Goal: Information Seeking & Learning: Learn about a topic

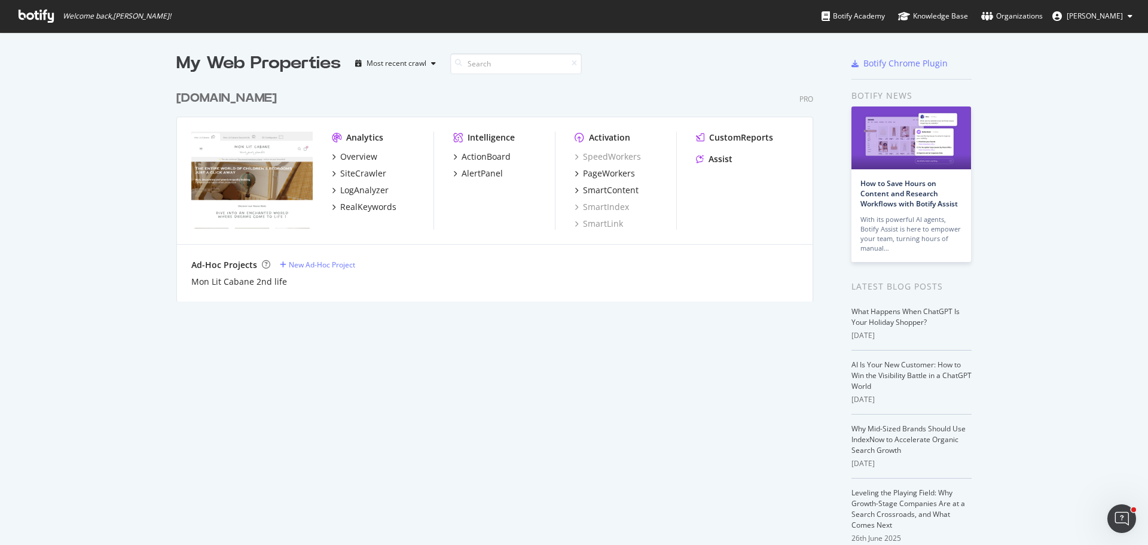
click at [230, 102] on div "[DOMAIN_NAME]" at bounding box center [226, 98] width 100 height 17
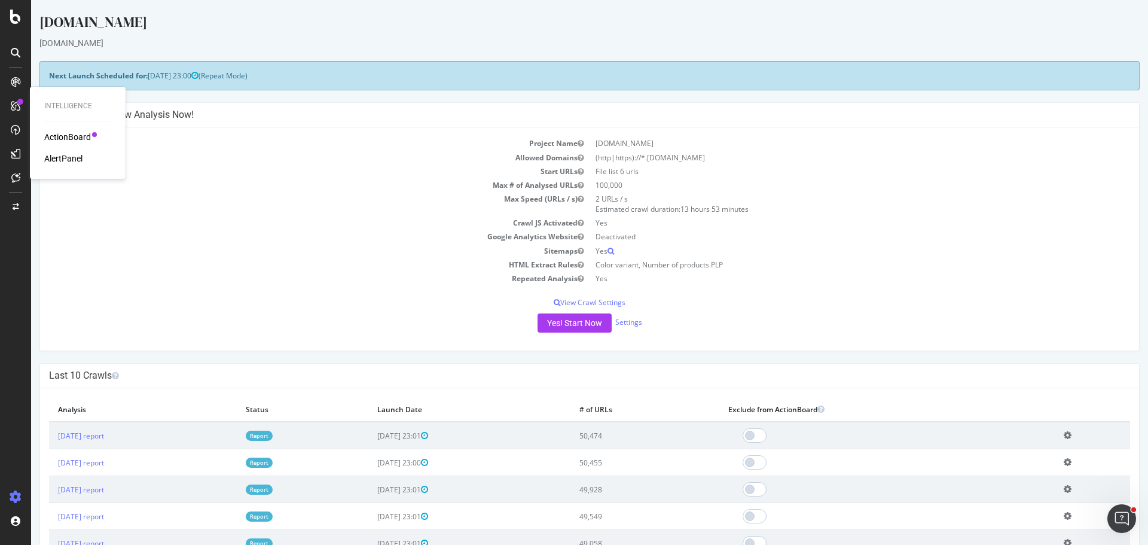
click at [75, 139] on div "ActionBoard" at bounding box center [67, 137] width 47 height 12
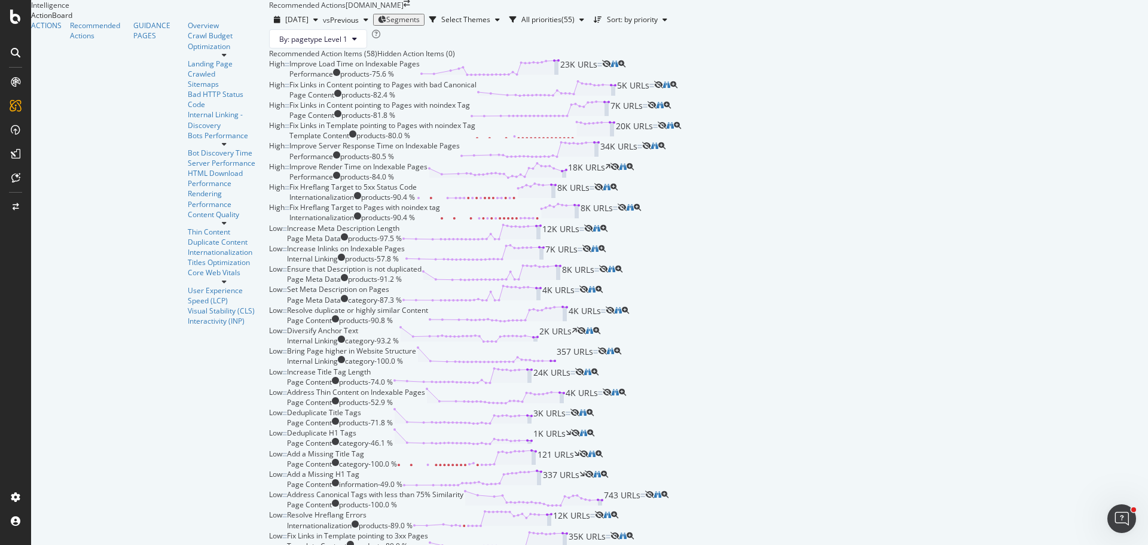
click at [377, 59] on div "Hidden Action Items (0)" at bounding box center [416, 53] width 78 height 10
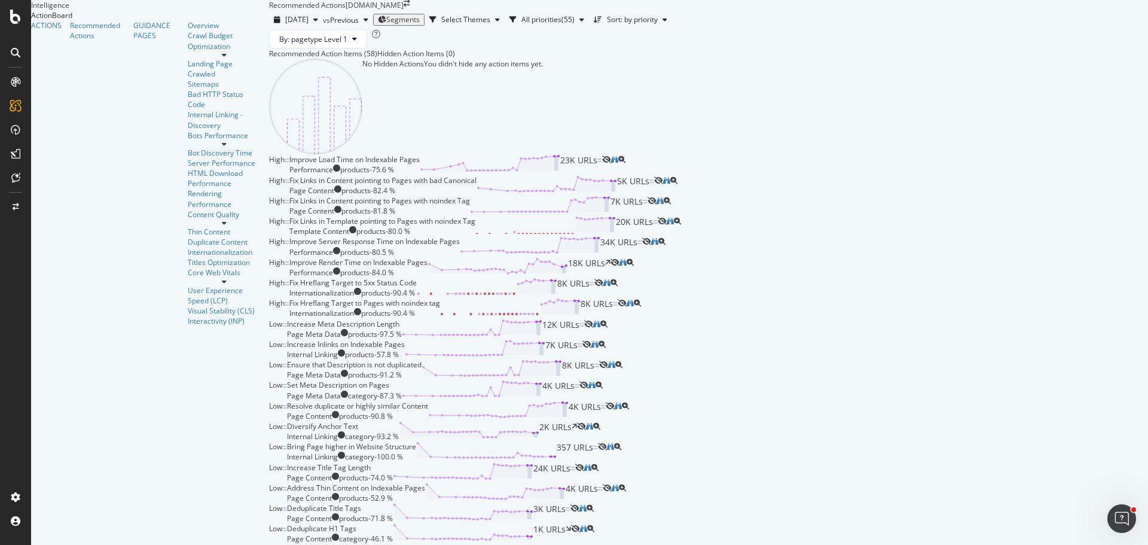
click at [269, 59] on div "Recommended Action Items (58)" at bounding box center [323, 53] width 108 height 10
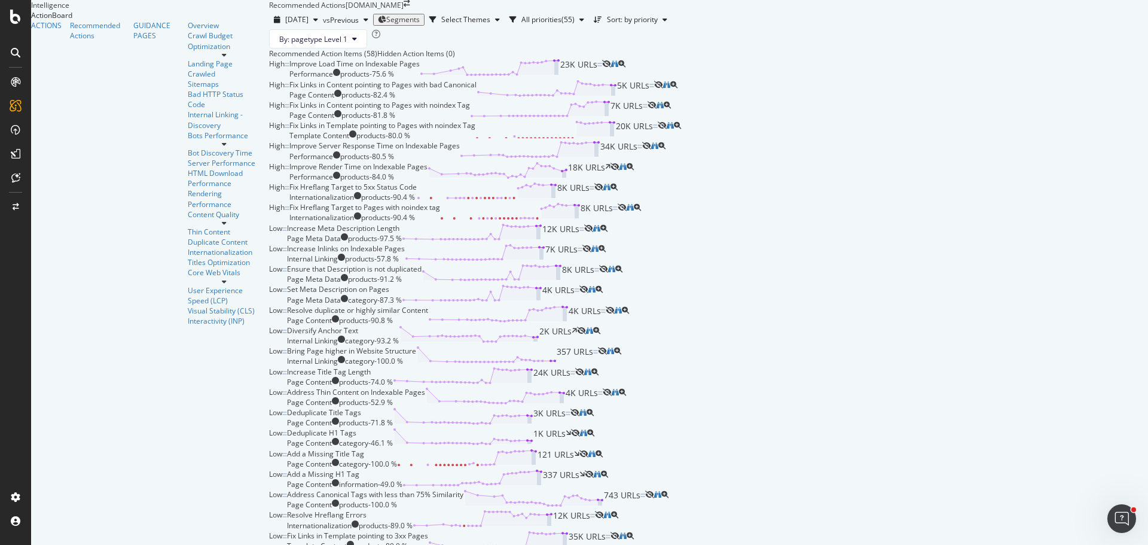
scroll to position [418, 0]
click at [579, 304] on div "Set Meta Description on Pages Page Meta Data category - 87.3 % 4K URLs" at bounding box center [433, 294] width 292 height 20
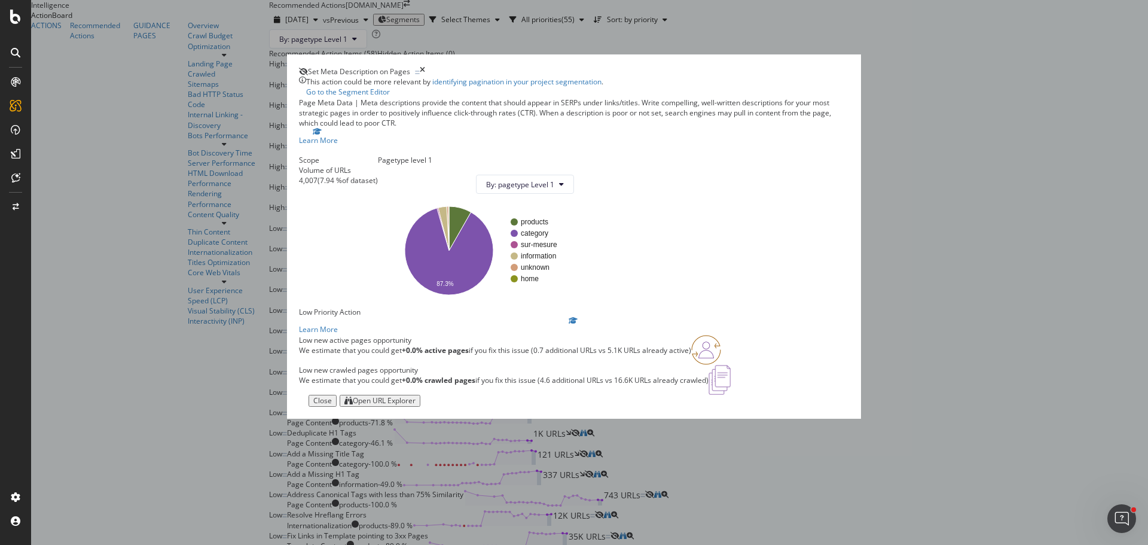
click at [415, 405] on div "Open URL Explorer" at bounding box center [384, 400] width 63 height 8
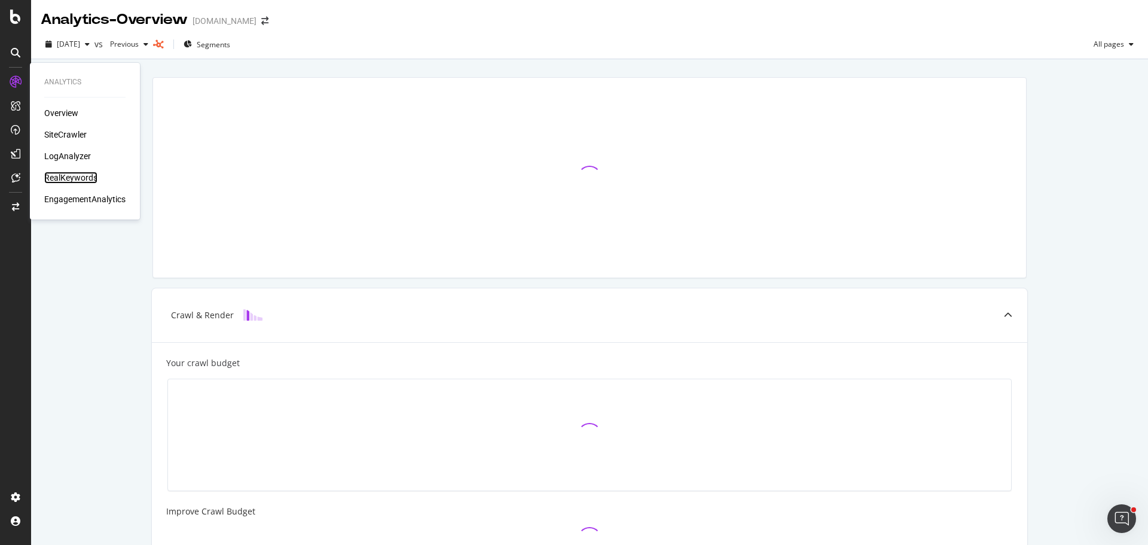
click at [70, 172] on div "RealKeywords" at bounding box center [70, 178] width 53 height 12
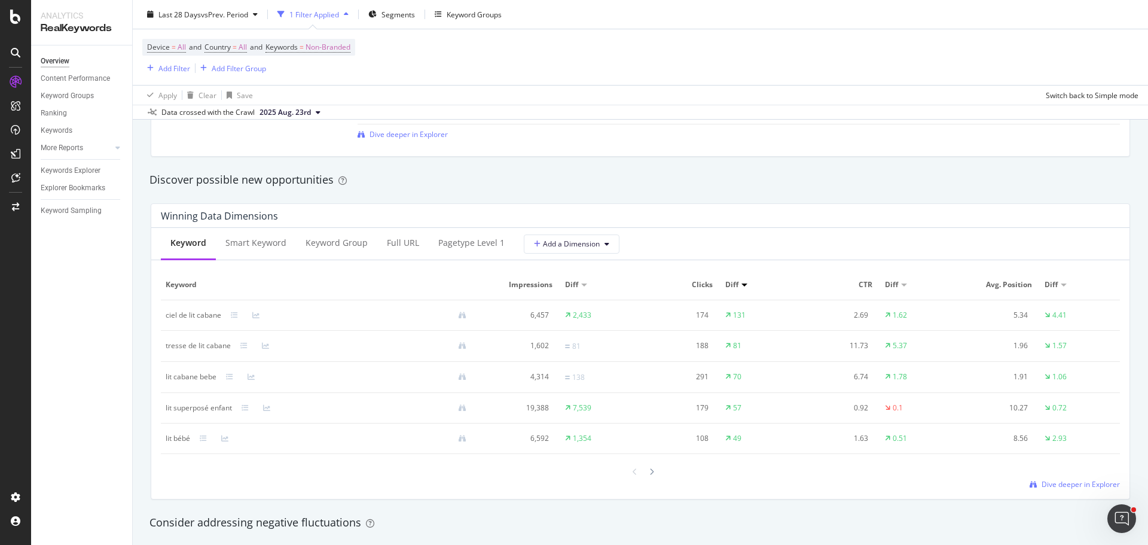
scroll to position [1016, 0]
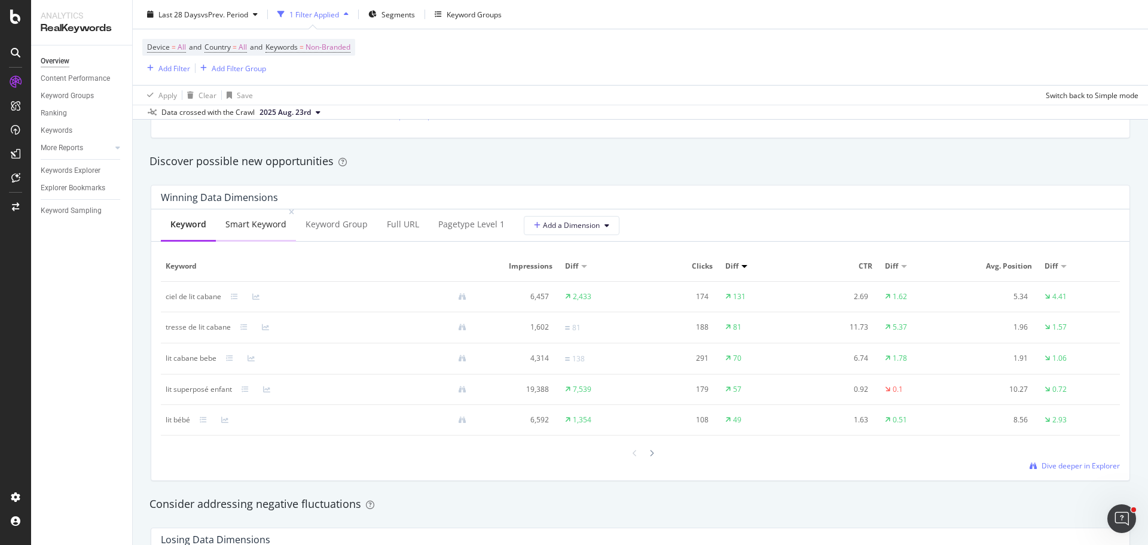
click at [268, 225] on div "Smart Keyword" at bounding box center [255, 224] width 61 height 12
click at [181, 228] on div "Keyword" at bounding box center [187, 224] width 35 height 12
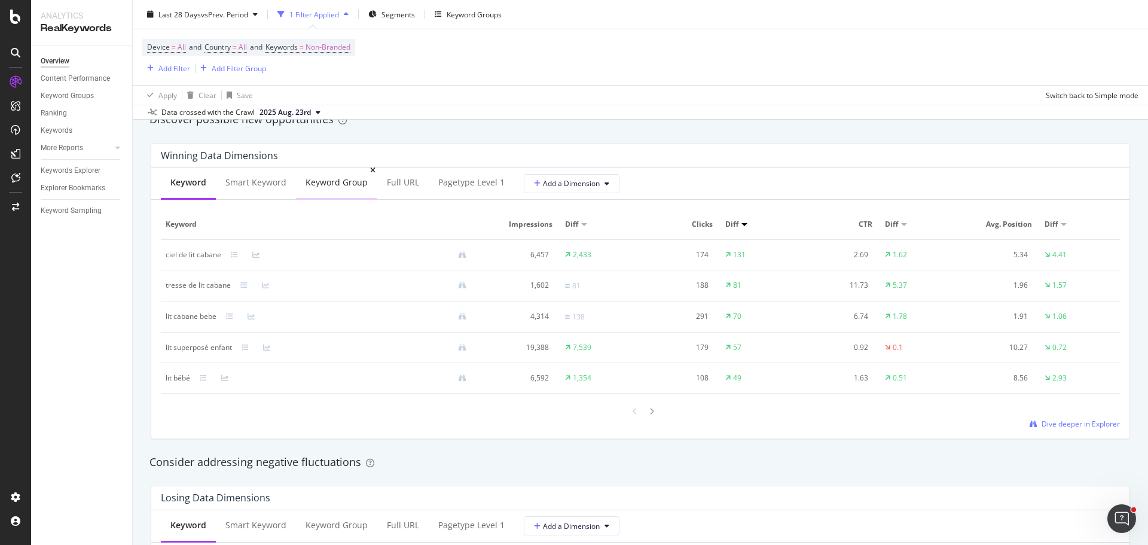
scroll to position [1076, 0]
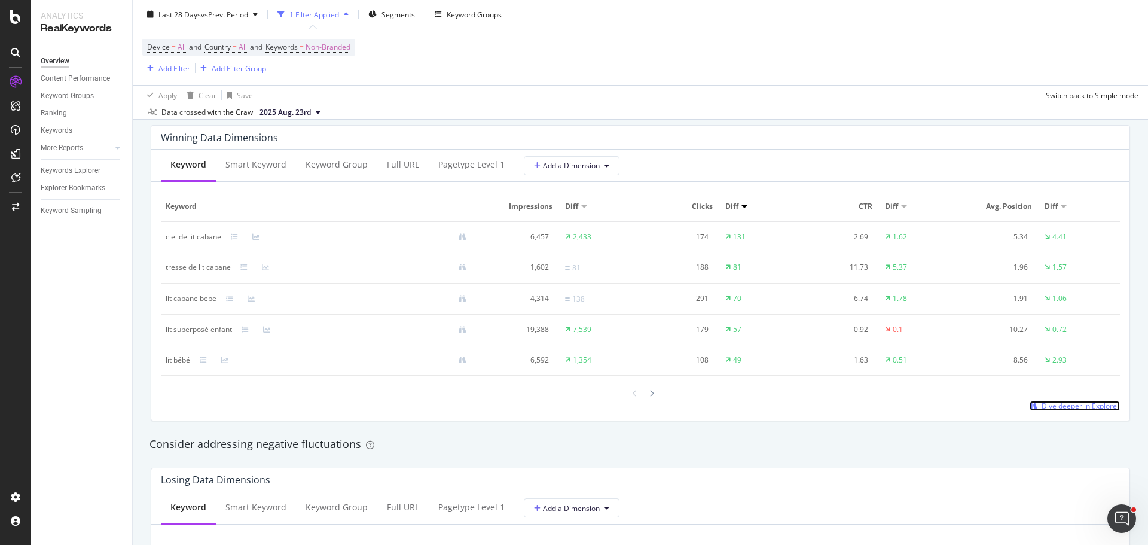
click at [1057, 405] on span "Dive deeper in Explorer" at bounding box center [1080, 405] width 78 height 10
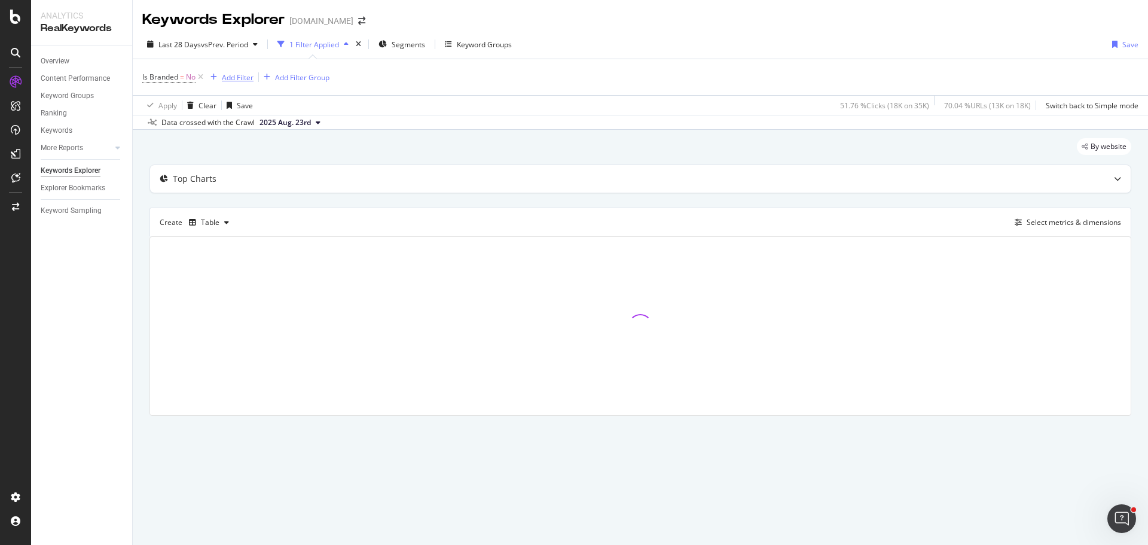
click at [243, 76] on div "Add Filter" at bounding box center [238, 77] width 32 height 10
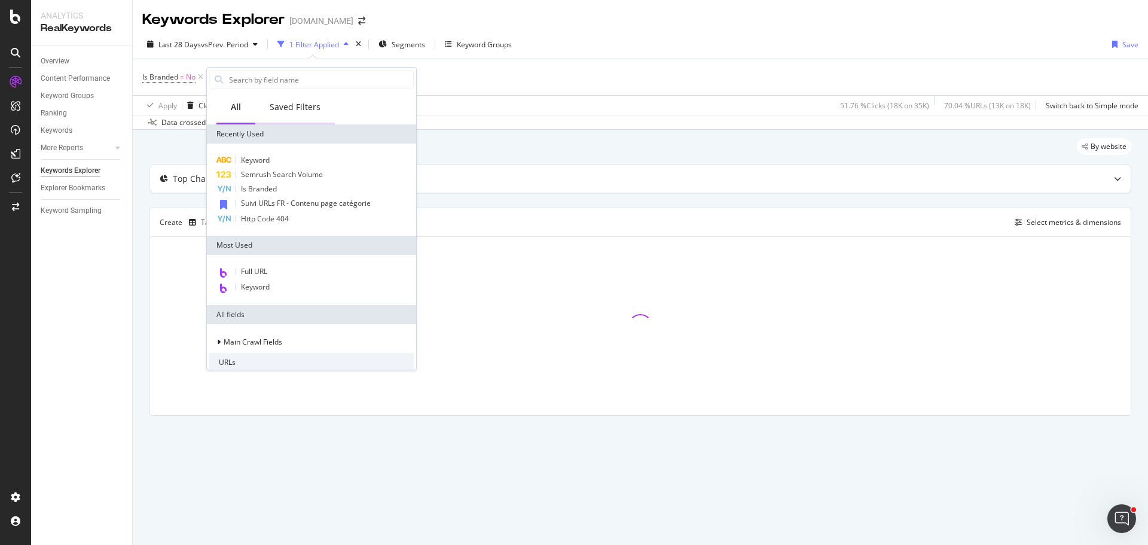
click at [276, 110] on div "Saved Filters" at bounding box center [295, 107] width 51 height 12
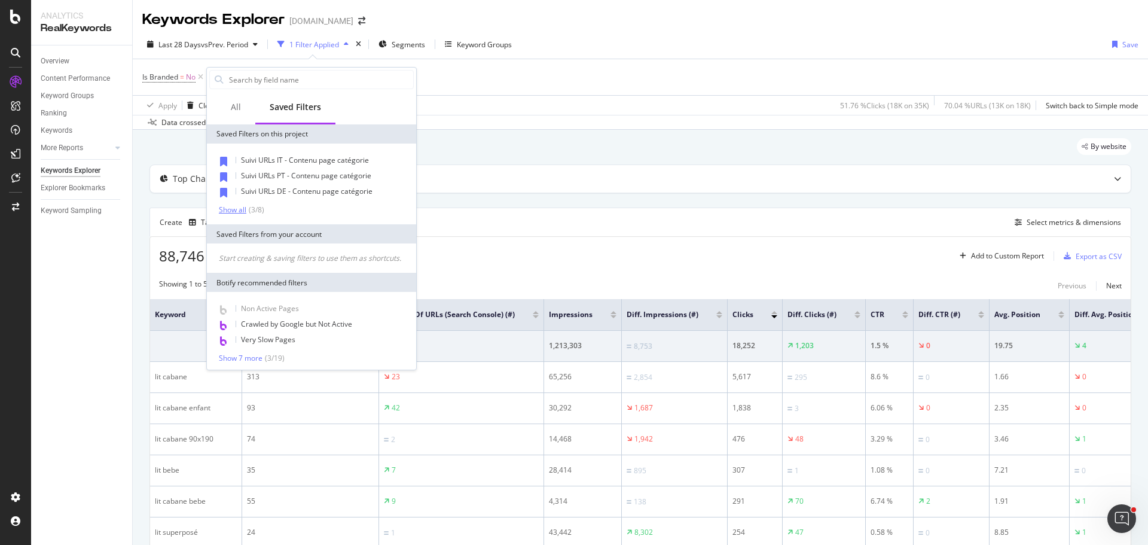
click at [237, 209] on div "Show all" at bounding box center [232, 210] width 27 height 8
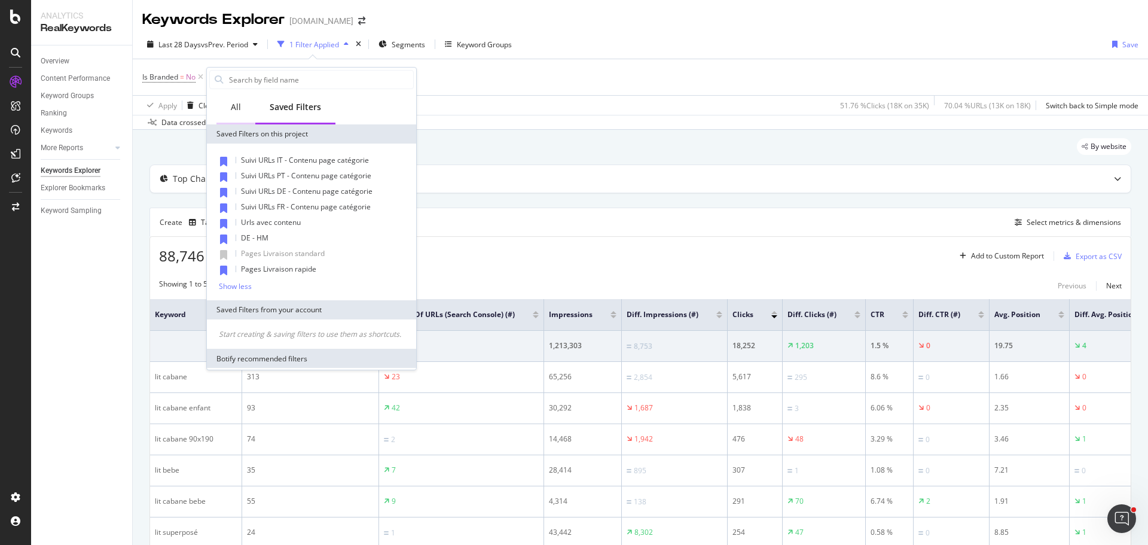
click at [243, 108] on div "All" at bounding box center [235, 107] width 39 height 33
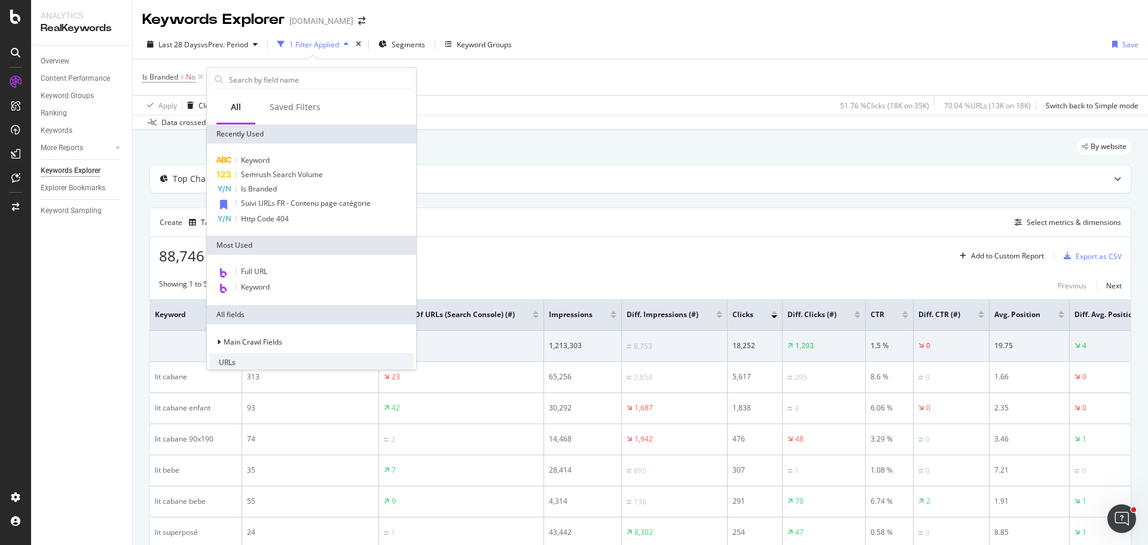
click at [599, 88] on div "Is Branded = No Add Filter Add Filter Group" at bounding box center [640, 77] width 996 height 36
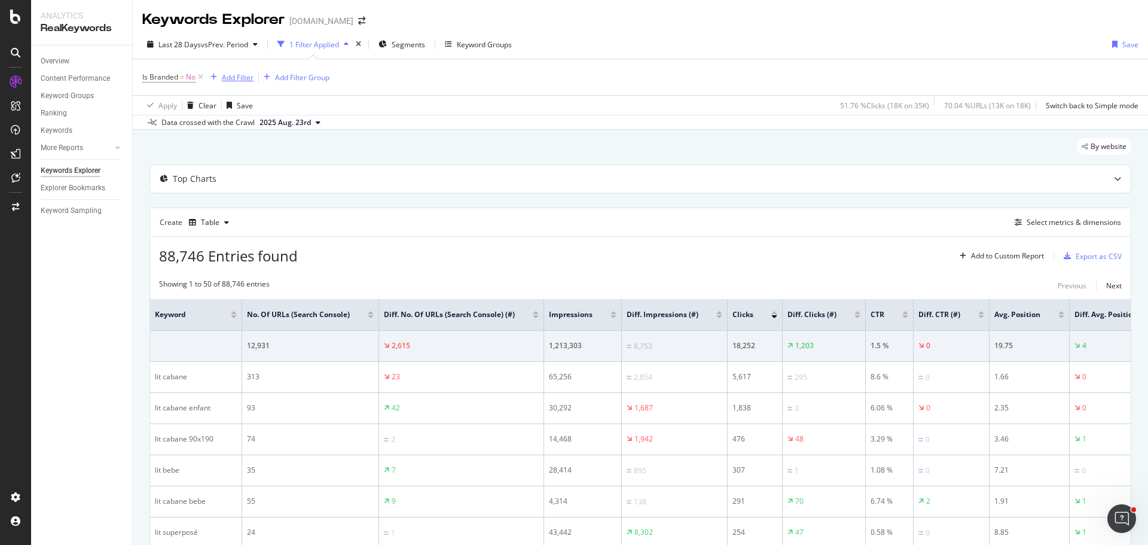
click at [237, 82] on div "Add Filter" at bounding box center [238, 77] width 32 height 10
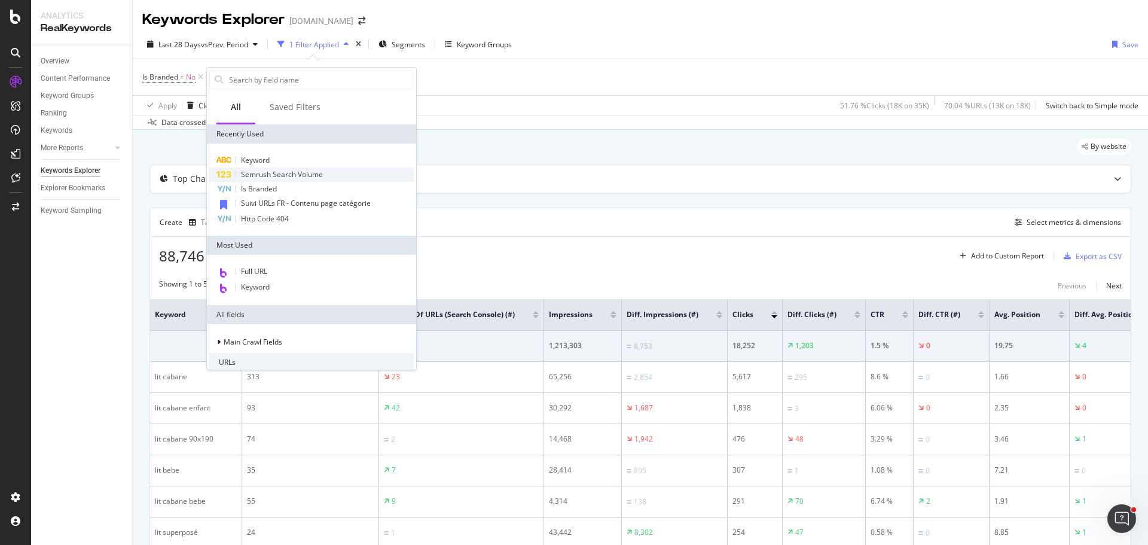
click at [304, 176] on span "Semrush Search Volume" at bounding box center [282, 174] width 82 height 10
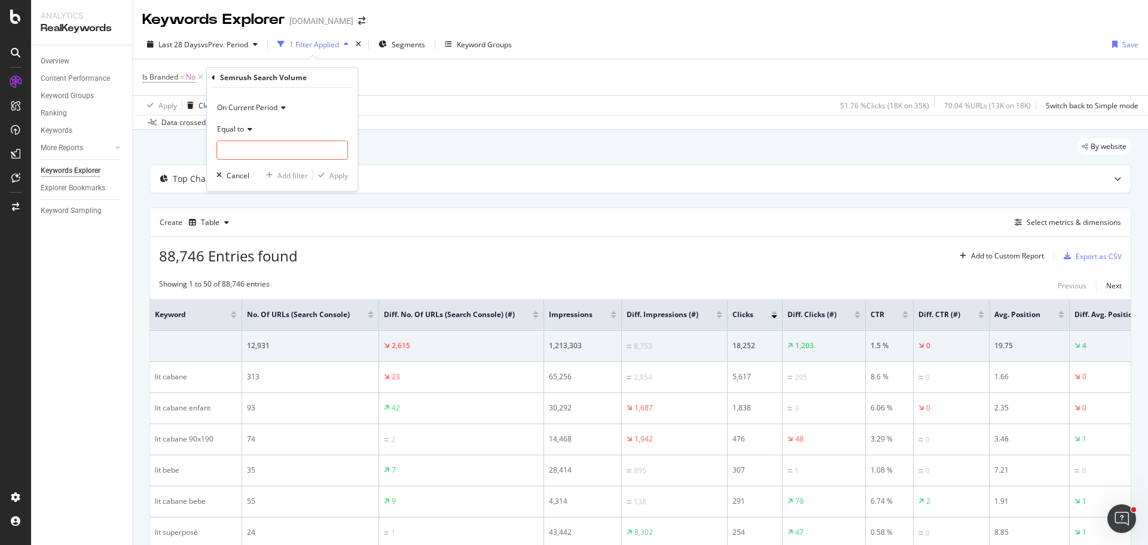
click at [250, 129] on icon at bounding box center [248, 129] width 8 height 7
click at [294, 214] on div "Greater than" at bounding box center [283, 215] width 128 height 16
click at [280, 144] on input "number" at bounding box center [281, 149] width 131 height 19
type input "1000"
click at [339, 173] on div "Apply" at bounding box center [338, 175] width 19 height 10
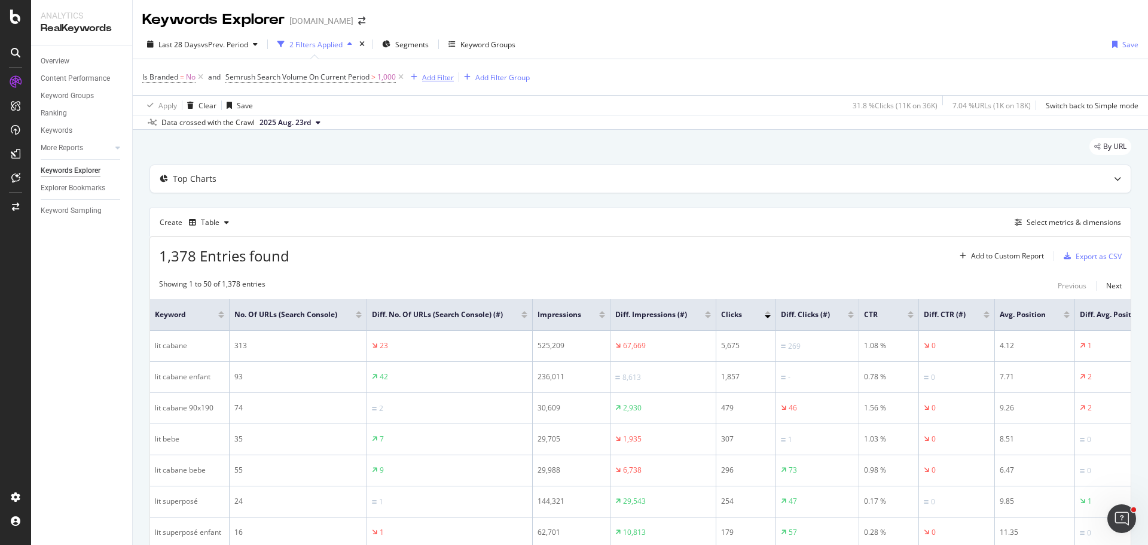
click at [452, 82] on div "Add Filter" at bounding box center [438, 77] width 32 height 10
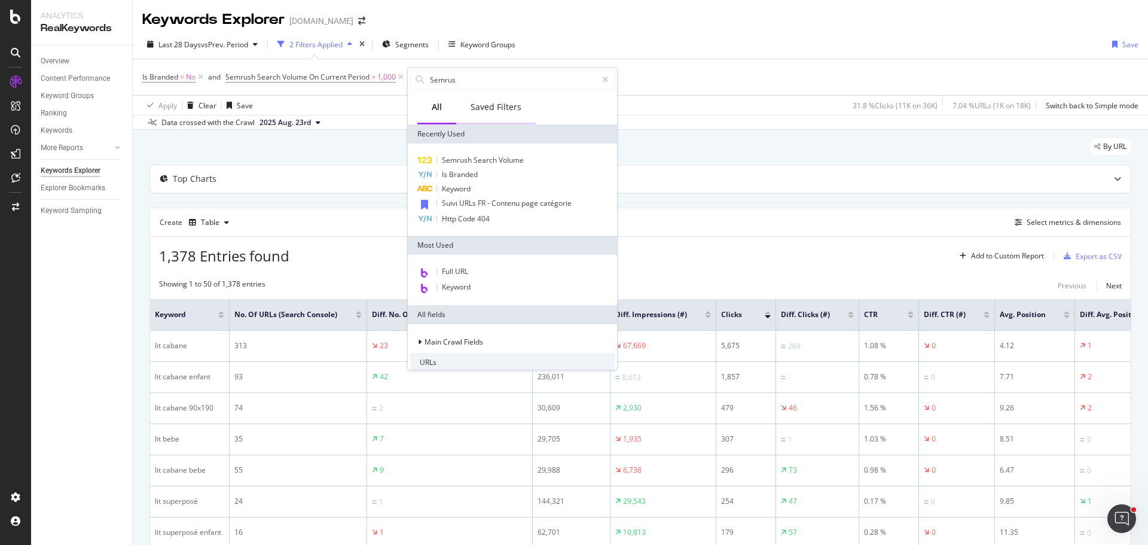
type input "Semrush"
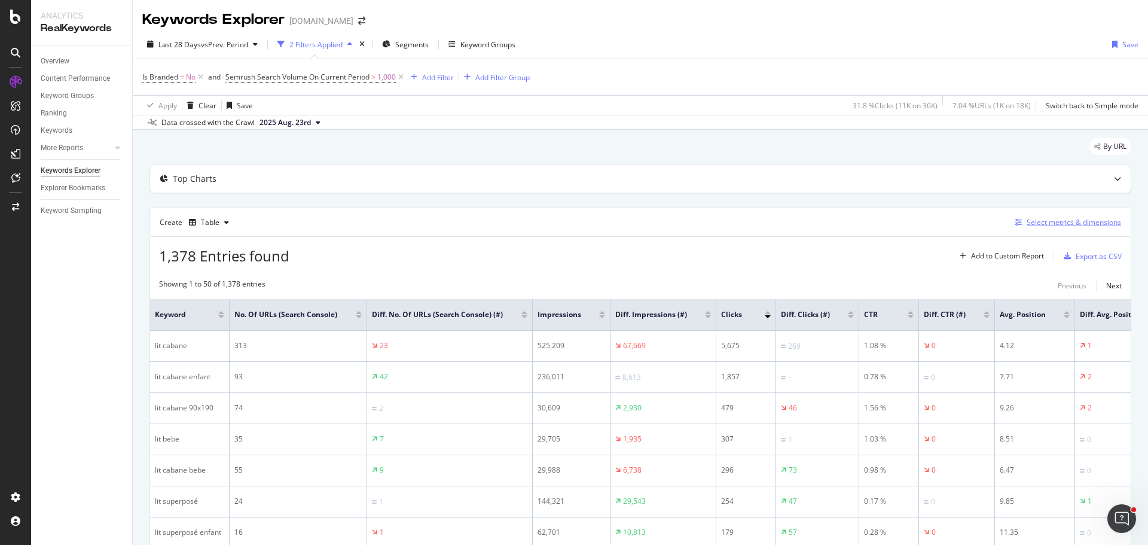
click at [1042, 224] on div "Select metrics & dimensions" at bounding box center [1073, 222] width 94 height 10
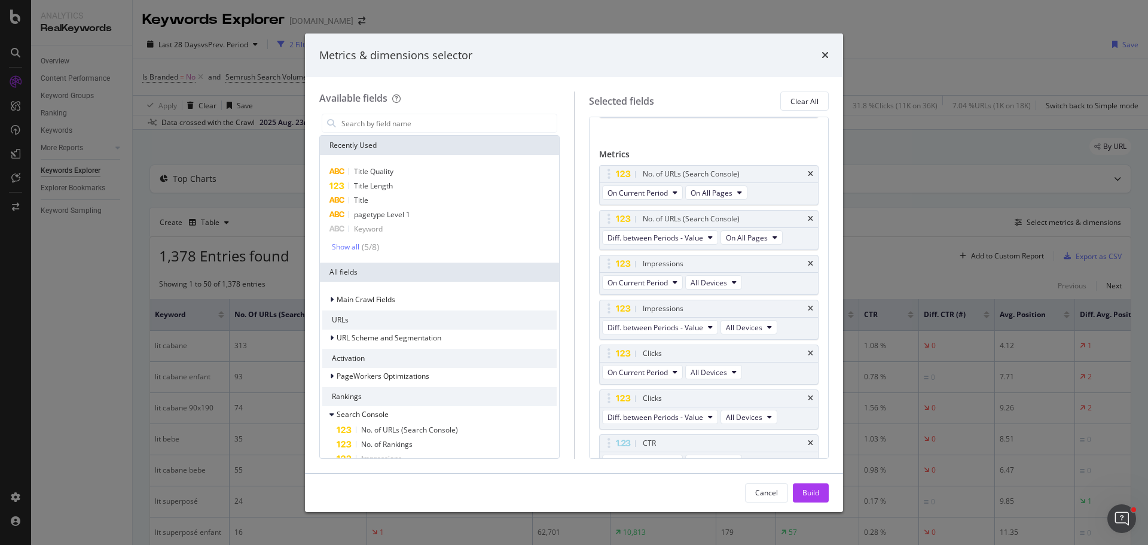
scroll to position [60, 0]
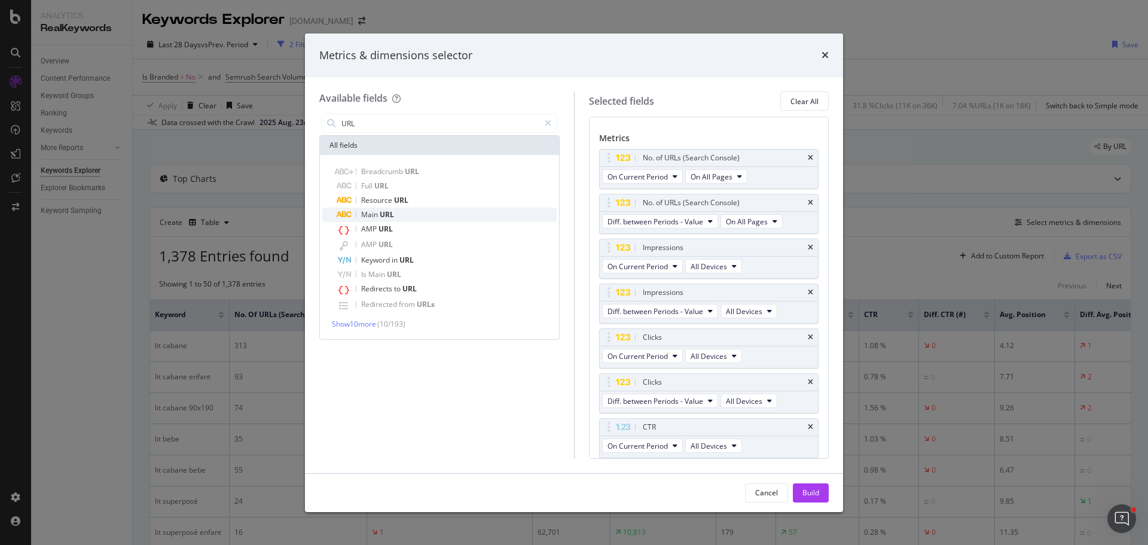
click at [420, 212] on div "Main URL" at bounding box center [447, 214] width 220 height 14
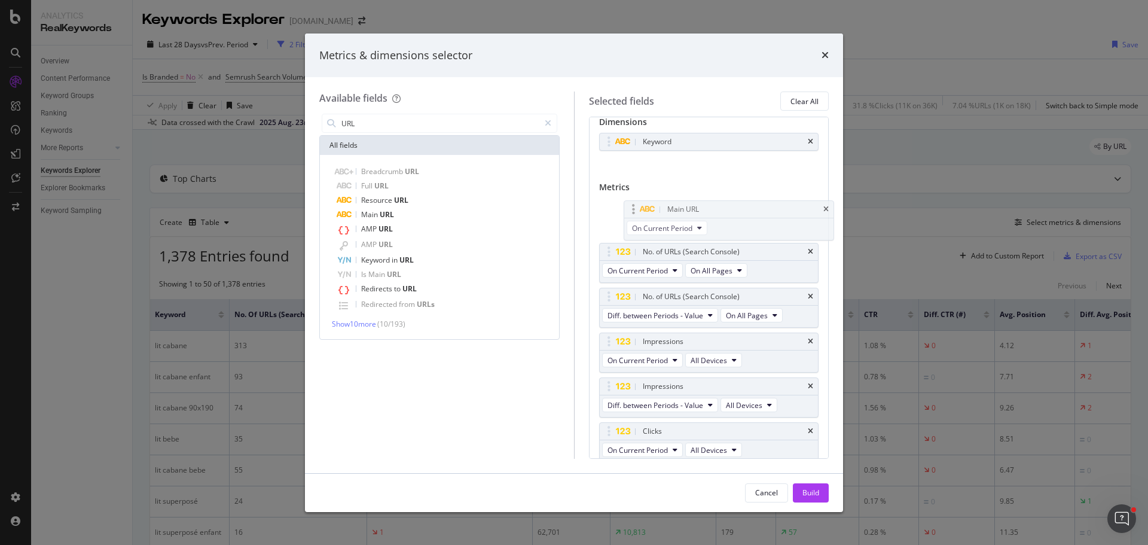
scroll to position [10, 0]
drag, startPoint x: 610, startPoint y: 427, endPoint x: 610, endPoint y: 295, distance: 132.1
click at [610, 295] on body "Analytics RealKeywords Overview Content Performance Keyword Groups Ranking Keyw…" at bounding box center [574, 272] width 1148 height 545
drag, startPoint x: 611, startPoint y: 296, endPoint x: 610, endPoint y: 210, distance: 85.5
click at [610, 210] on body "Analytics RealKeywords Overview Content Performance Keyword Groups Ranking Keyw…" at bounding box center [574, 272] width 1148 height 545
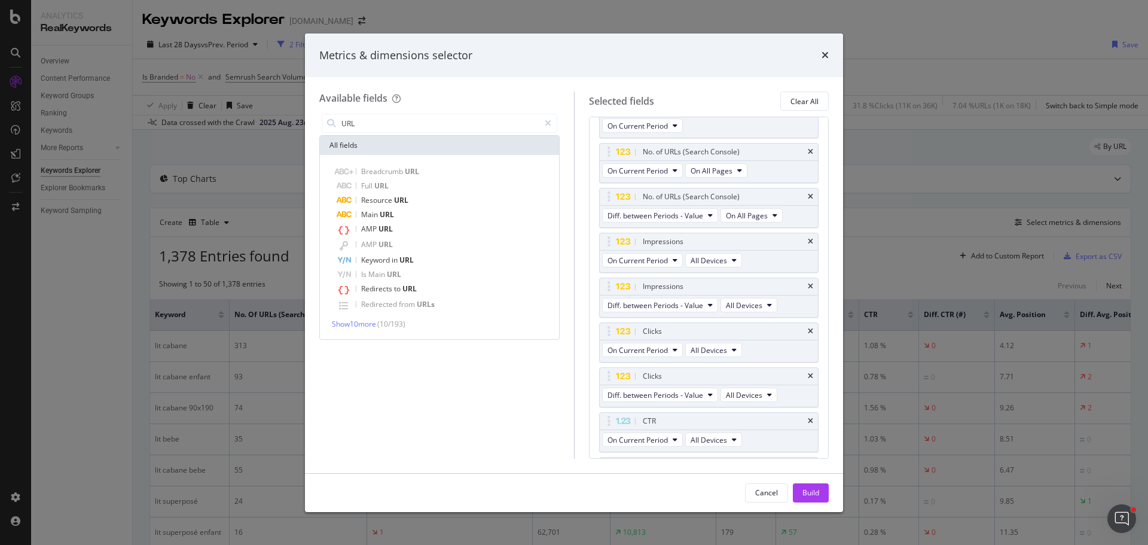
scroll to position [120, 0]
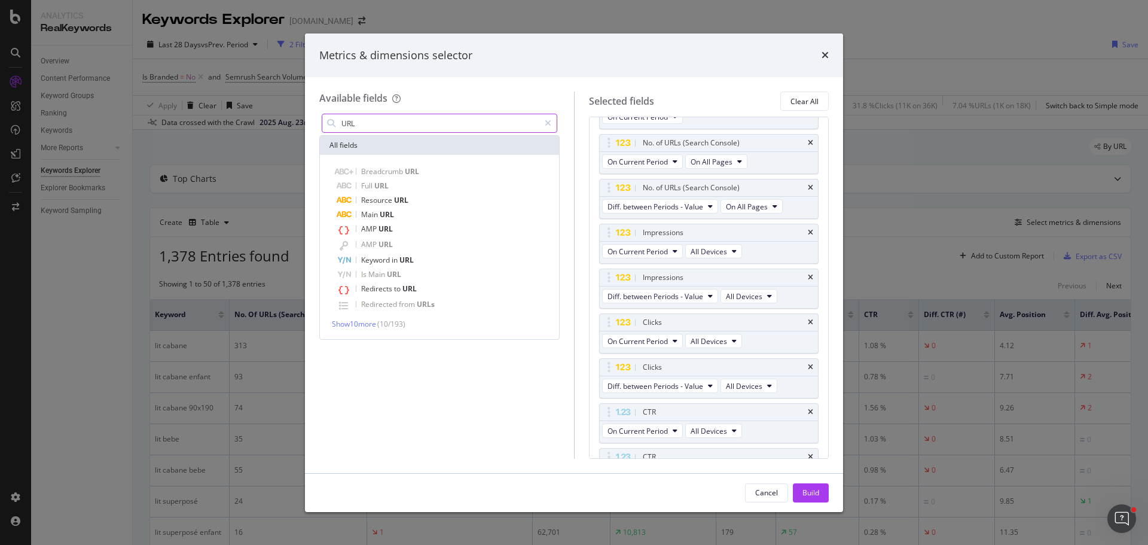
click at [443, 124] on input "URL" at bounding box center [439, 123] width 199 height 18
type input "Traf"
click at [372, 321] on span "Show 5 more" at bounding box center [352, 319] width 40 height 10
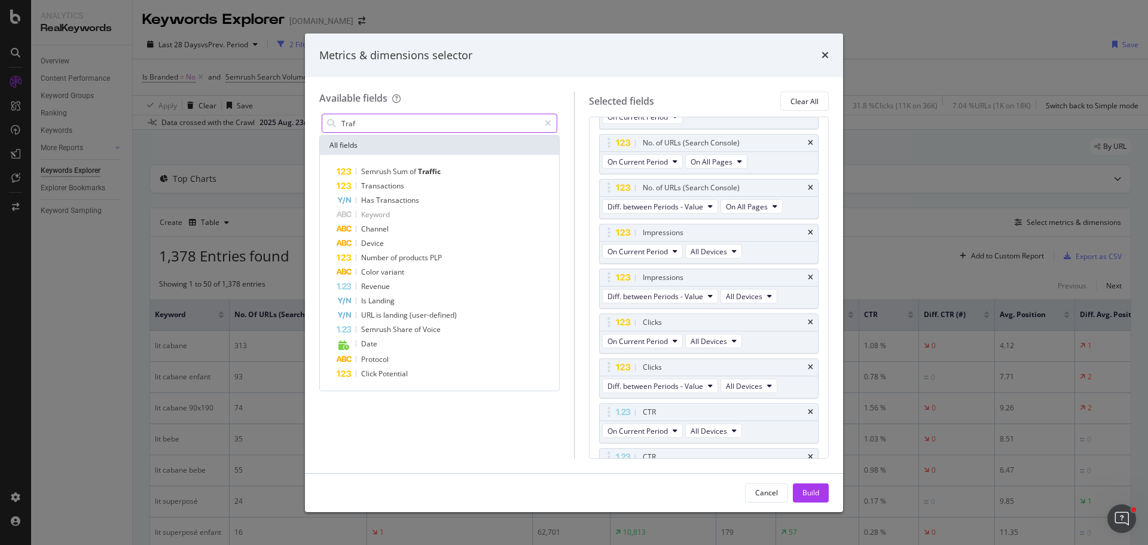
click at [378, 121] on input "Traf" at bounding box center [439, 123] width 199 height 18
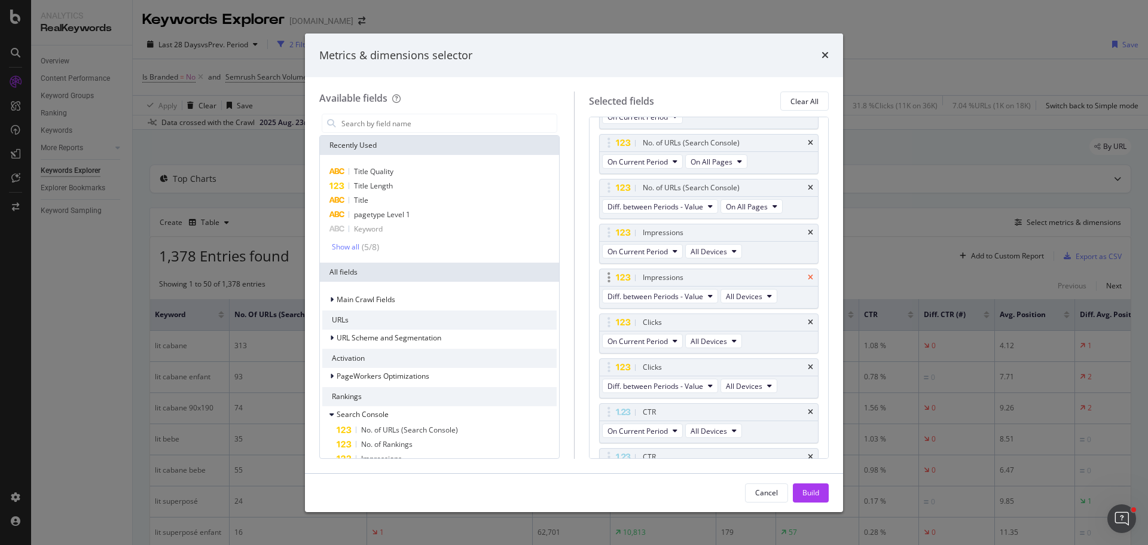
click at [807, 276] on icon "times" at bounding box center [809, 277] width 5 height 7
click at [807, 187] on icon "times" at bounding box center [809, 187] width 5 height 7
click at [807, 276] on icon "times" at bounding box center [809, 277] width 5 height 7
click at [807, 321] on icon "times" at bounding box center [809, 322] width 5 height 7
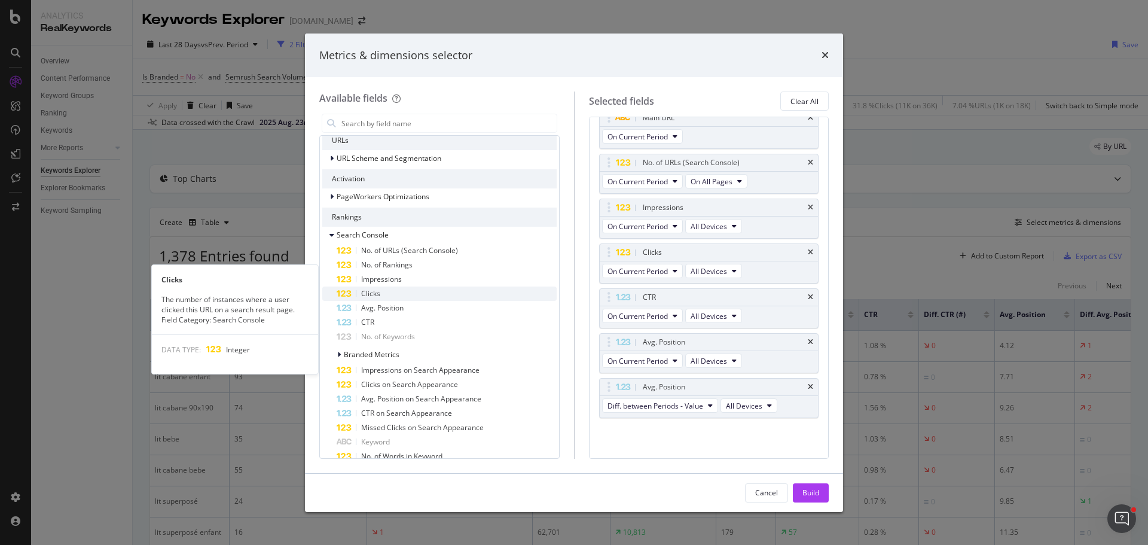
scroll to position [239, 0]
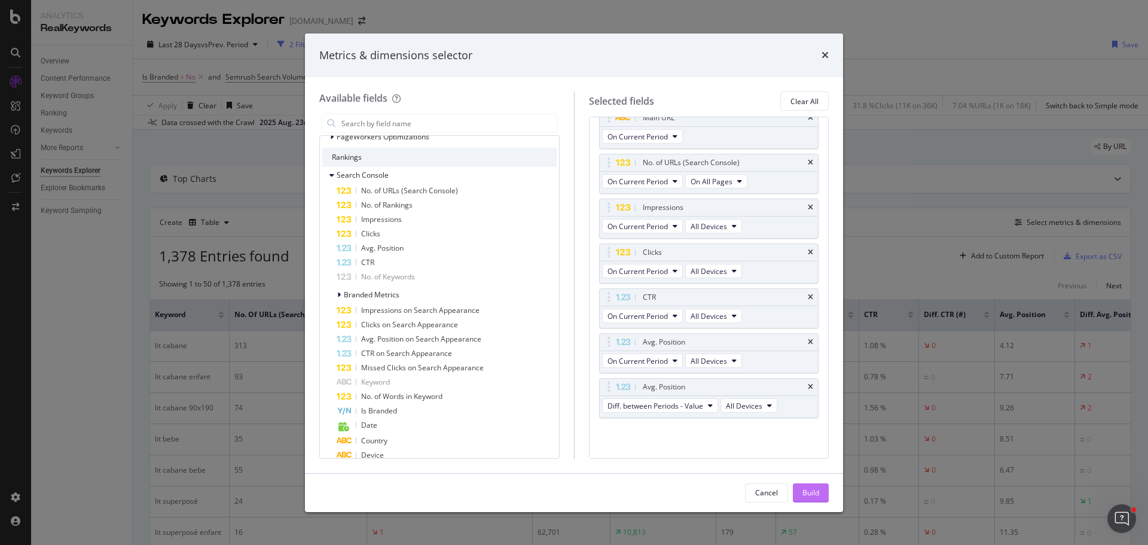
click at [812, 495] on div "Build" at bounding box center [810, 492] width 17 height 10
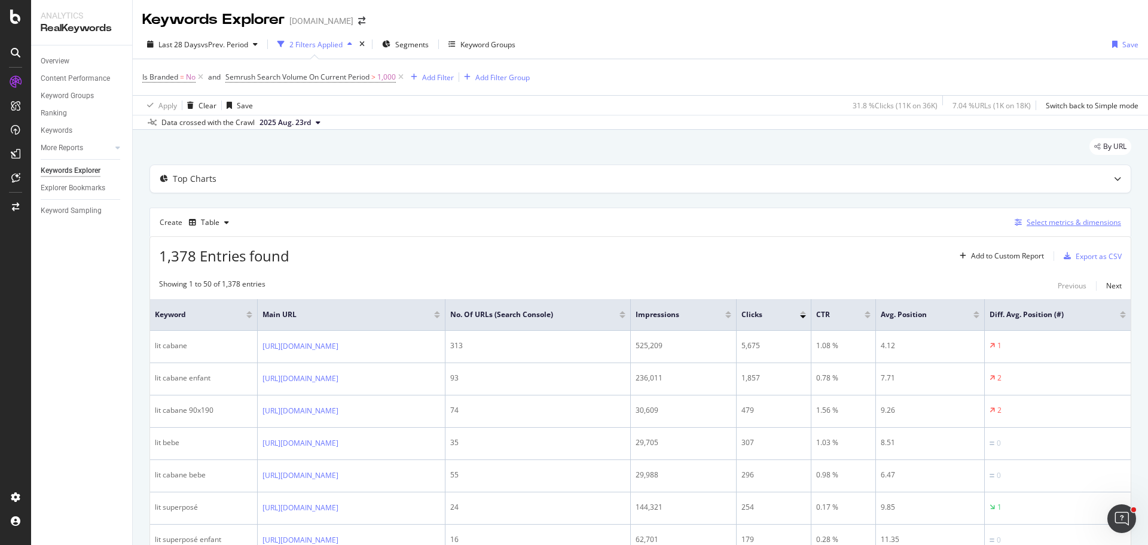
click at [1050, 220] on div "Select metrics & dimensions" at bounding box center [1073, 222] width 94 height 10
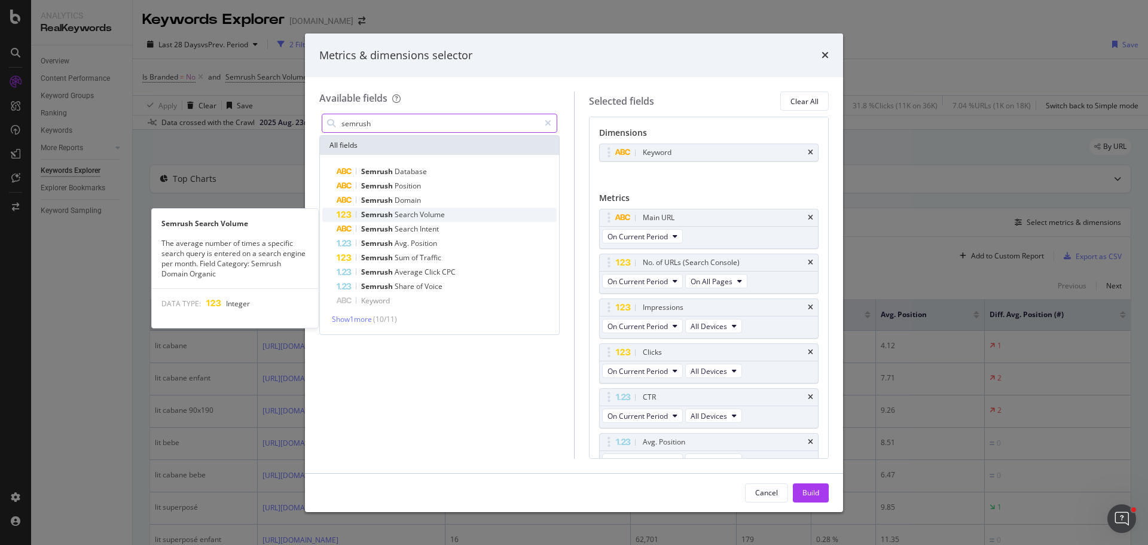
type input "semrush"
click at [445, 216] on div "Semrush Search Volume" at bounding box center [447, 214] width 220 height 14
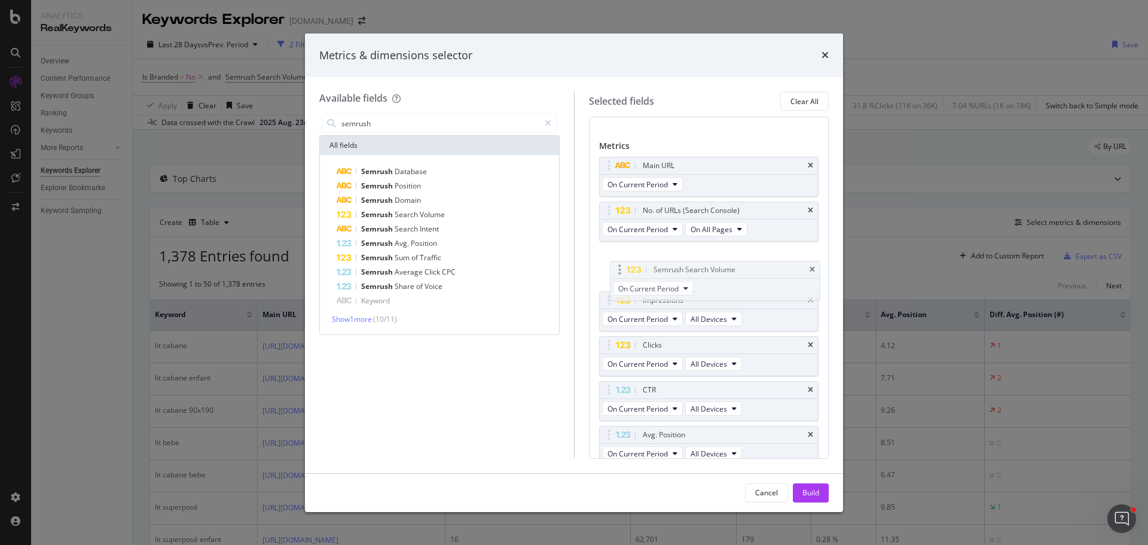
scroll to position [51, 0]
drag, startPoint x: 606, startPoint y: 423, endPoint x: 619, endPoint y: 272, distance: 151.1
click at [619, 272] on body "Analytics RealKeywords Overview Content Performance Keyword Groups Ranking Keyw…" at bounding box center [574, 272] width 1148 height 545
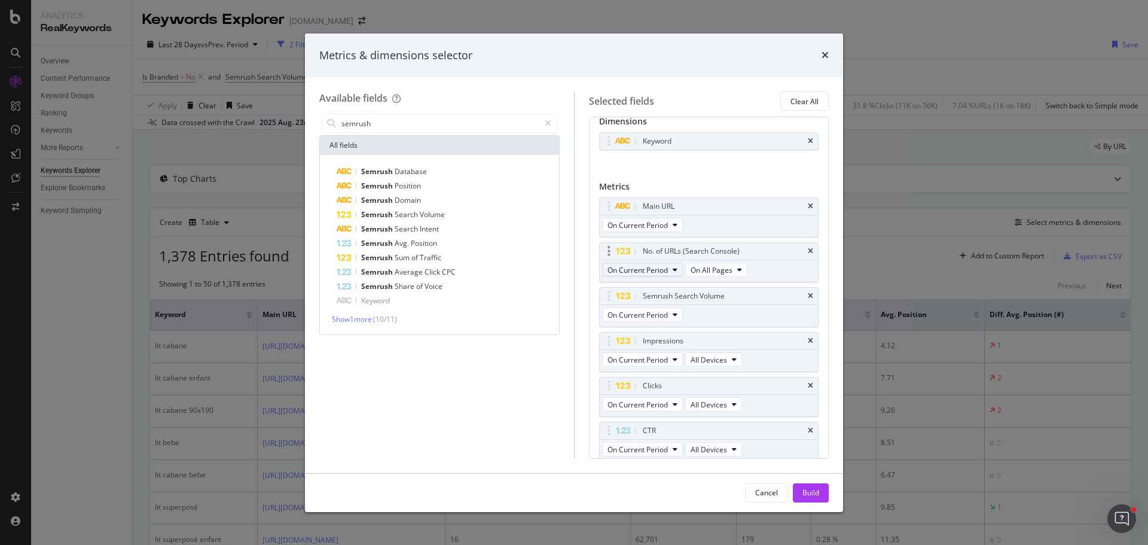
scroll to position [0, 0]
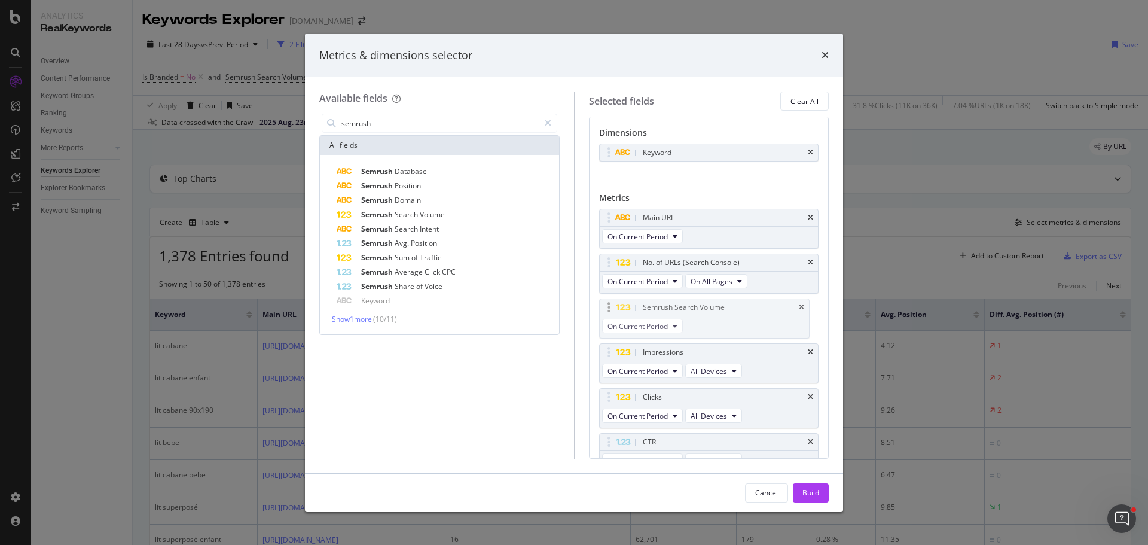
click at [610, 307] on body "Analytics RealKeywords Overview Content Performance Keyword Groups Ranking Keyw…" at bounding box center [574, 272] width 1148 height 545
click at [816, 490] on div "Build" at bounding box center [810, 492] width 17 height 10
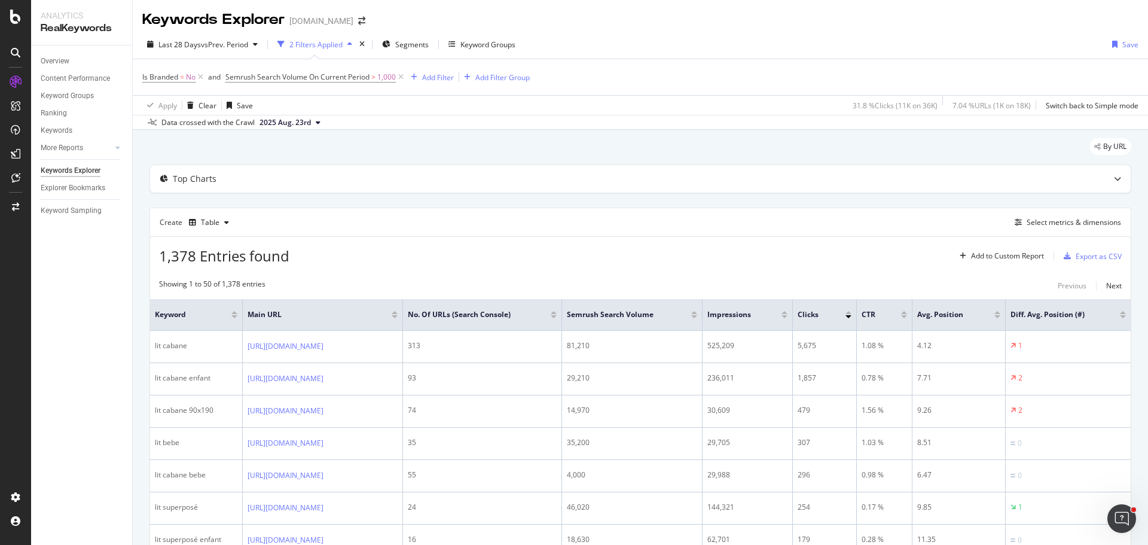
click at [697, 317] on div at bounding box center [694, 316] width 6 height 3
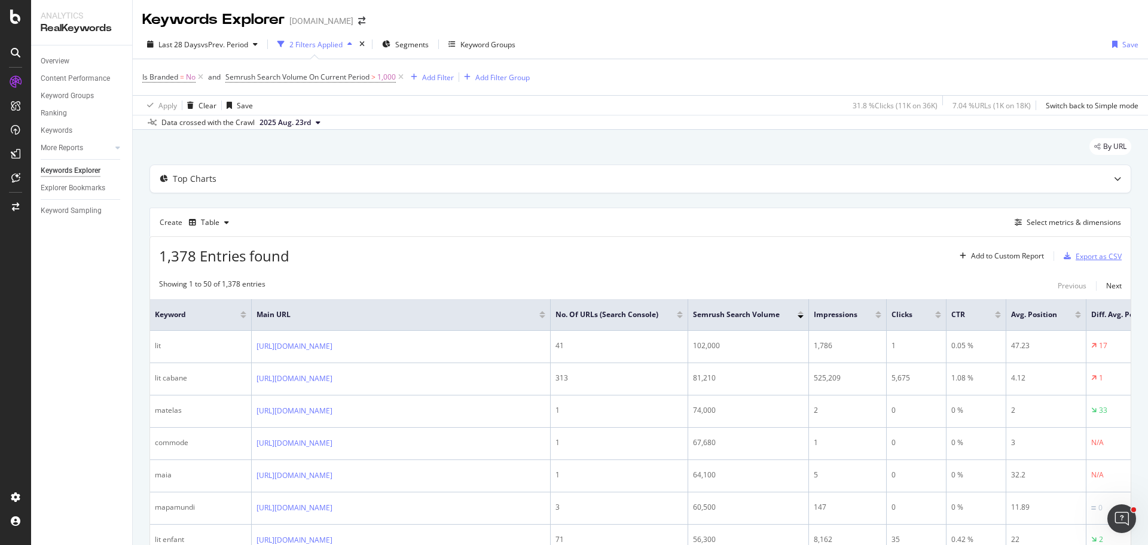
click at [1091, 258] on div "Export as CSV" at bounding box center [1098, 256] width 46 height 10
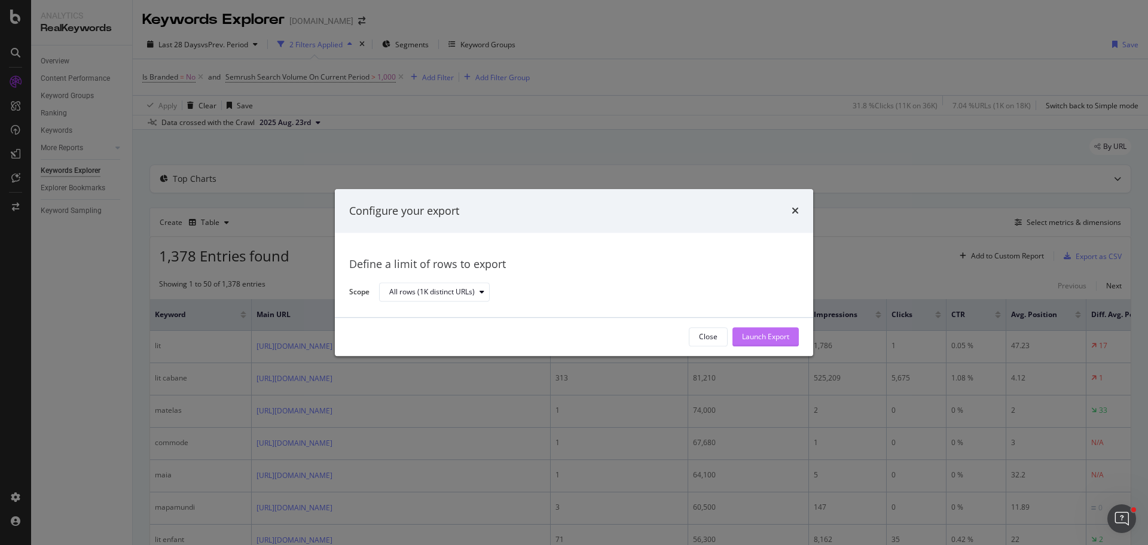
click at [755, 332] on div "Launch Export" at bounding box center [765, 337] width 47 height 10
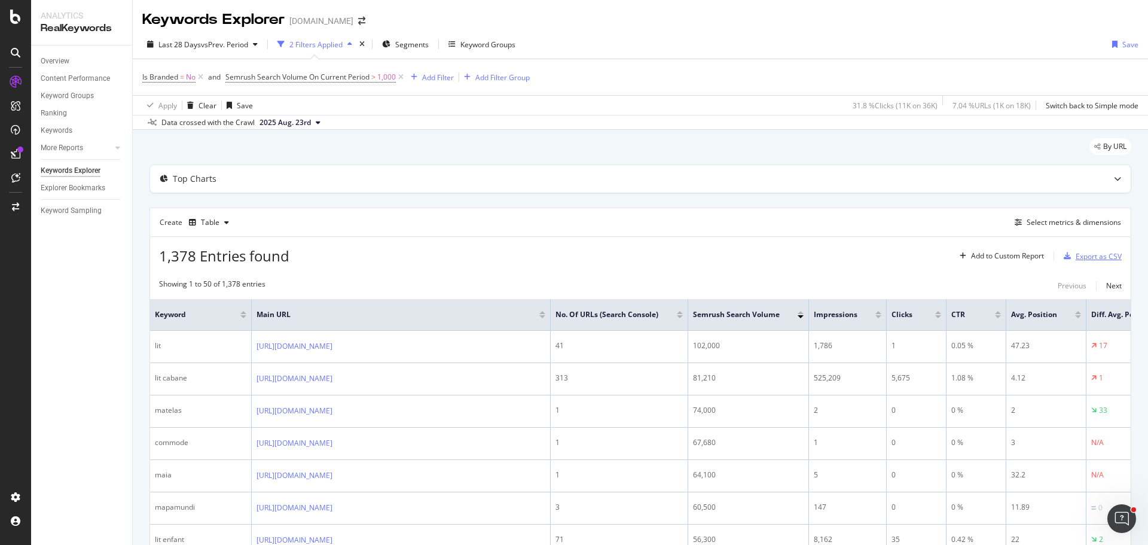
click at [1082, 256] on div "Export as CSV" at bounding box center [1098, 256] width 46 height 10
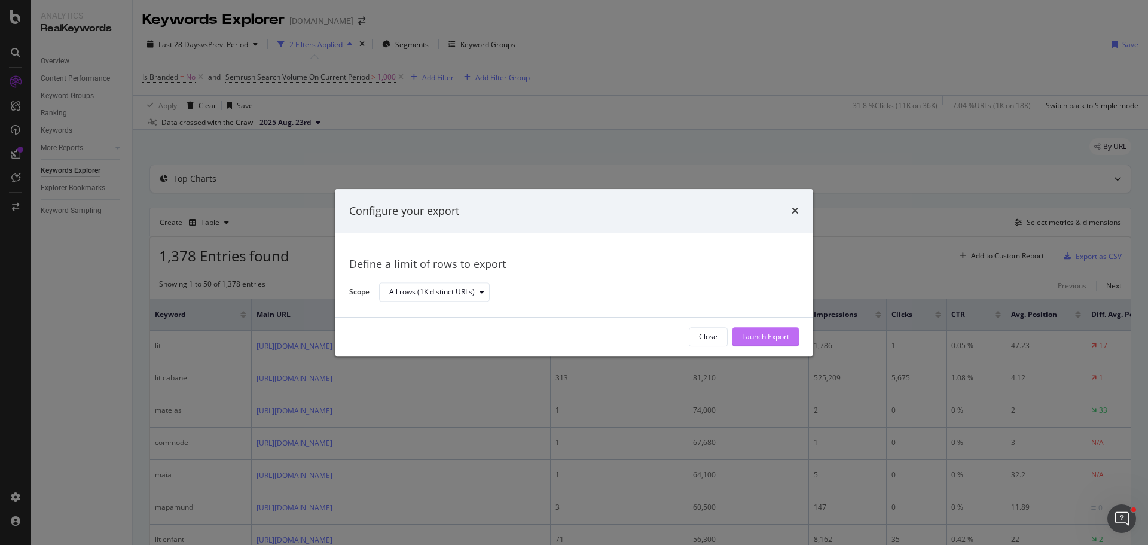
click at [773, 339] on div "Launch Export" at bounding box center [765, 337] width 47 height 10
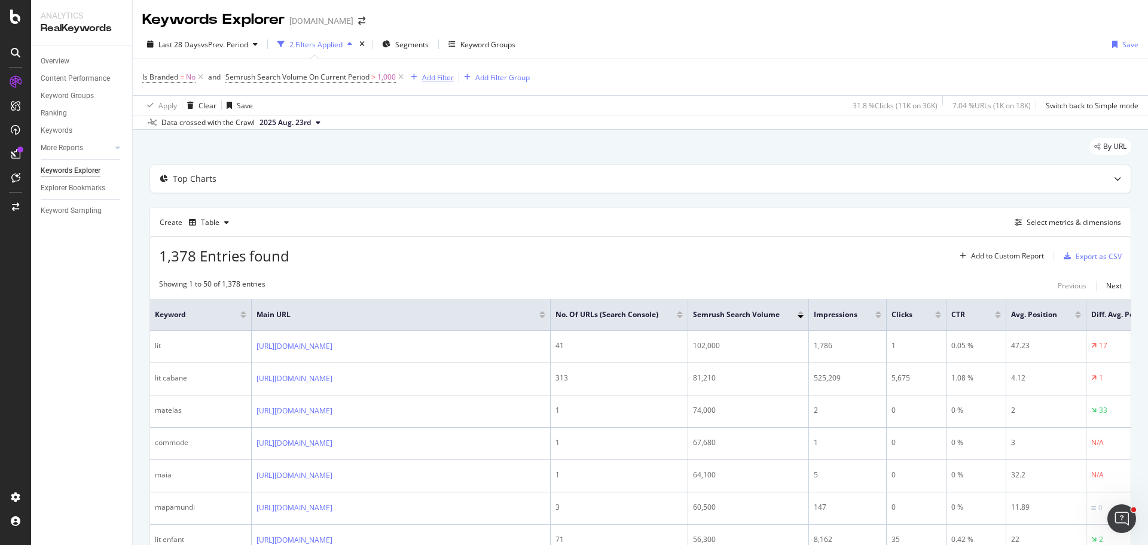
click at [432, 81] on div "Add Filter" at bounding box center [438, 77] width 32 height 10
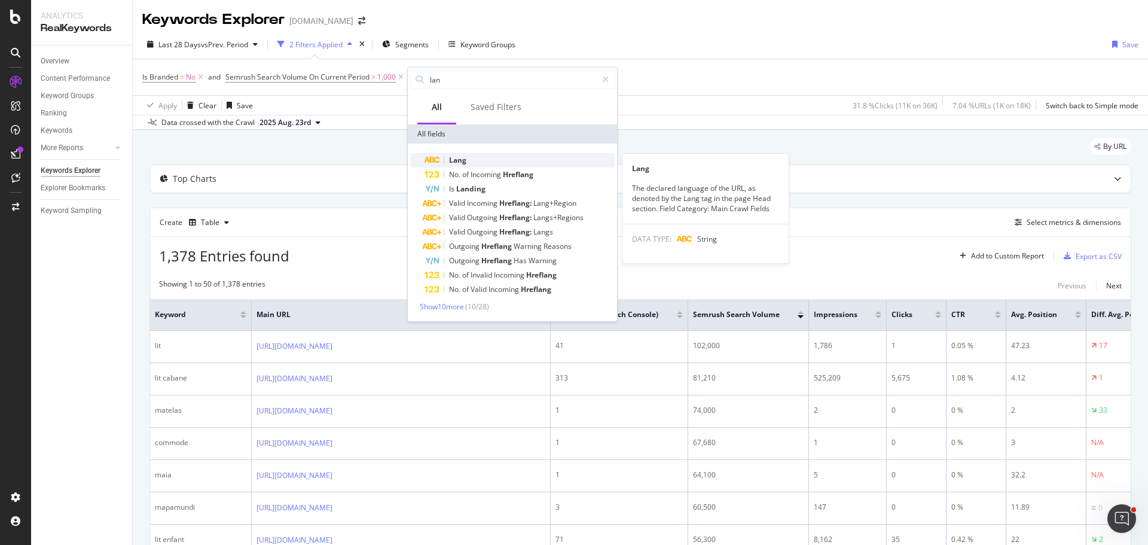
type input "lan"
click at [470, 166] on div "Lang" at bounding box center [519, 160] width 190 height 14
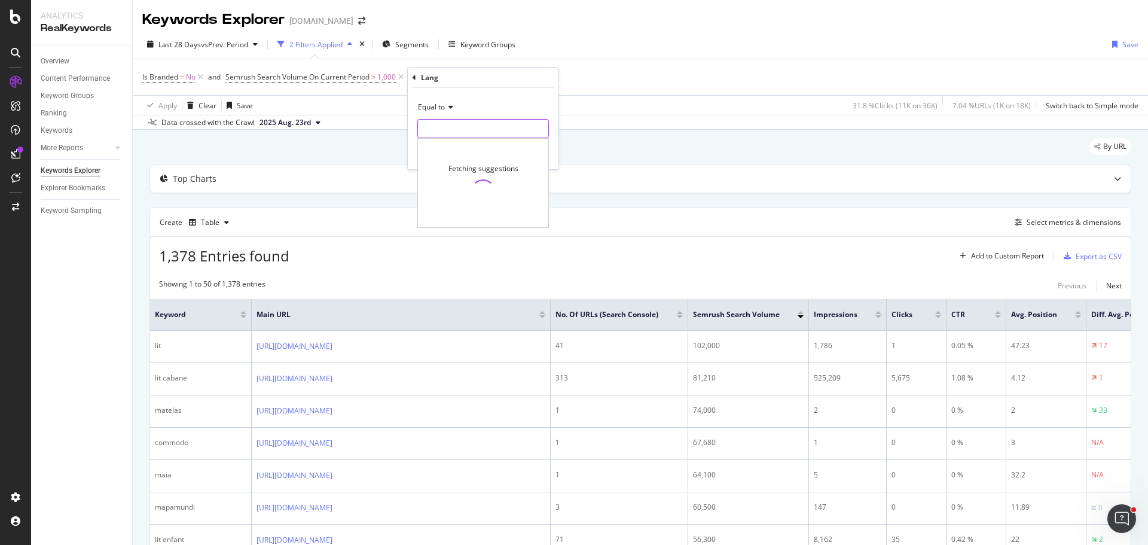
click at [459, 123] on input "text" at bounding box center [483, 128] width 130 height 19
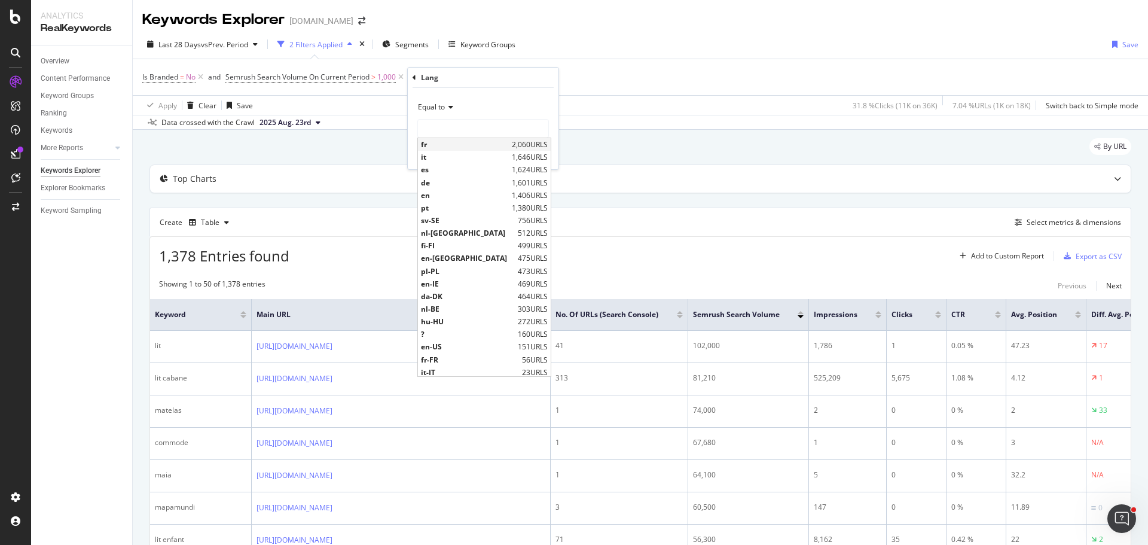
click at [455, 145] on span "fr" at bounding box center [465, 144] width 88 height 10
type input "fr"
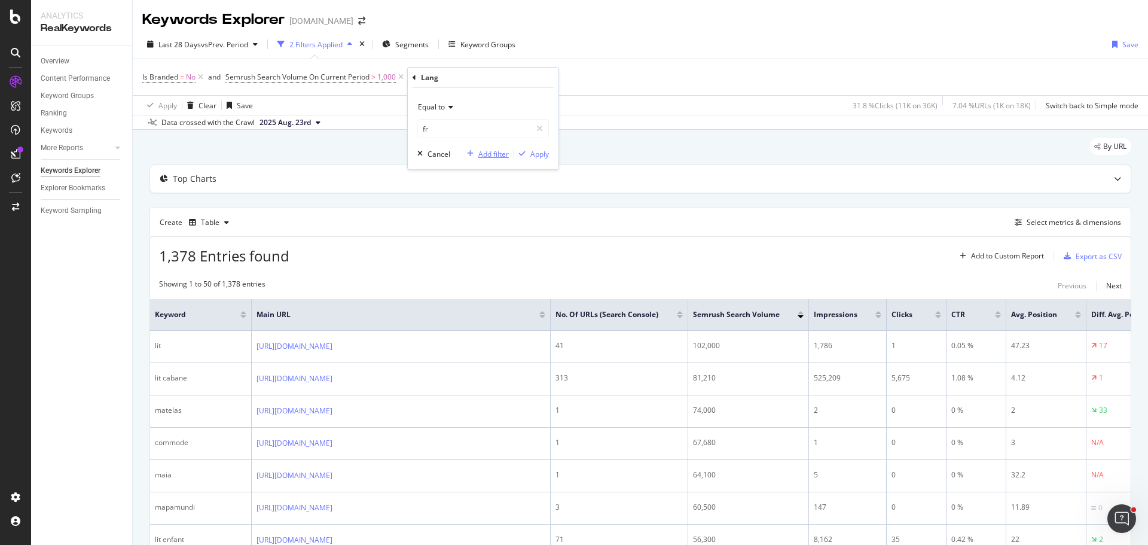
click at [488, 154] on div "Add filter" at bounding box center [493, 154] width 30 height 10
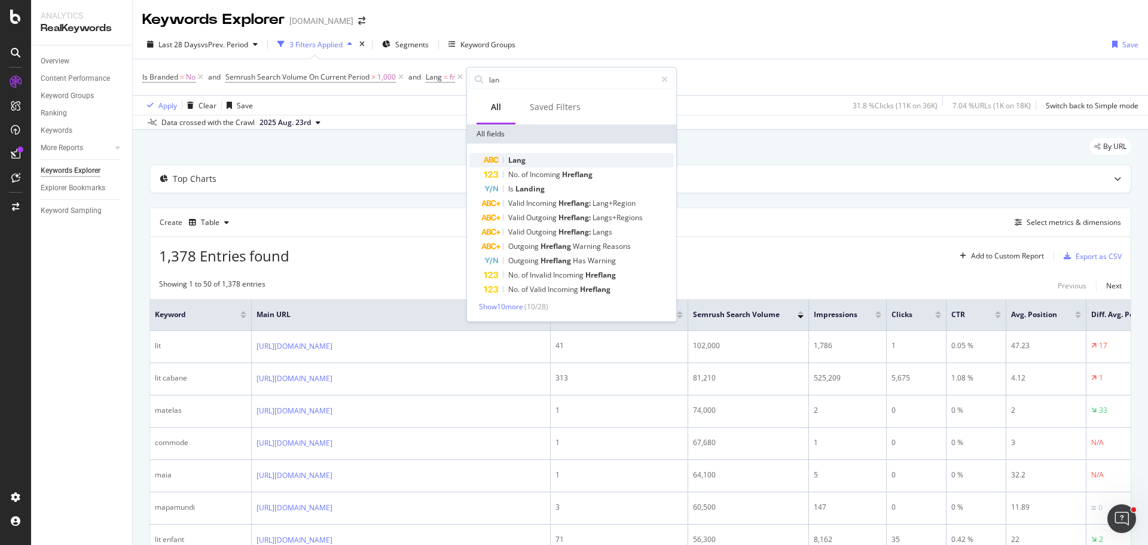
click at [528, 161] on div "Lang" at bounding box center [579, 160] width 190 height 14
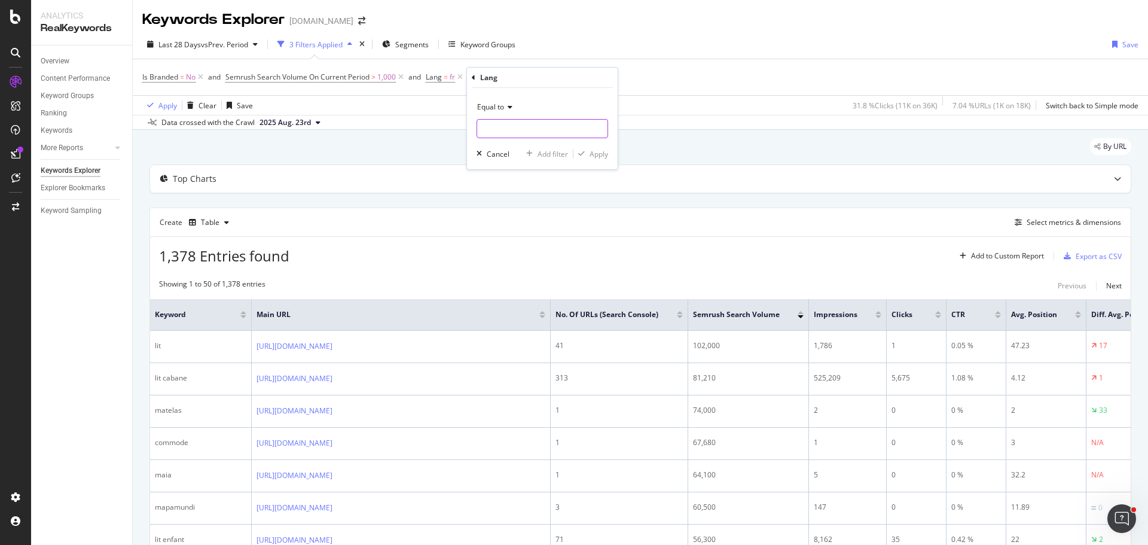
click at [512, 129] on input "text" at bounding box center [542, 128] width 130 height 19
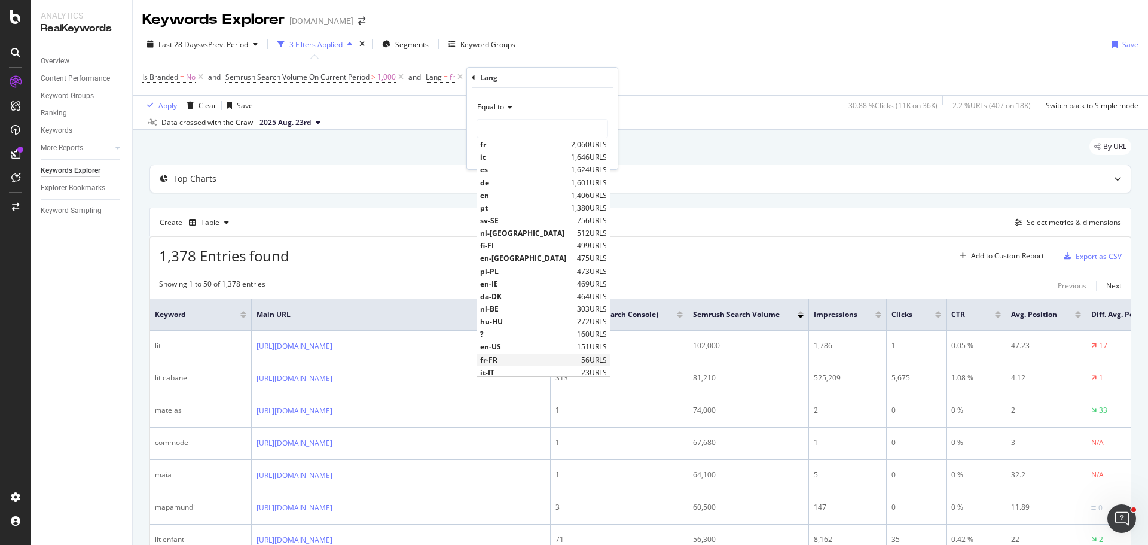
click at [526, 360] on span "fr-FR" at bounding box center [529, 359] width 98 height 10
type input "fr-FR"
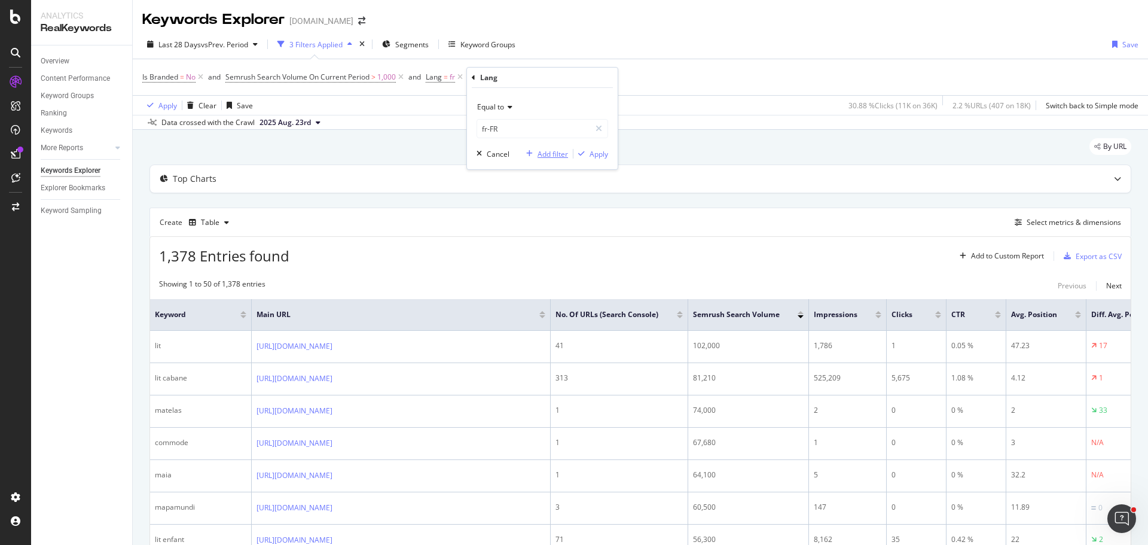
click at [547, 155] on div "Add filter" at bounding box center [552, 154] width 30 height 10
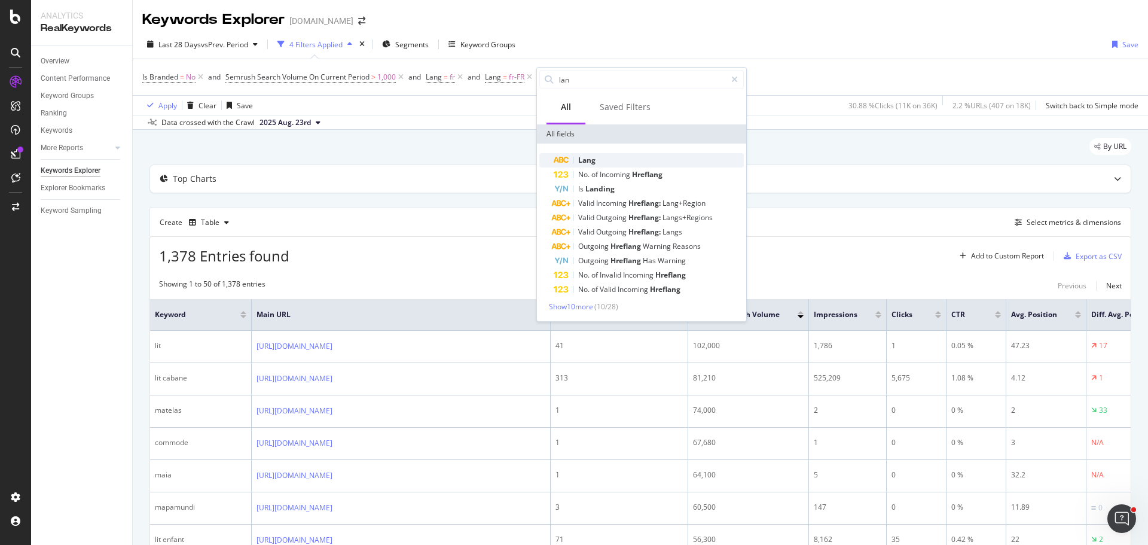
click at [601, 161] on div "Lang" at bounding box center [648, 160] width 190 height 14
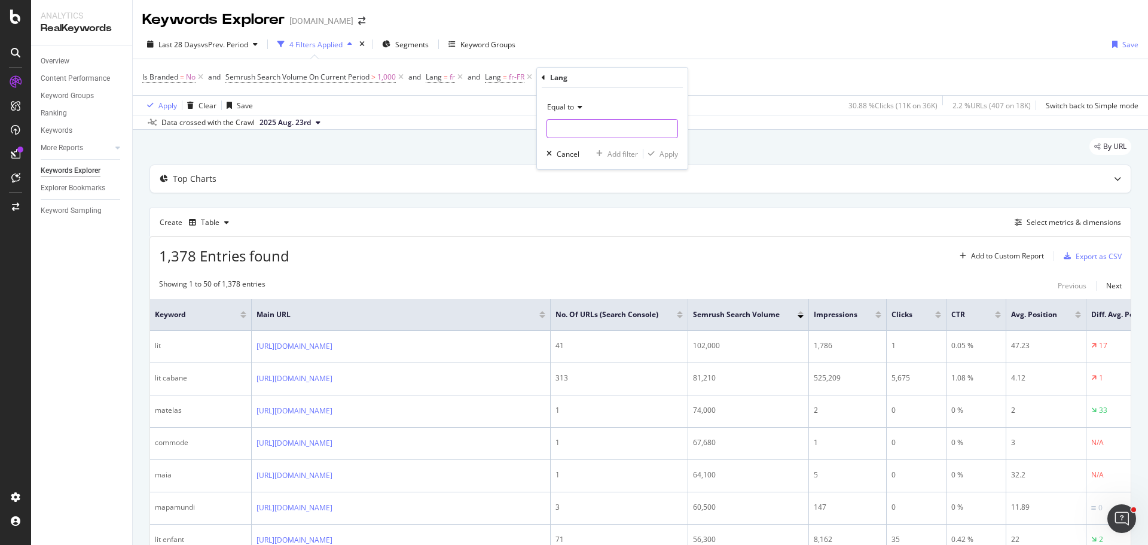
click at [605, 129] on input "text" at bounding box center [612, 128] width 130 height 19
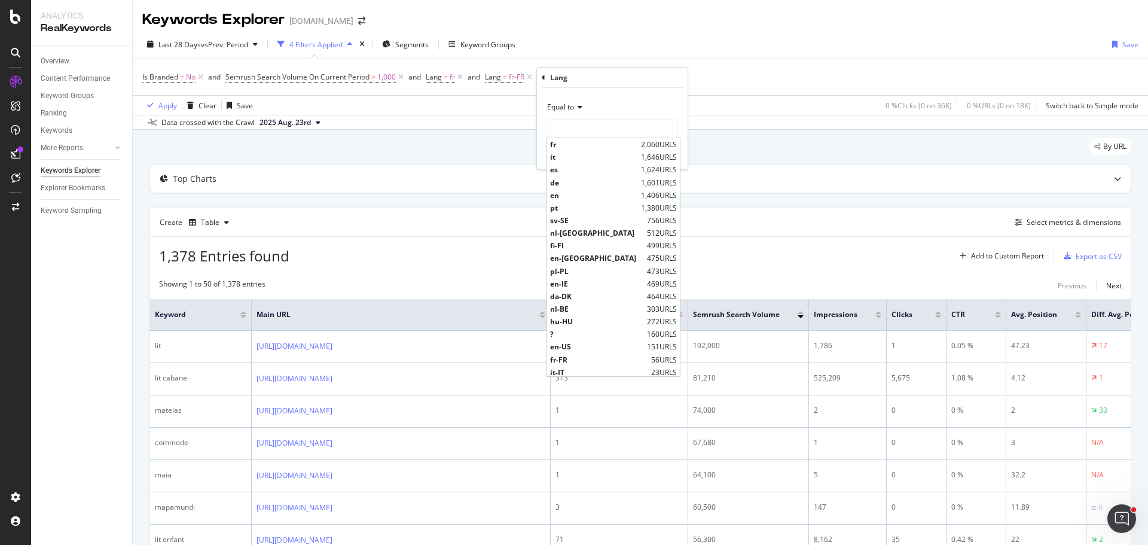
click at [571, 110] on span "Equal to" at bounding box center [560, 107] width 27 height 10
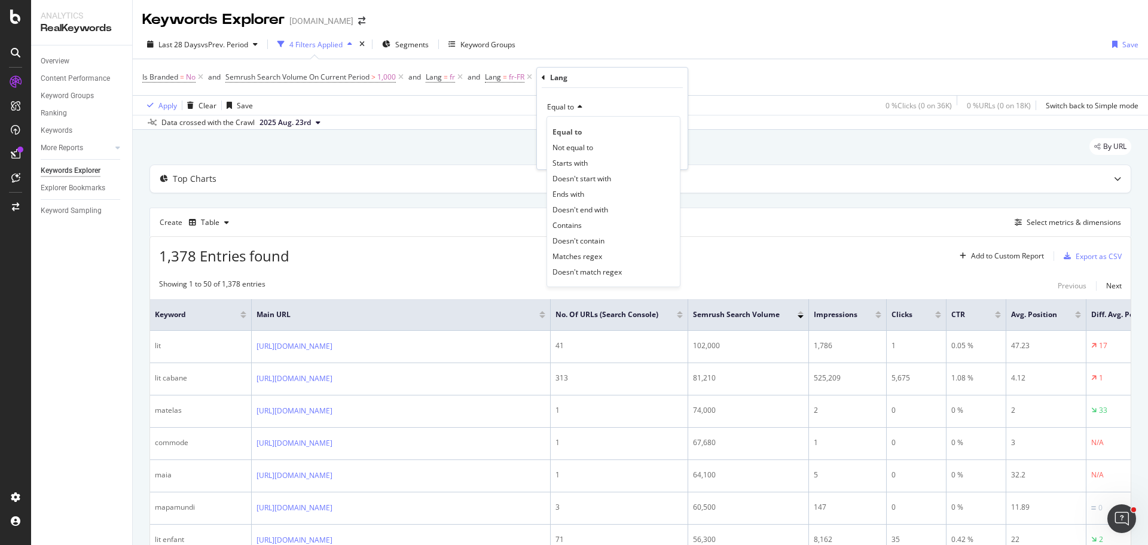
click at [579, 105] on icon at bounding box center [578, 106] width 8 height 7
click at [584, 130] on input "text" at bounding box center [612, 128] width 130 height 19
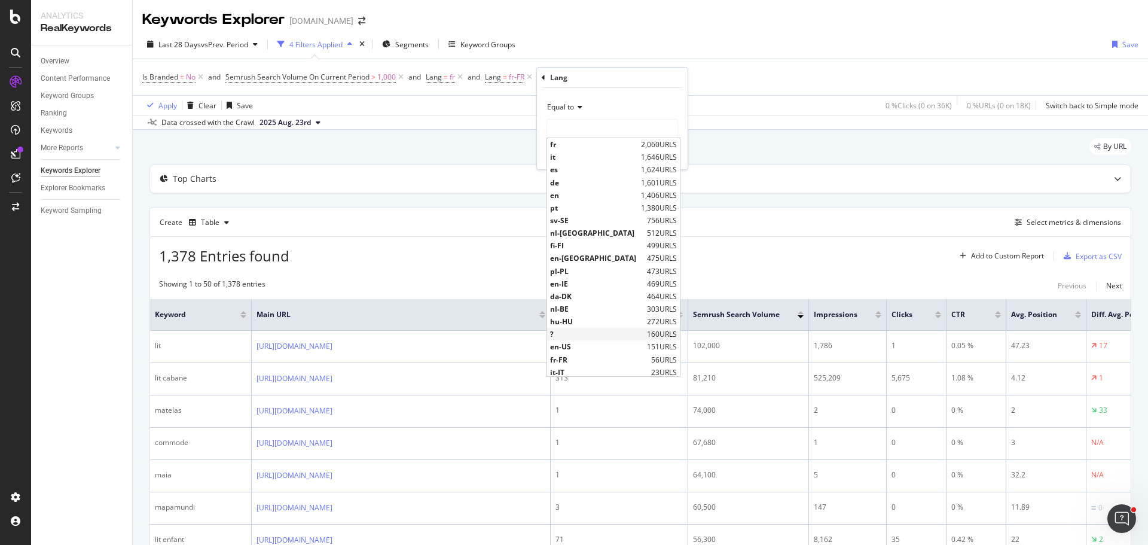
click at [589, 332] on span "?" at bounding box center [597, 334] width 94 height 10
type input "?"
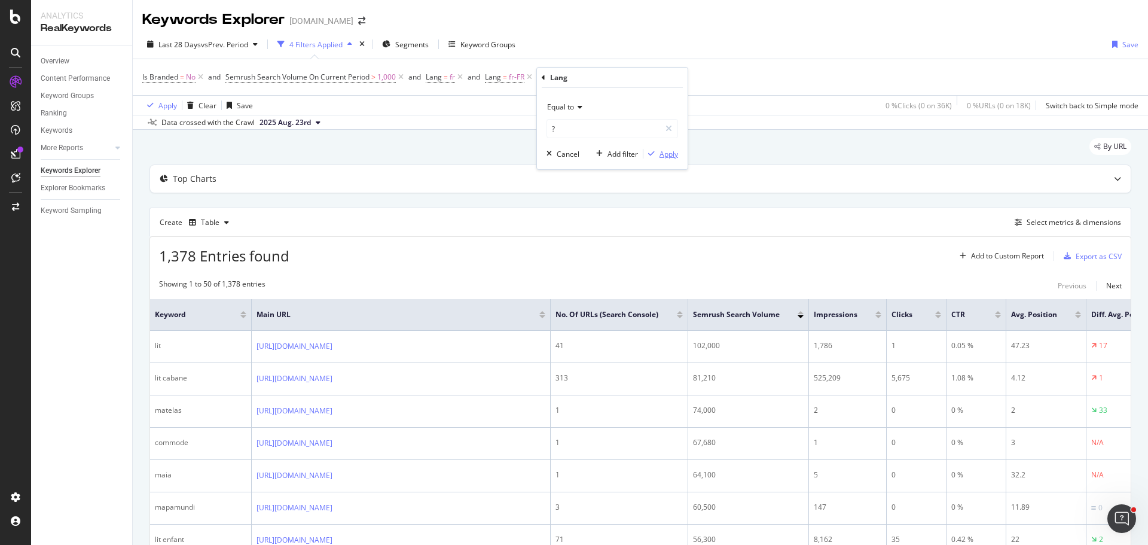
click at [660, 154] on div "Apply" at bounding box center [668, 154] width 19 height 10
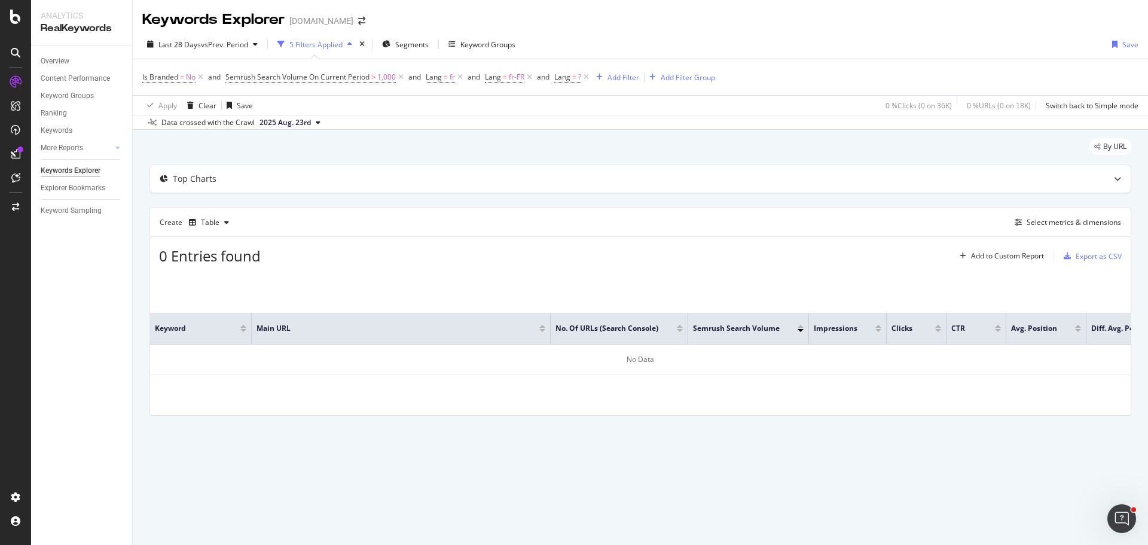
click at [195, 408] on div "Keyword Main URL No. of URLs (Search Console) Semrush Search Volume Impressions…" at bounding box center [640, 344] width 980 height 143
click at [462, 79] on icon at bounding box center [460, 77] width 10 height 12
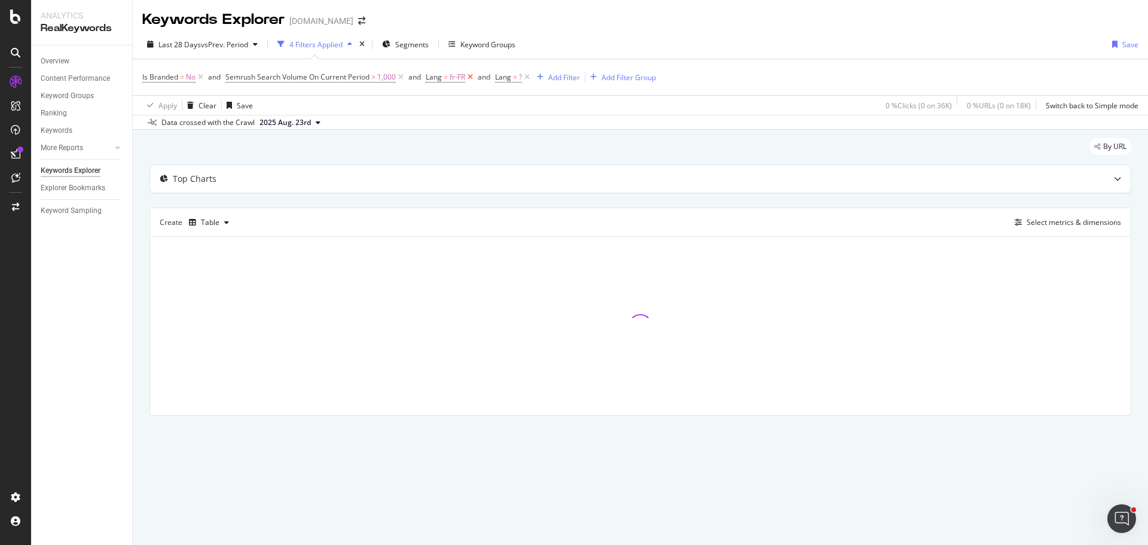
click at [472, 78] on icon at bounding box center [470, 77] width 10 height 12
click at [458, 79] on icon at bounding box center [457, 77] width 10 height 12
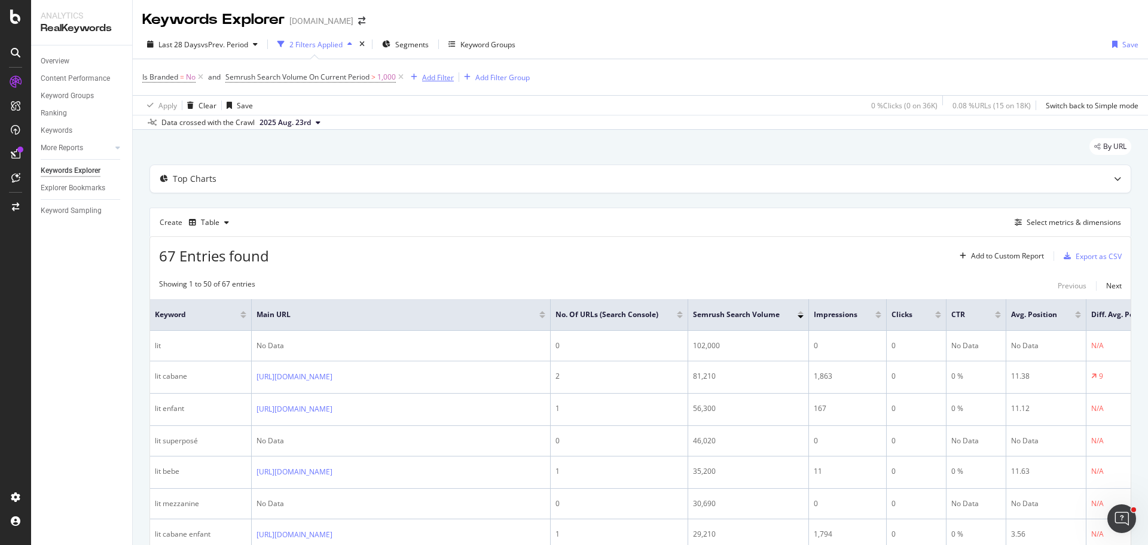
click at [428, 77] on div "Add Filter" at bounding box center [438, 77] width 32 height 10
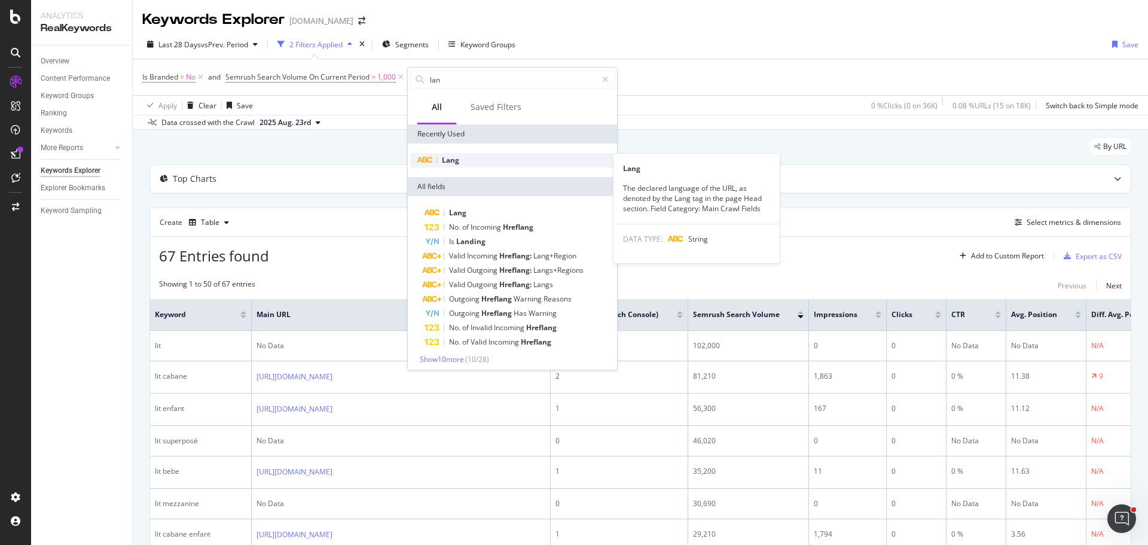
click at [458, 157] on span "Lang" at bounding box center [450, 160] width 17 height 10
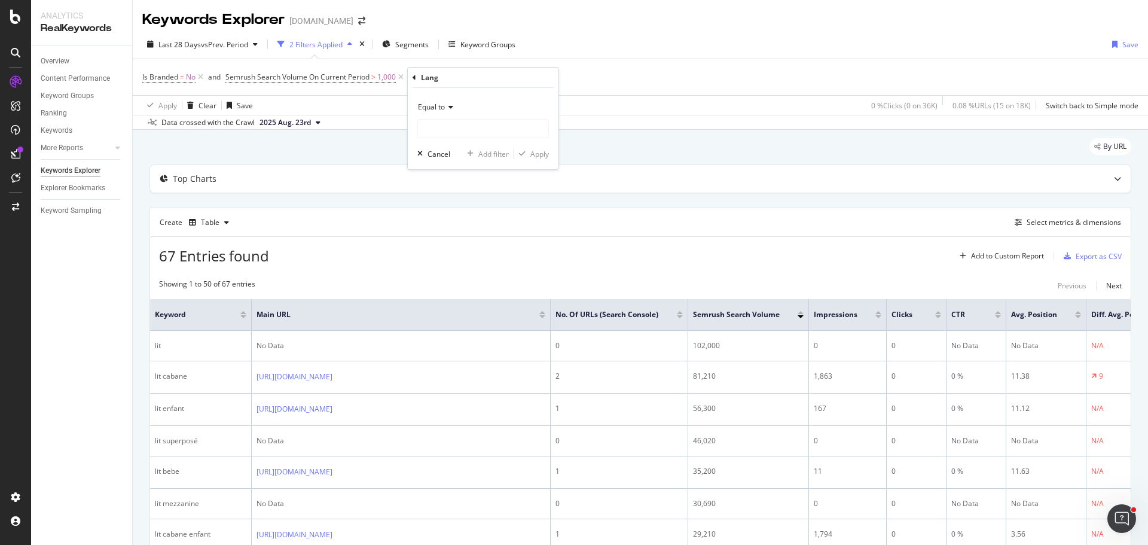
click at [446, 109] on icon at bounding box center [449, 106] width 8 height 7
click at [464, 222] on div "Contains" at bounding box center [484, 225] width 128 height 16
click at [452, 125] on input "text" at bounding box center [483, 128] width 130 height 19
type input "fr"
click at [536, 151] on div "Apply" at bounding box center [539, 154] width 19 height 10
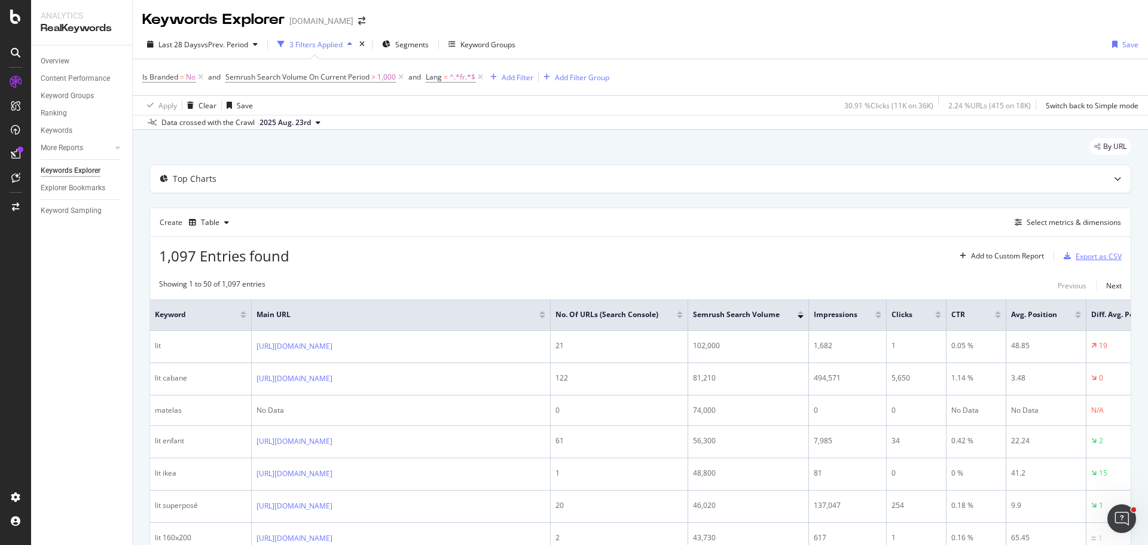
click at [1082, 256] on div "Export as CSV" at bounding box center [1098, 256] width 46 height 10
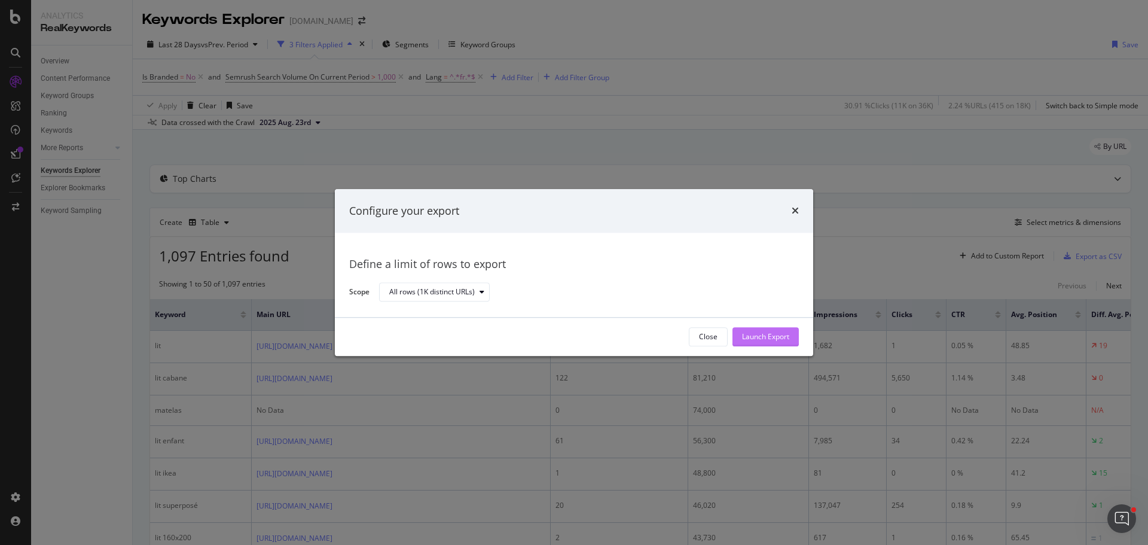
click at [771, 338] on div "Launch Export" at bounding box center [765, 337] width 47 height 10
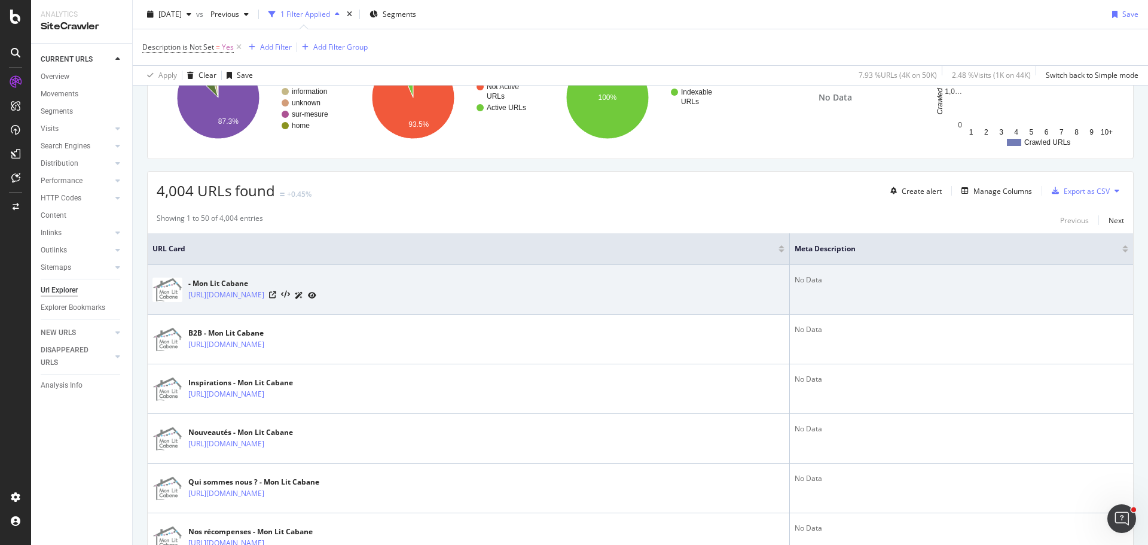
scroll to position [120, 0]
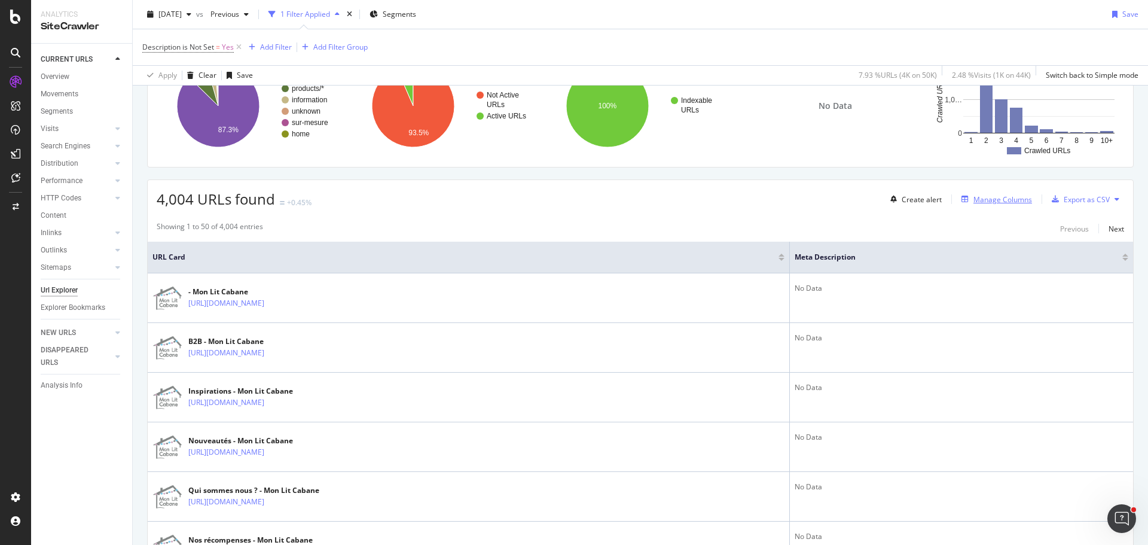
click at [1005, 195] on div "Manage Columns" at bounding box center [1002, 199] width 59 height 10
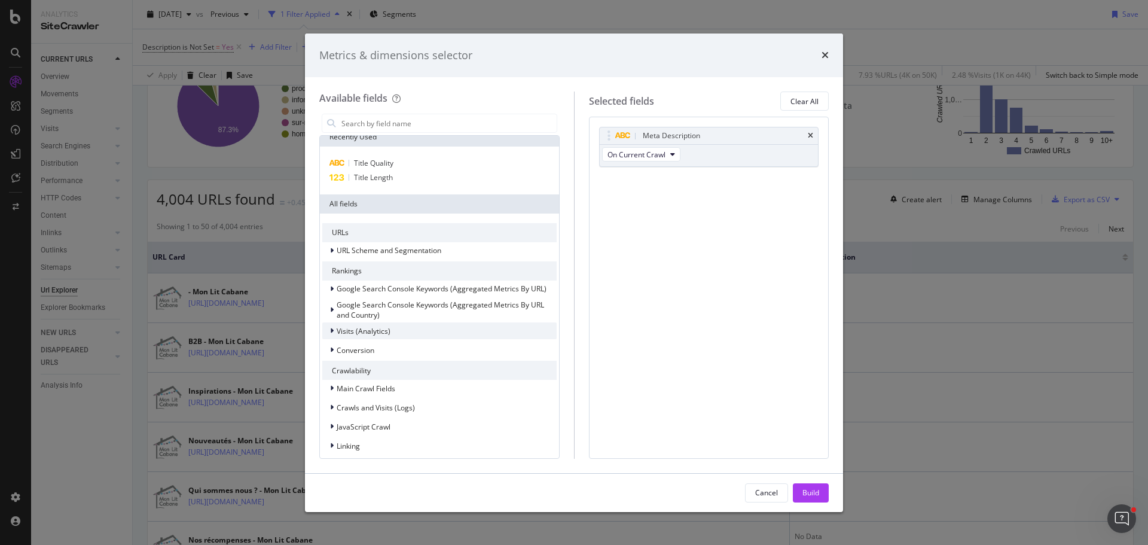
scroll to position [0, 0]
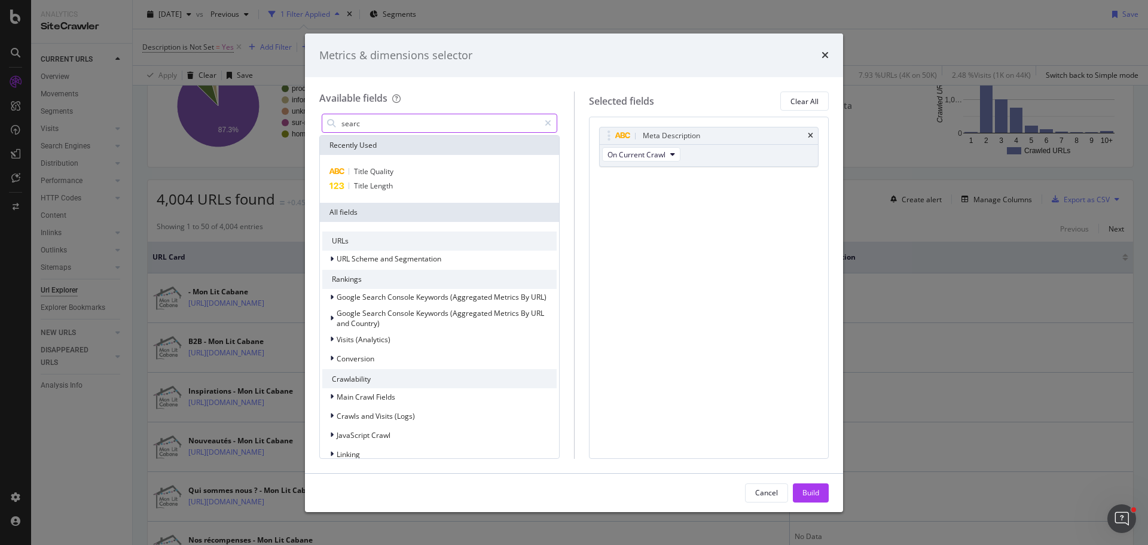
type input "search"
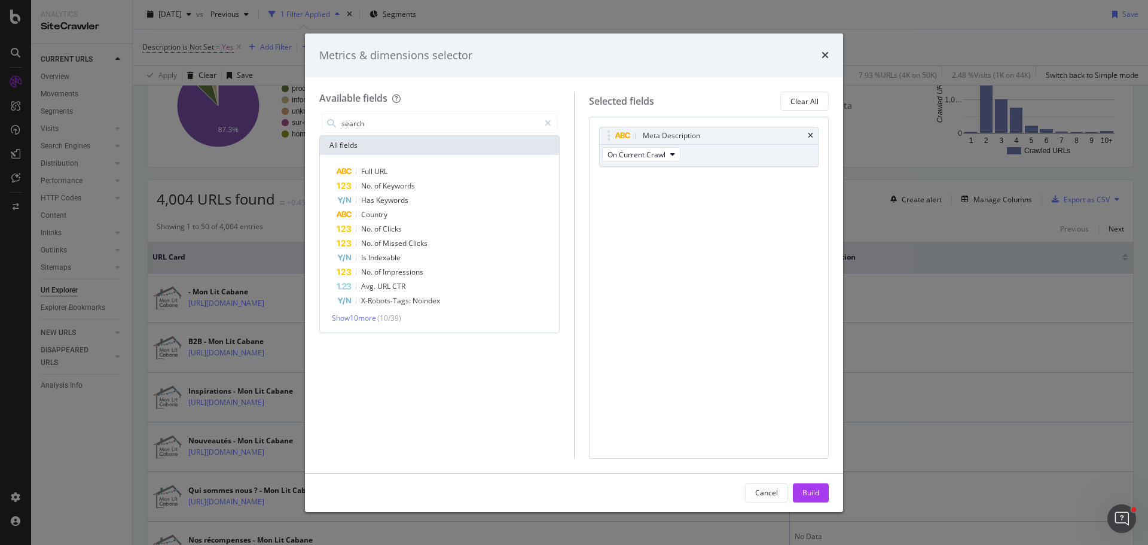
drag, startPoint x: 425, startPoint y: 120, endPoint x: 320, endPoint y: 121, distance: 105.2
click at [320, 121] on div "search" at bounding box center [439, 123] width 240 height 24
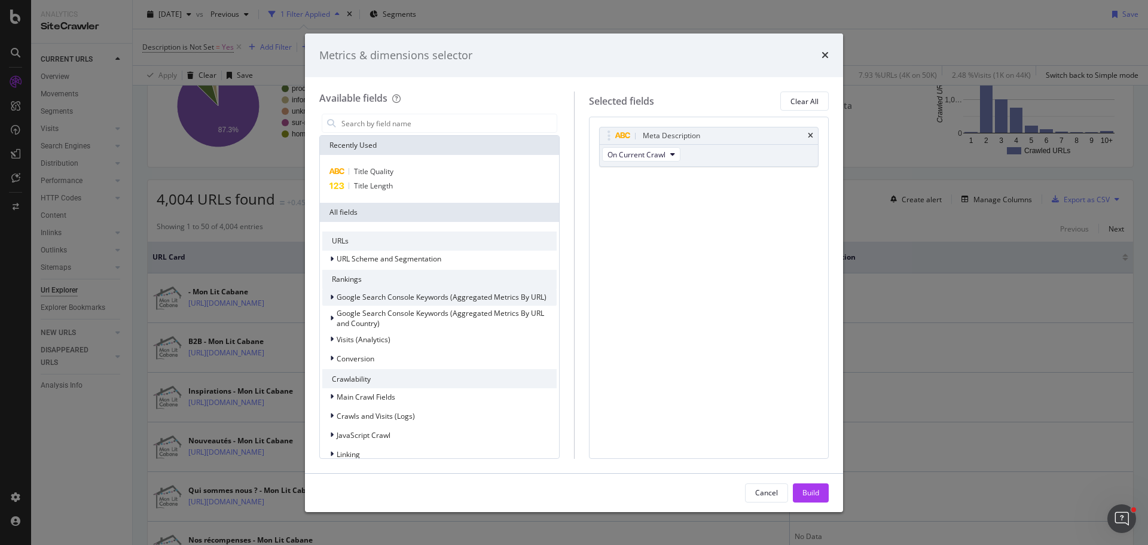
click at [331, 295] on icon "modal" at bounding box center [332, 296] width 4 height 7
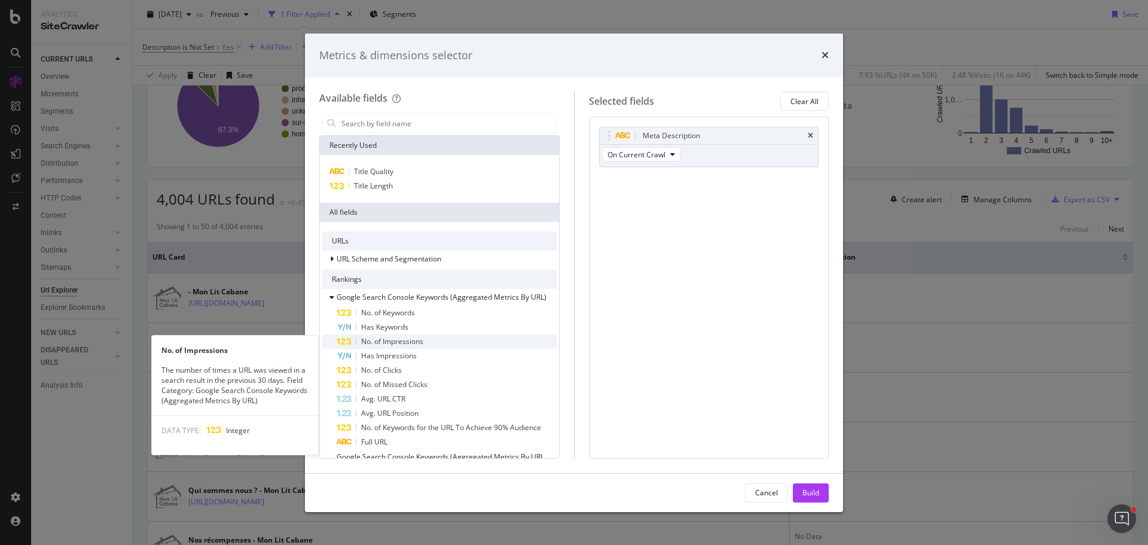
click at [391, 338] on span "No. of Impressions" at bounding box center [392, 341] width 62 height 10
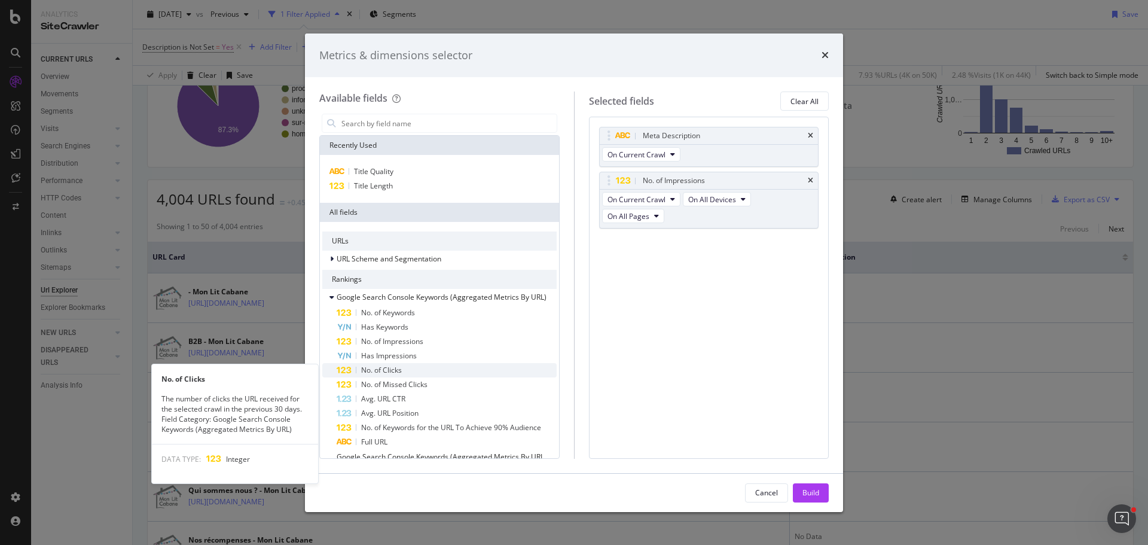
click at [407, 366] on div "No. of Clicks" at bounding box center [447, 370] width 220 height 14
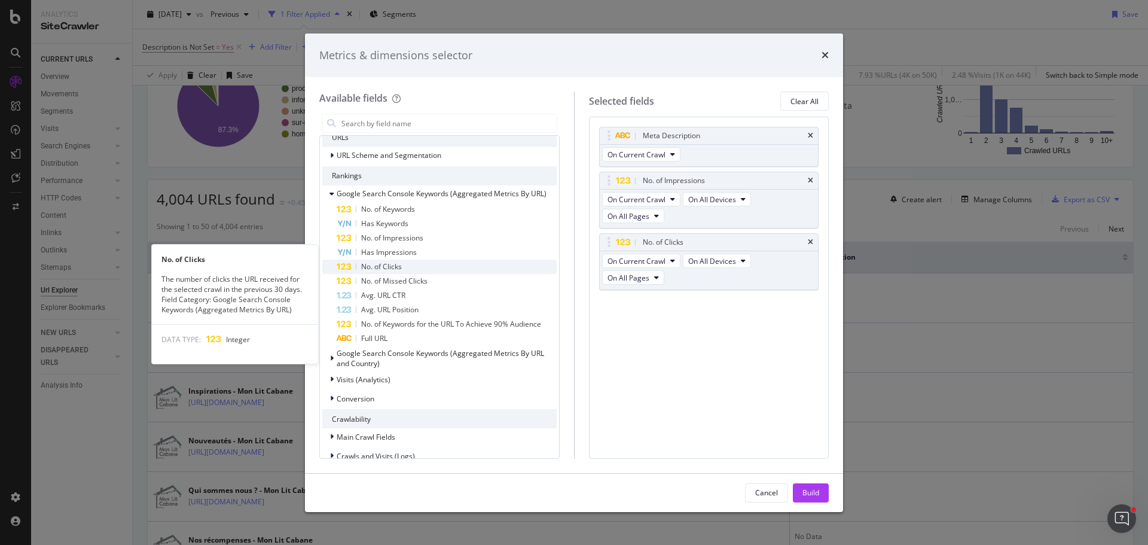
scroll to position [120, 0]
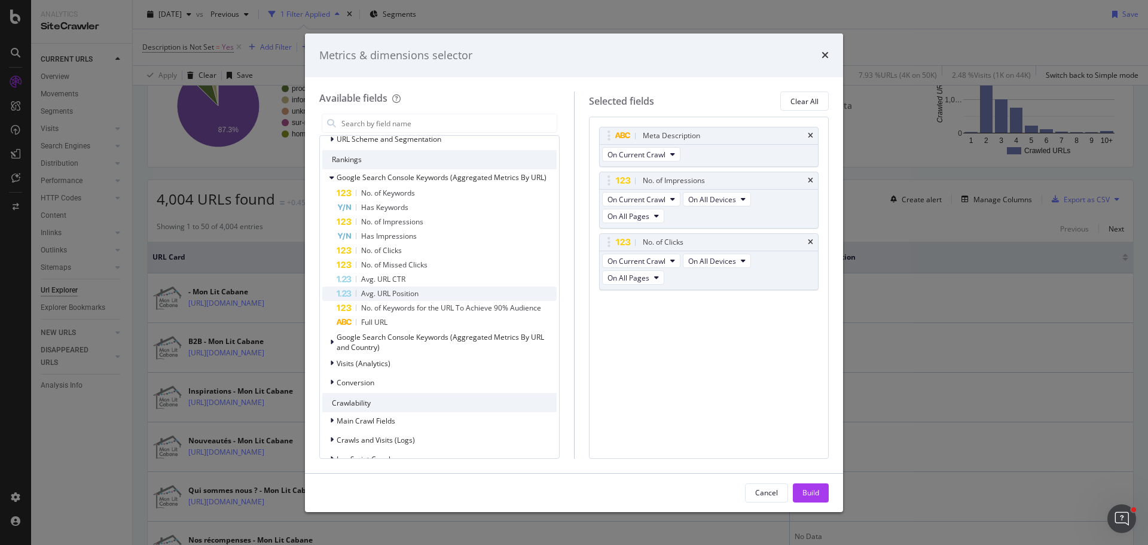
click at [434, 292] on div "Avg. URL Position" at bounding box center [447, 293] width 220 height 14
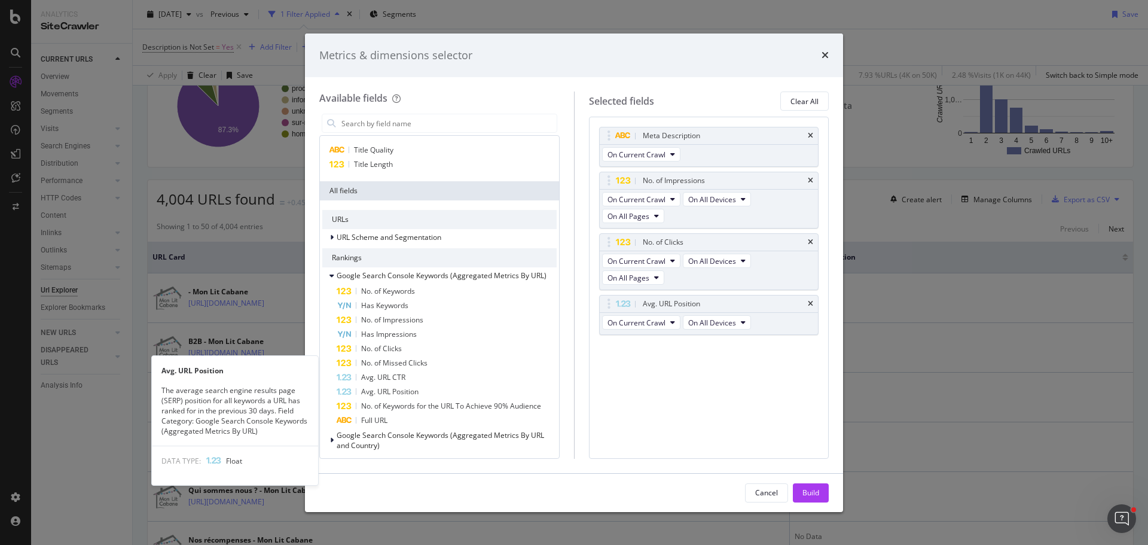
scroll to position [0, 0]
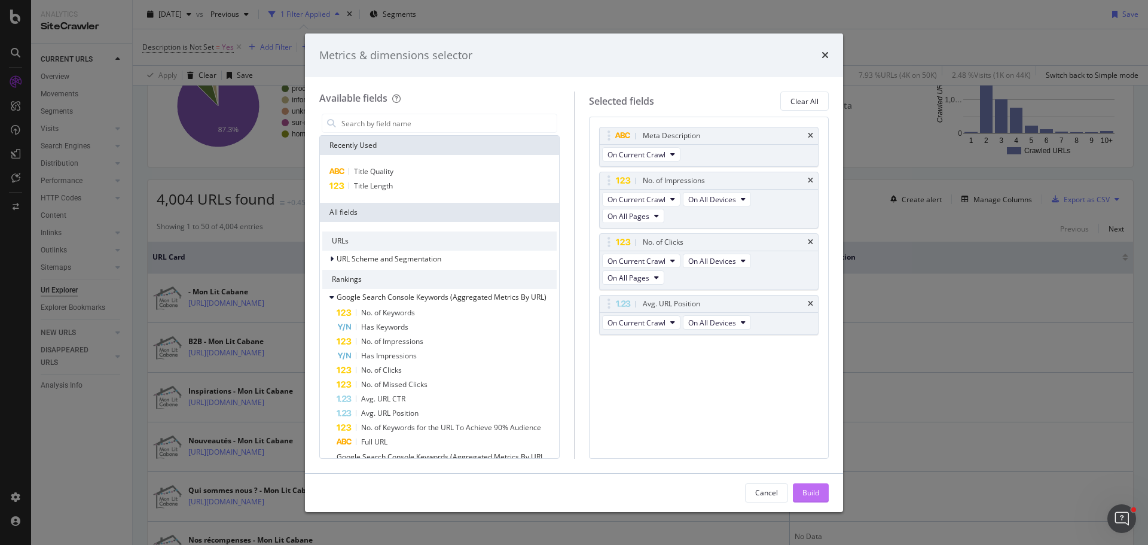
click at [807, 489] on div "Build" at bounding box center [810, 492] width 17 height 10
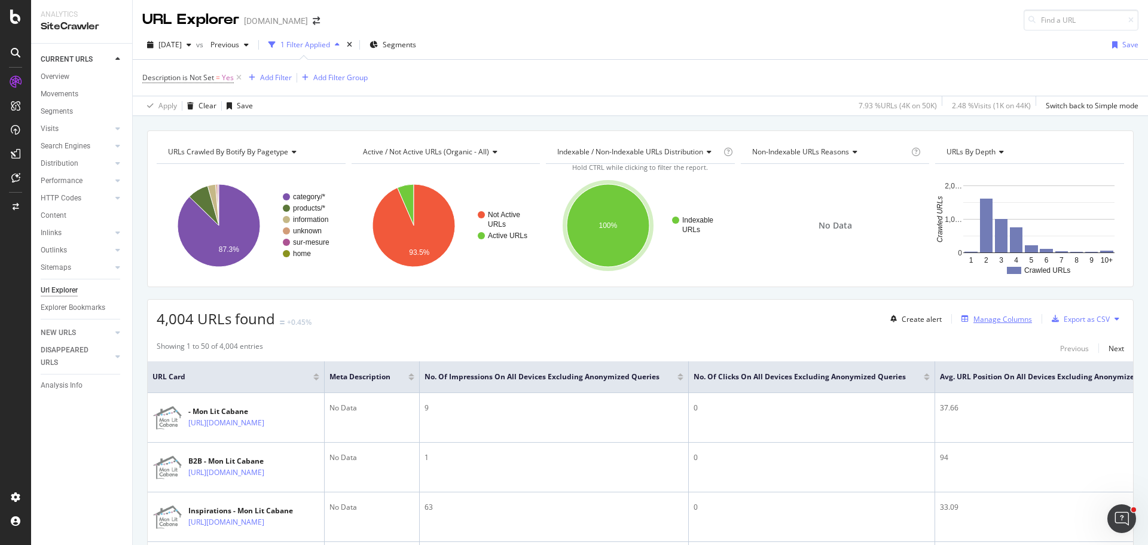
click at [1001, 317] on div "Manage Columns" at bounding box center [1002, 319] width 59 height 10
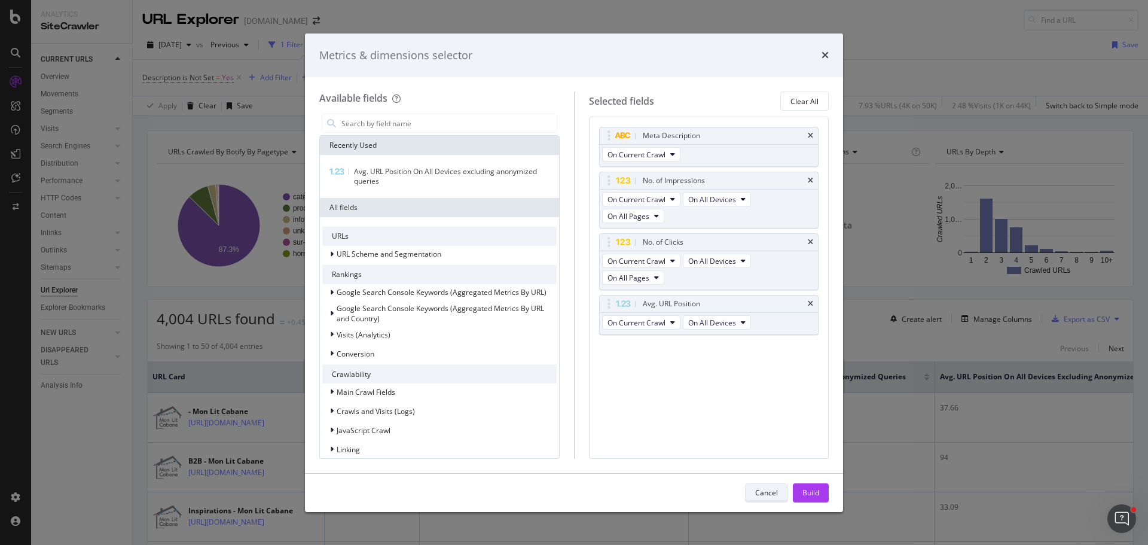
click at [768, 490] on div "Cancel" at bounding box center [766, 492] width 23 height 10
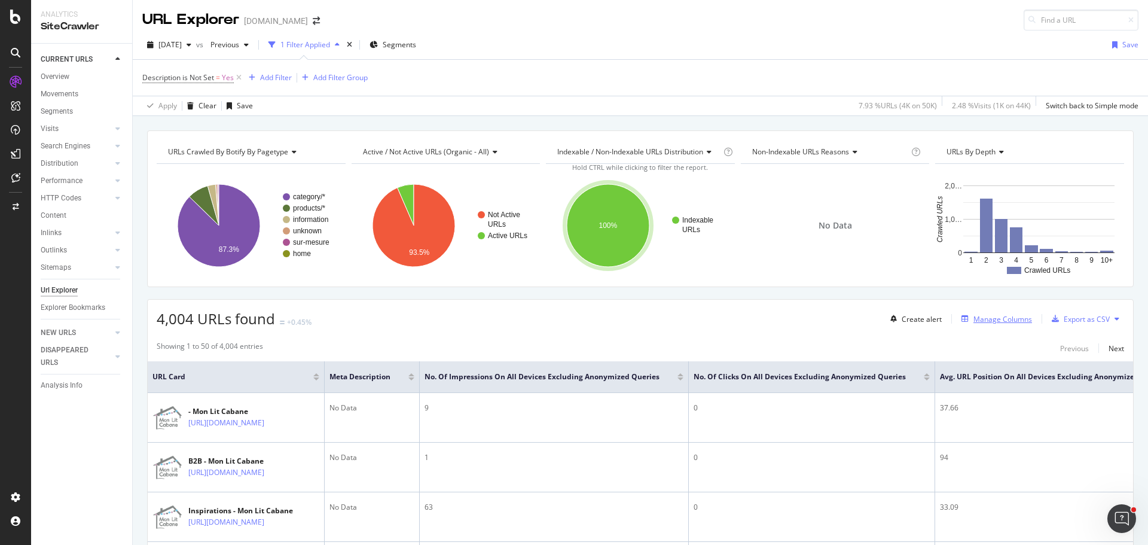
click at [959, 314] on div "Manage Columns" at bounding box center [993, 318] width 75 height 13
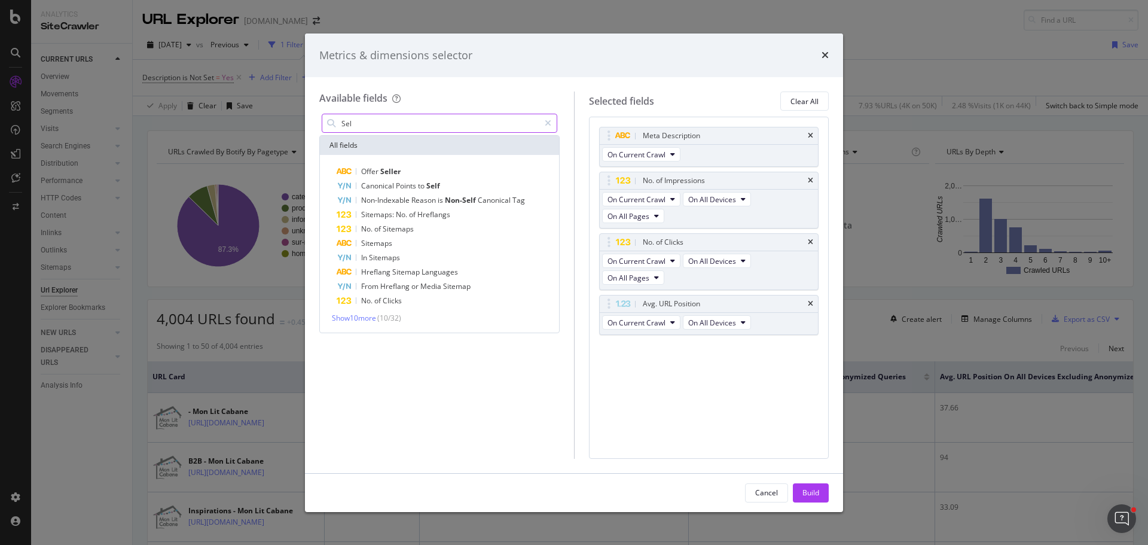
click at [453, 126] on input "Sel" at bounding box center [439, 123] width 199 height 18
type input "Sem"
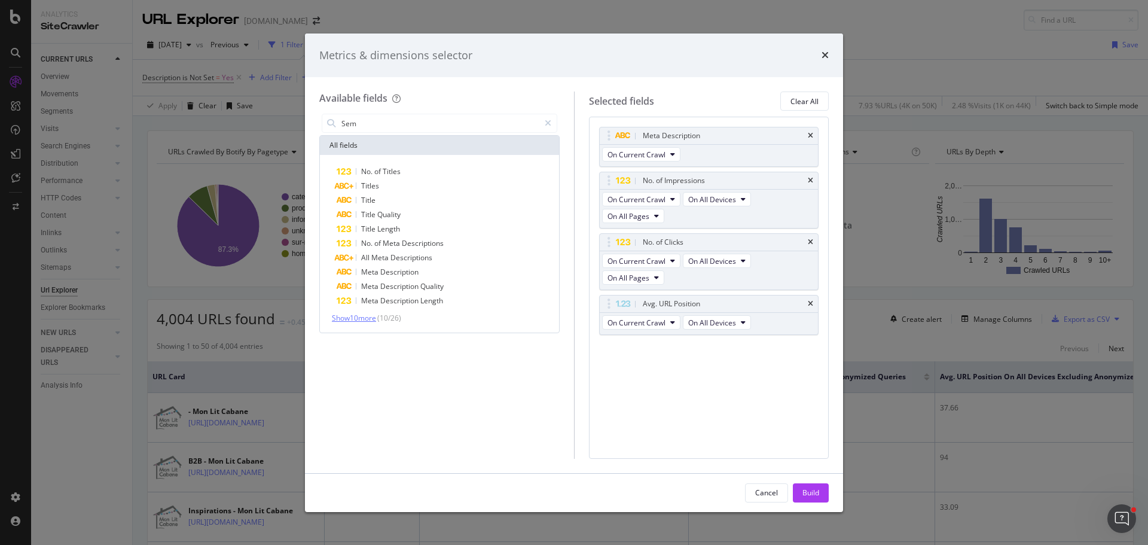
click at [360, 315] on span "Show 10 more" at bounding box center [354, 318] width 44 height 10
click at [546, 123] on icon "modal" at bounding box center [548, 123] width 7 height 8
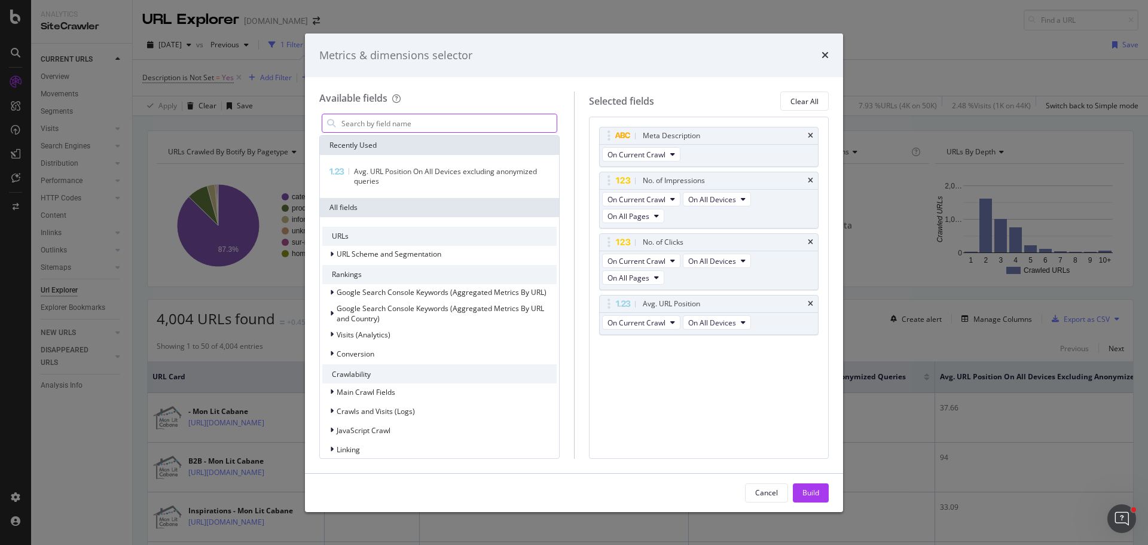
click at [391, 121] on input "modal" at bounding box center [448, 123] width 216 height 18
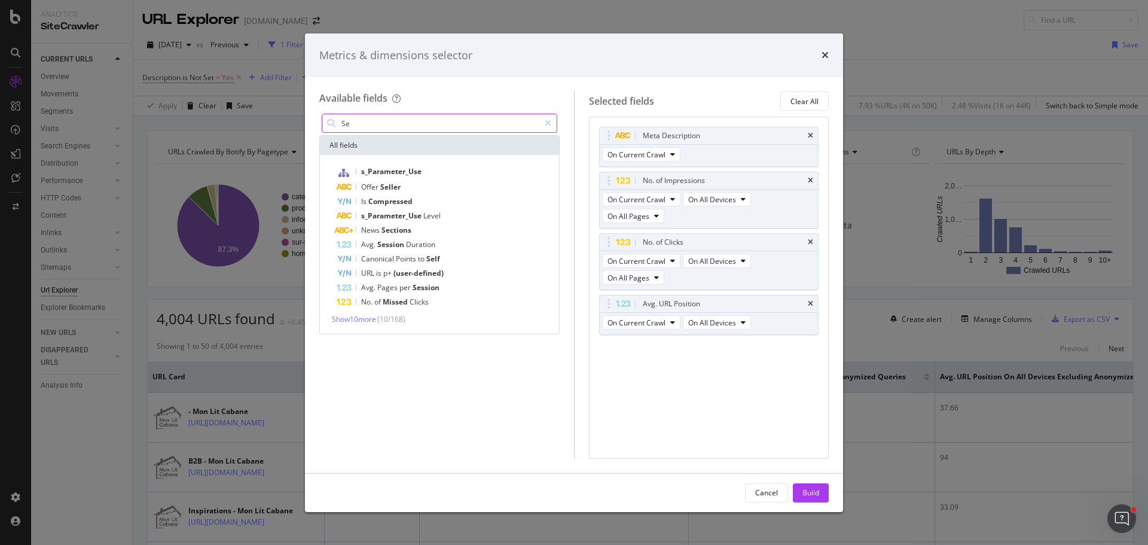
type input "S"
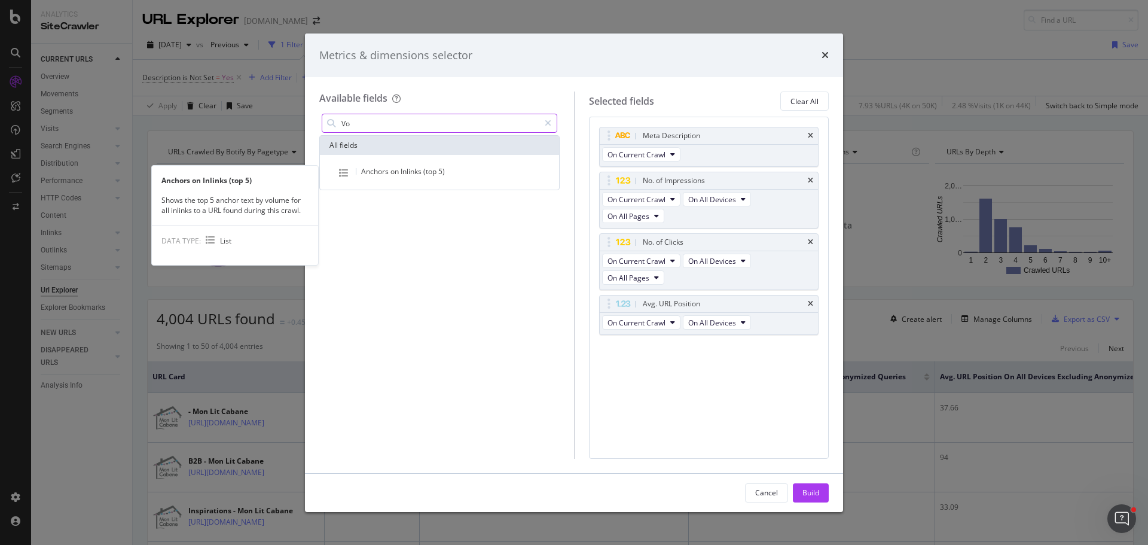
type input "V"
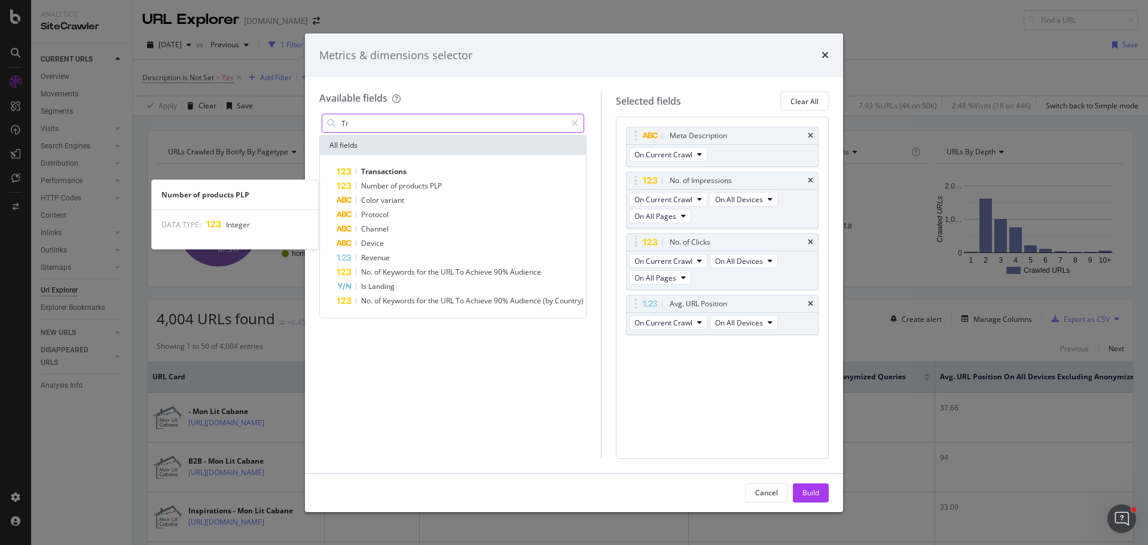
type input "T"
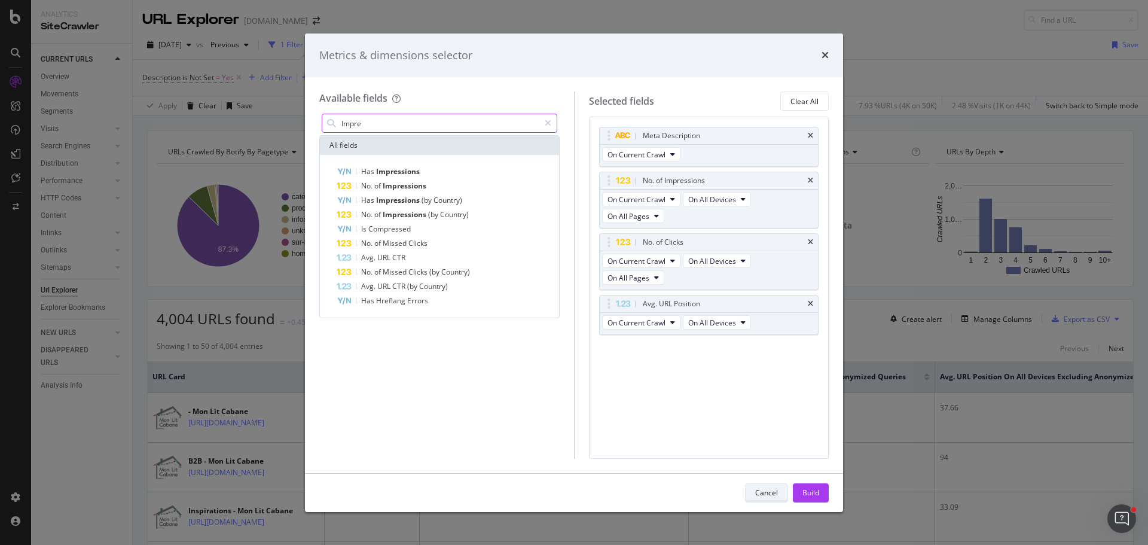
type input "Impre"
click at [751, 494] on button "Cancel" at bounding box center [766, 492] width 43 height 19
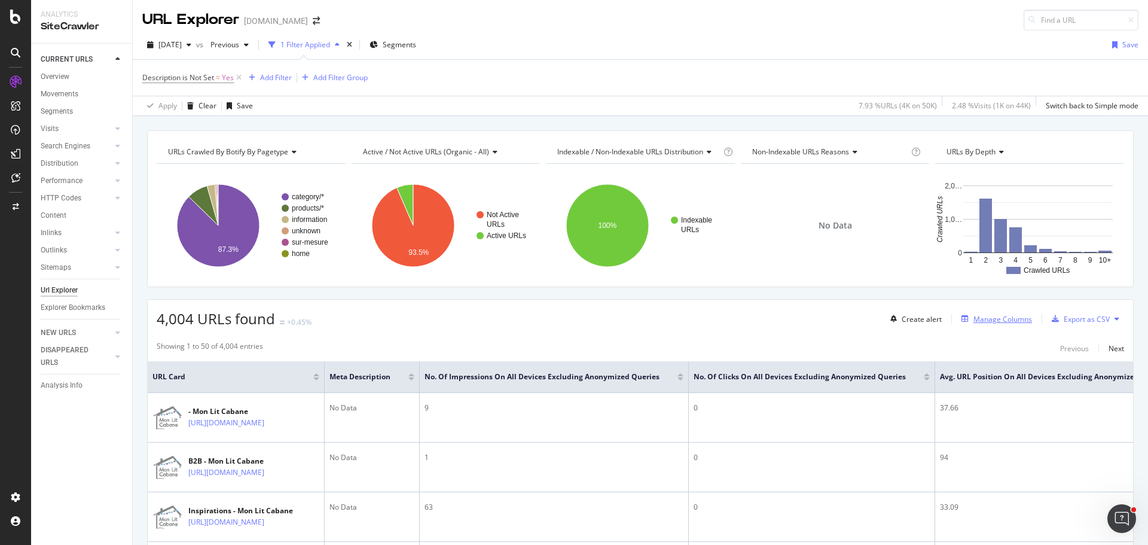
click at [1010, 319] on div "Manage Columns" at bounding box center [1002, 319] width 59 height 10
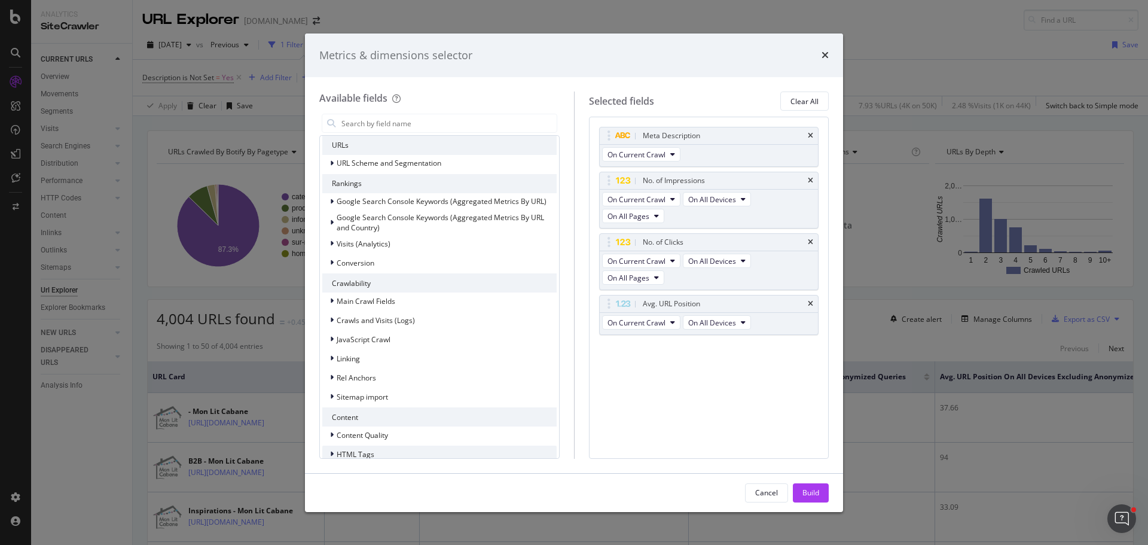
scroll to position [81, 0]
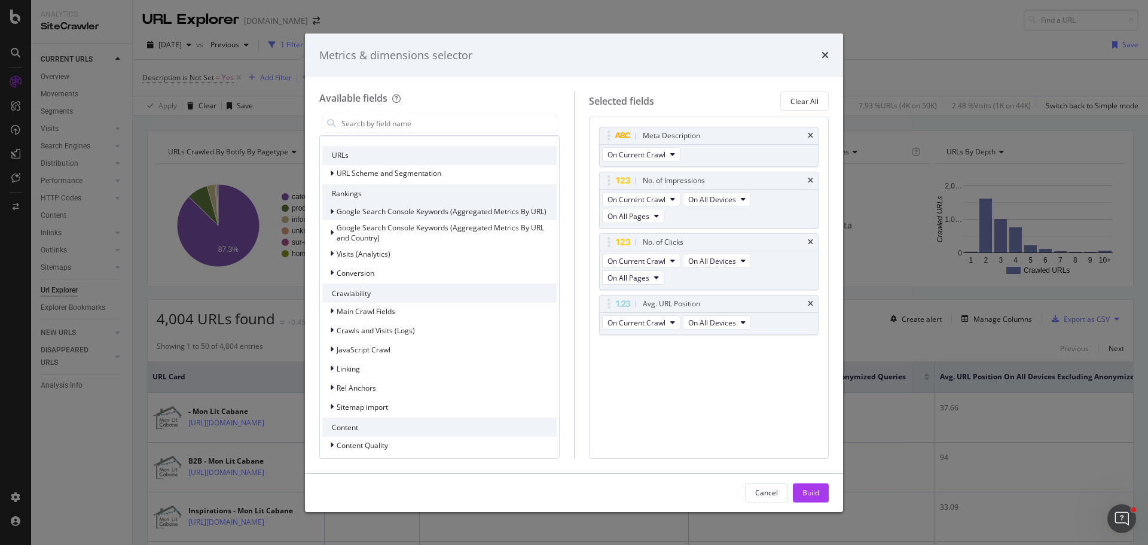
click at [331, 210] on icon "modal" at bounding box center [332, 211] width 4 height 7
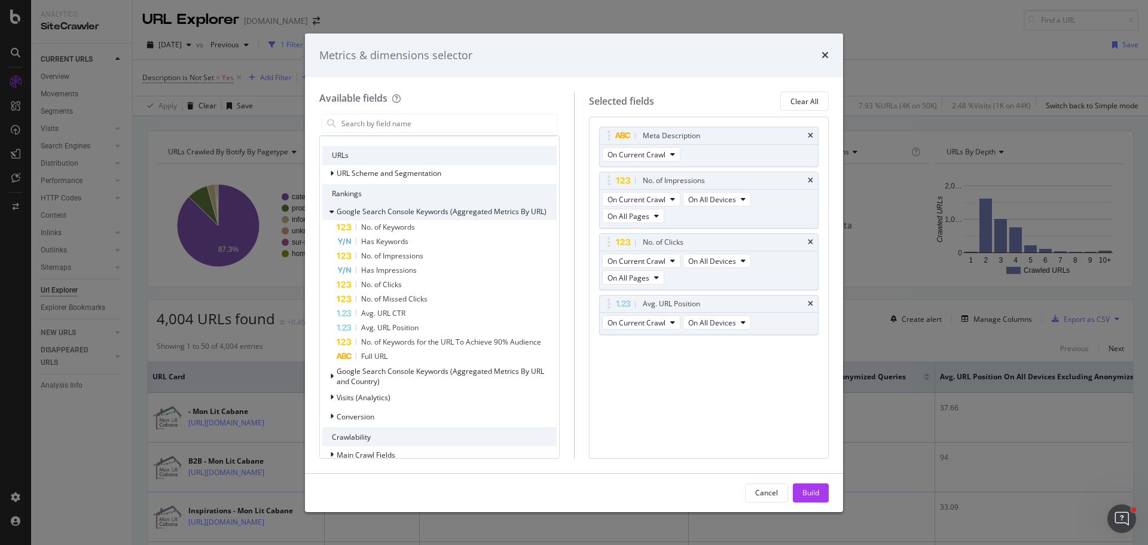
click at [331, 210] on icon "modal" at bounding box center [331, 211] width 5 height 7
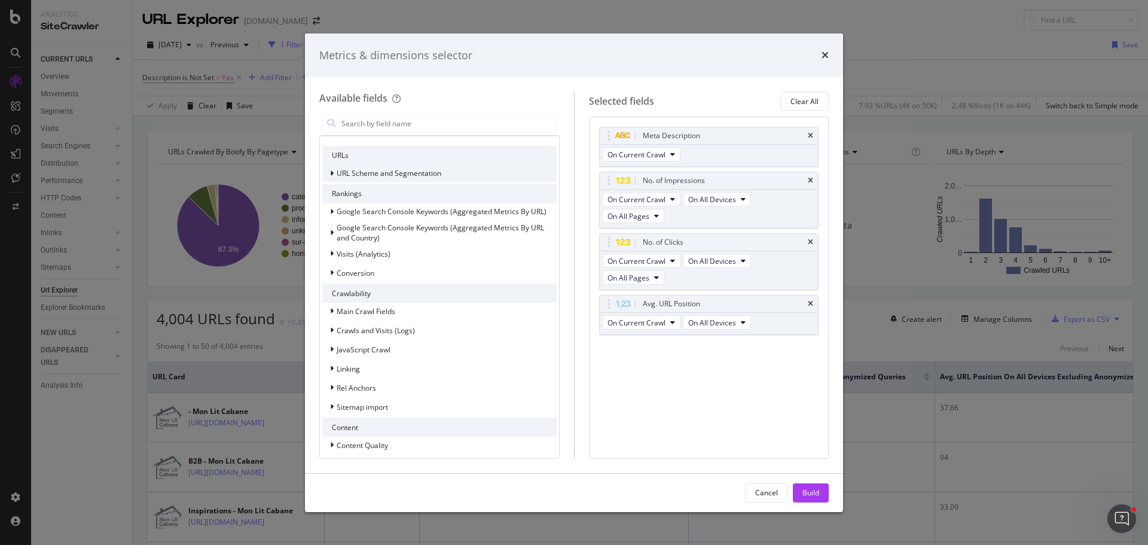
click at [332, 175] on icon "modal" at bounding box center [332, 173] width 4 height 7
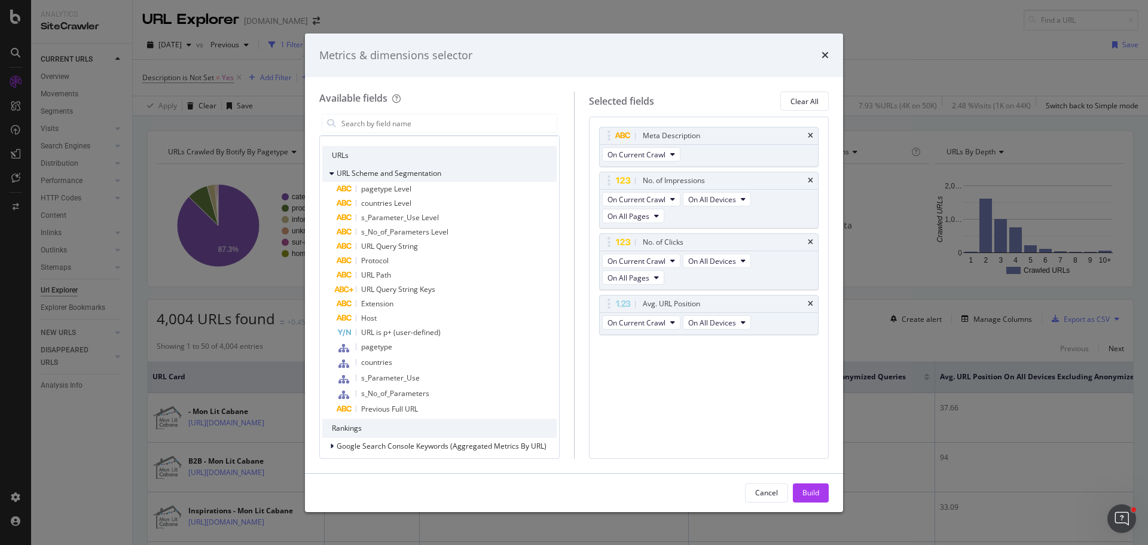
click at [332, 175] on icon "modal" at bounding box center [331, 173] width 5 height 7
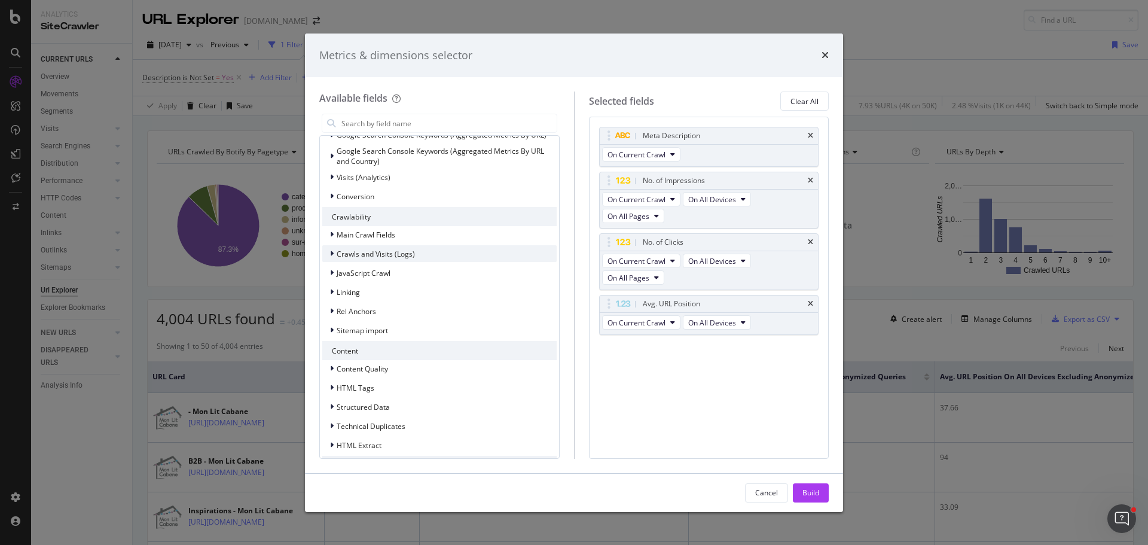
scroll to position [200, 0]
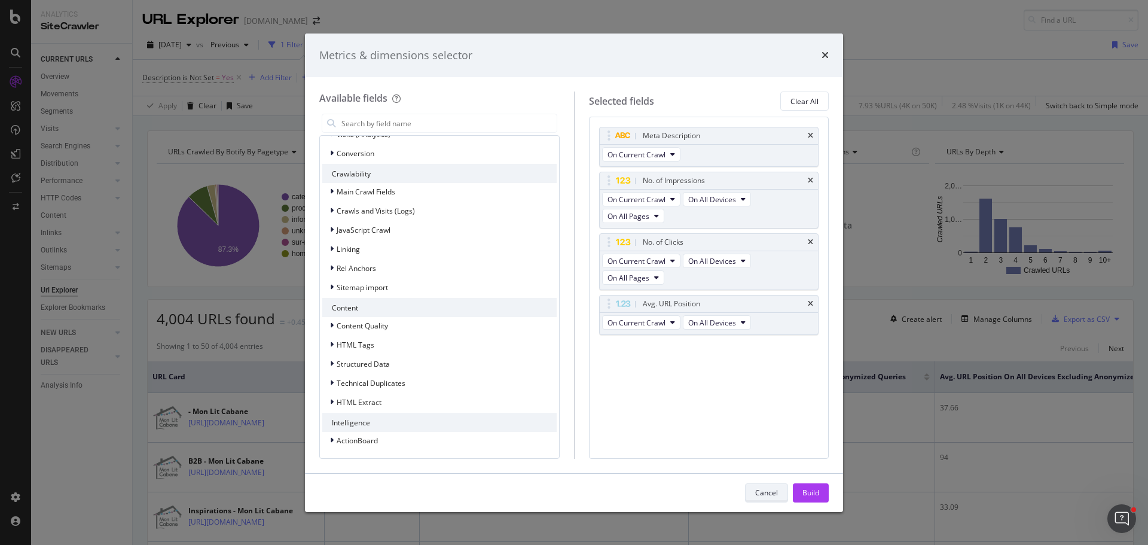
click at [755, 497] on div "Cancel" at bounding box center [766, 492] width 23 height 10
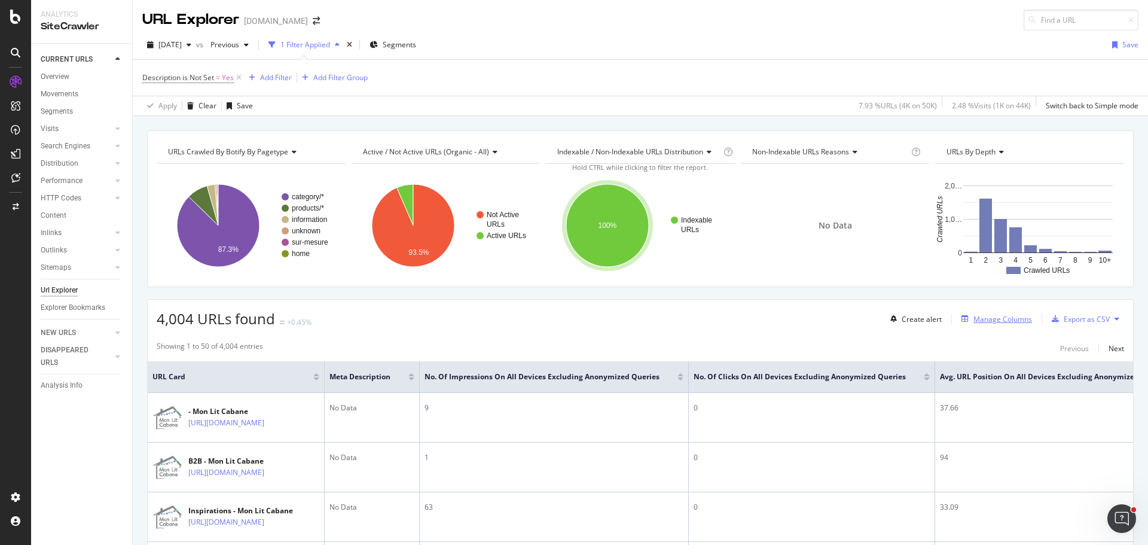
click at [975, 322] on div "Manage Columns" at bounding box center [1002, 319] width 59 height 10
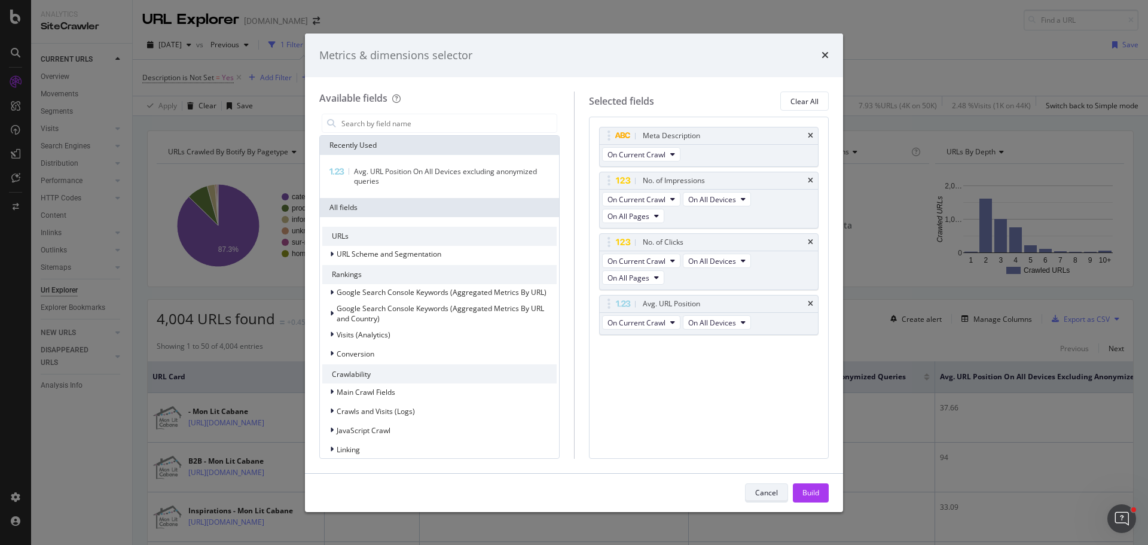
click at [766, 484] on div "Cancel" at bounding box center [766, 492] width 23 height 17
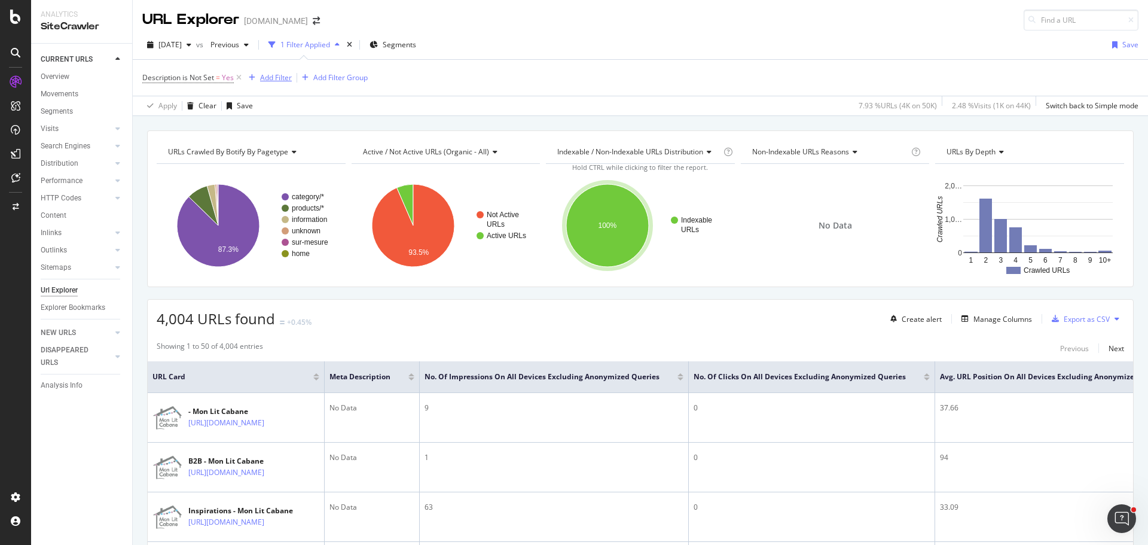
click at [274, 80] on div "Add Filter" at bounding box center [276, 77] width 32 height 10
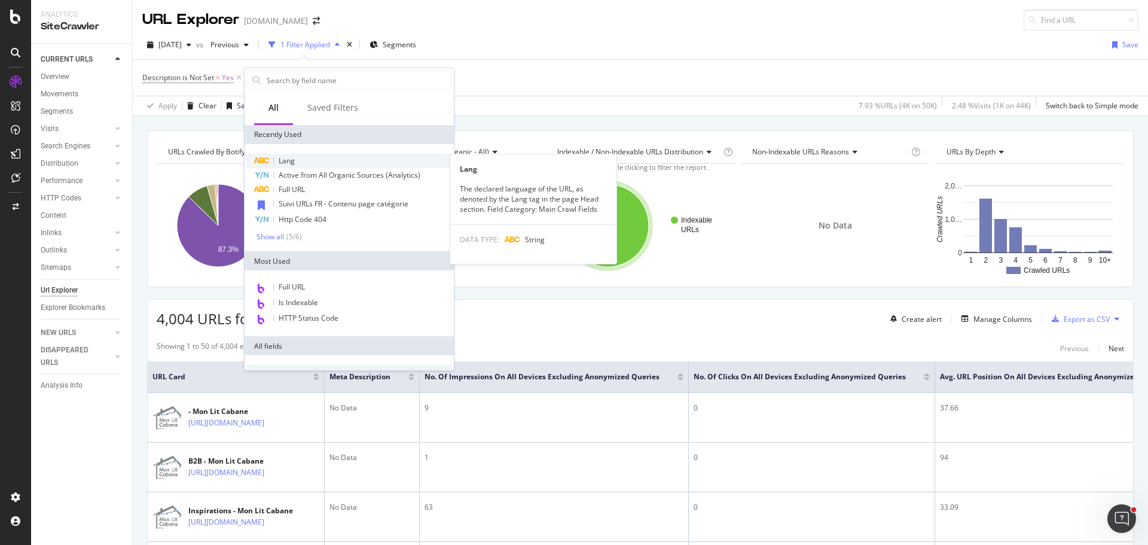
click at [316, 163] on div "Lang" at bounding box center [349, 161] width 204 height 14
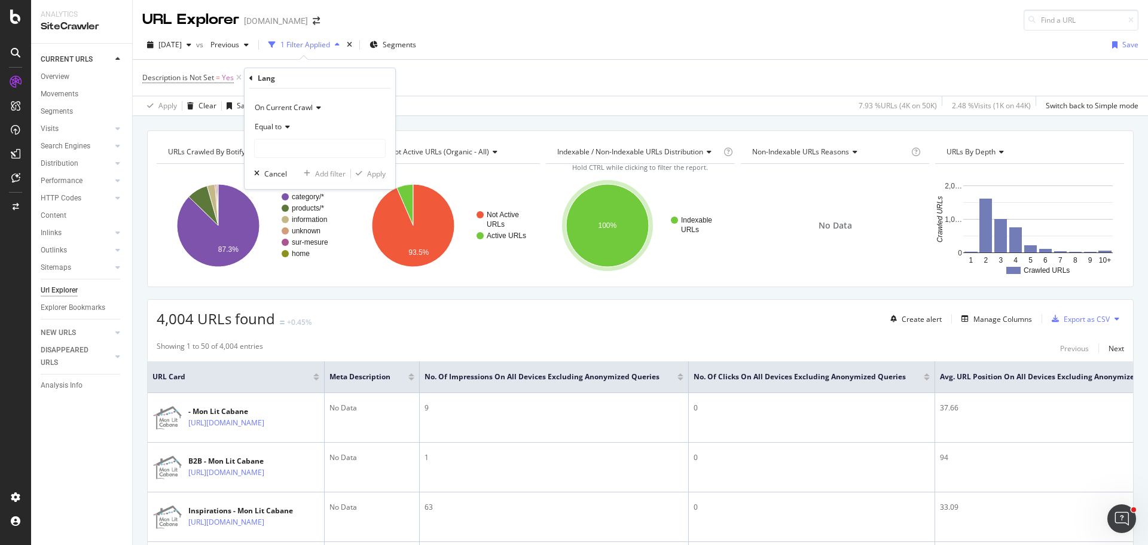
click at [281, 124] on span "Equal to" at bounding box center [268, 126] width 27 height 10
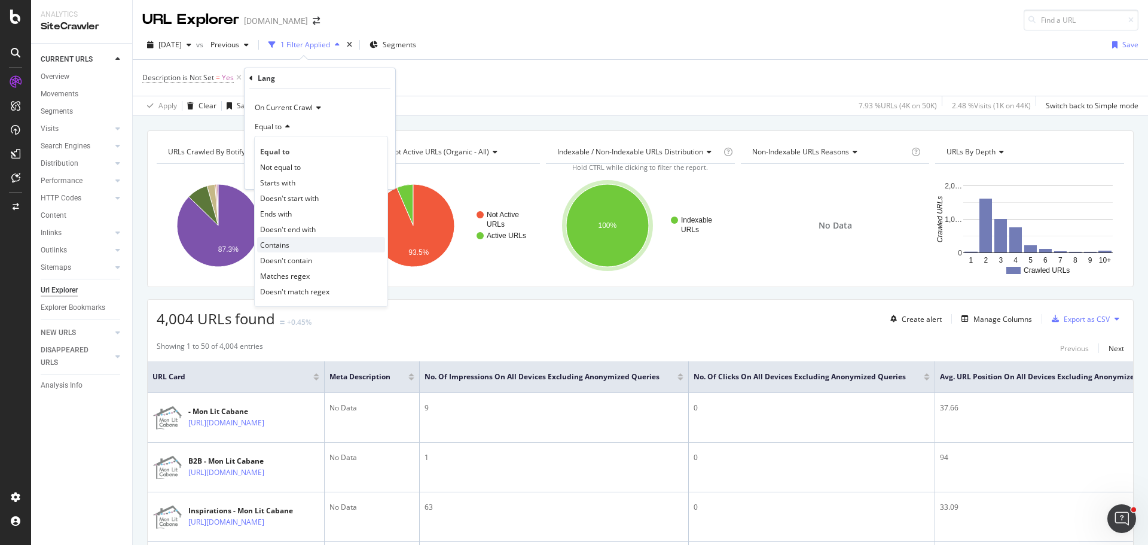
click at [316, 247] on div "Contains" at bounding box center [321, 245] width 128 height 16
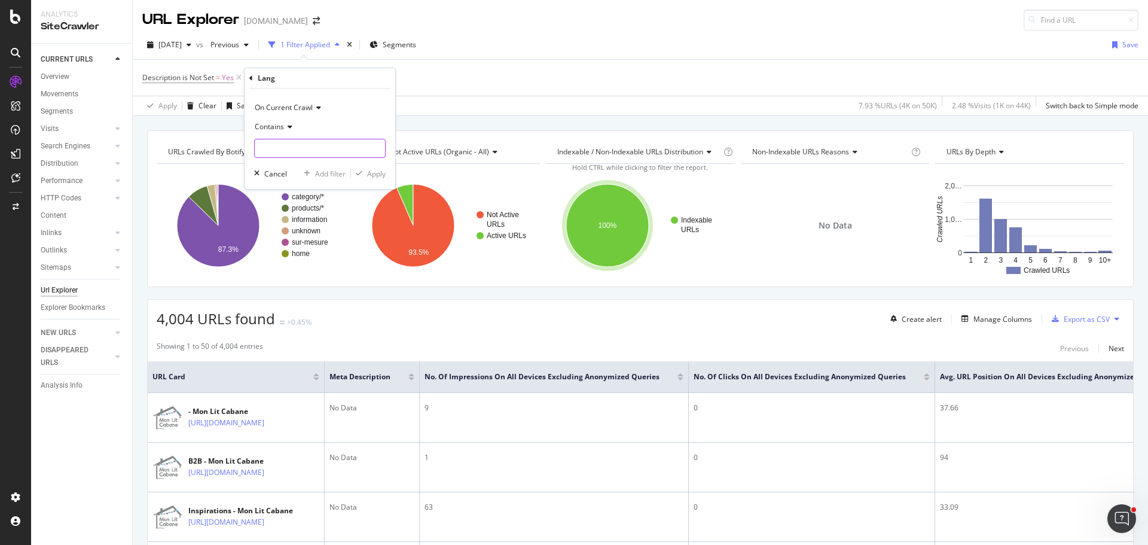
click at [298, 149] on input "text" at bounding box center [320, 148] width 130 height 19
type input "fr"
click at [293, 124] on div "Contains" at bounding box center [319, 126] width 131 height 19
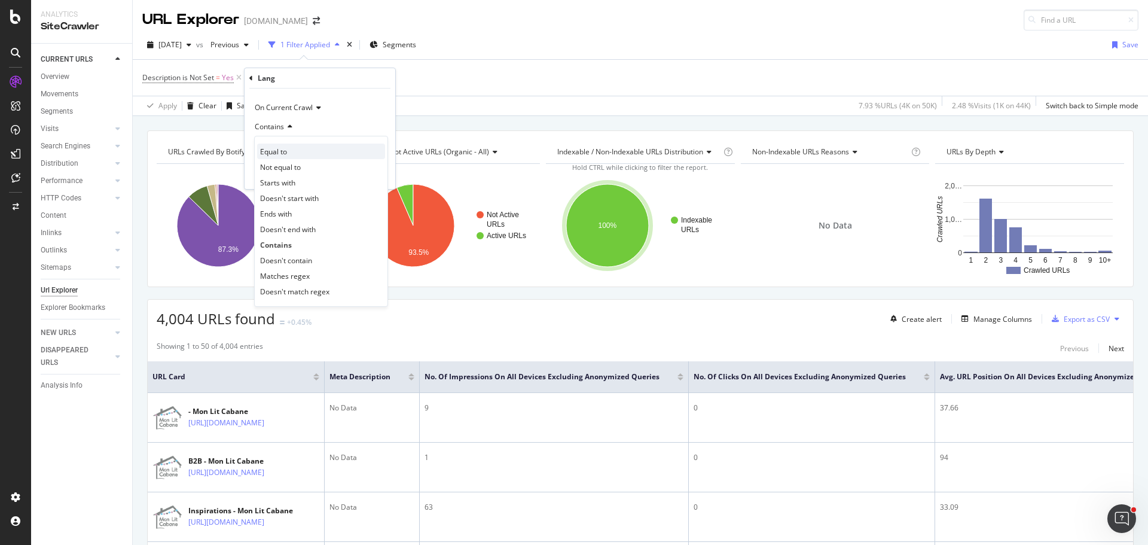
click at [295, 151] on div "Equal to" at bounding box center [321, 151] width 128 height 16
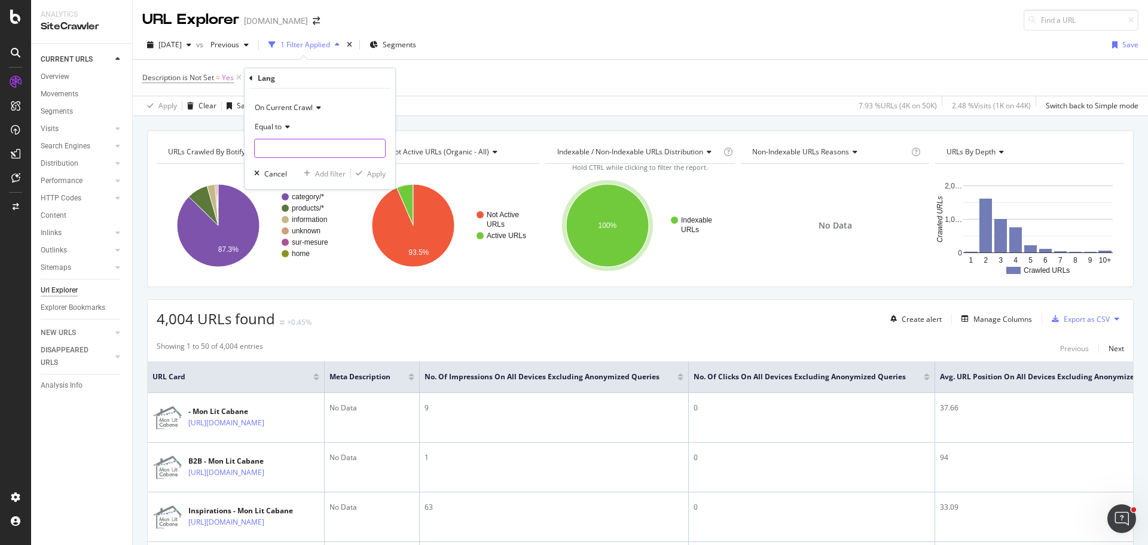
click at [295, 151] on input "text" at bounding box center [320, 148] width 130 height 19
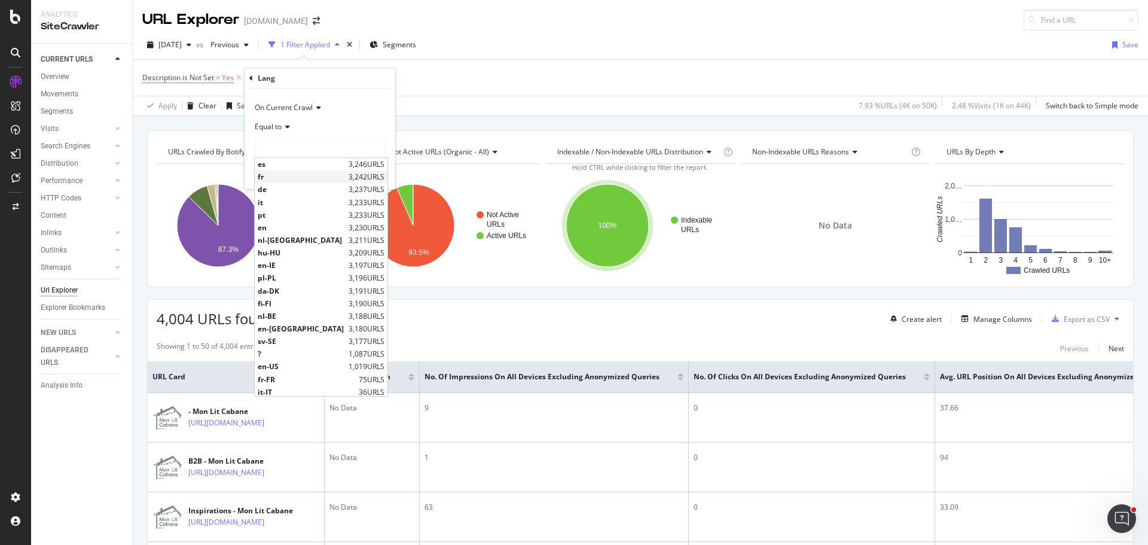
click at [302, 181] on span "fr" at bounding box center [302, 177] width 88 height 10
type input "fr"
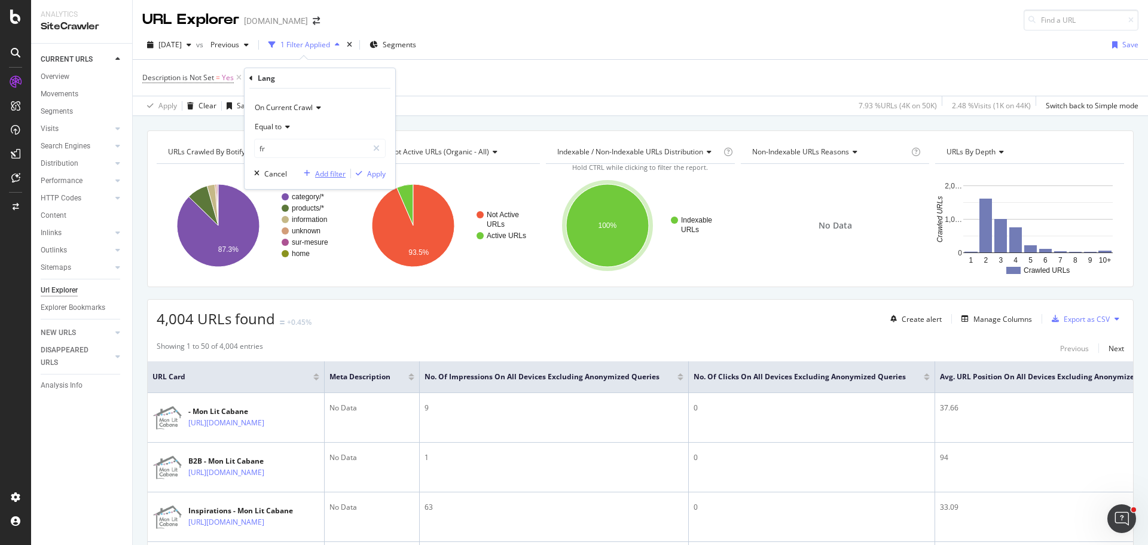
click at [336, 175] on div "Add filter" at bounding box center [330, 174] width 30 height 10
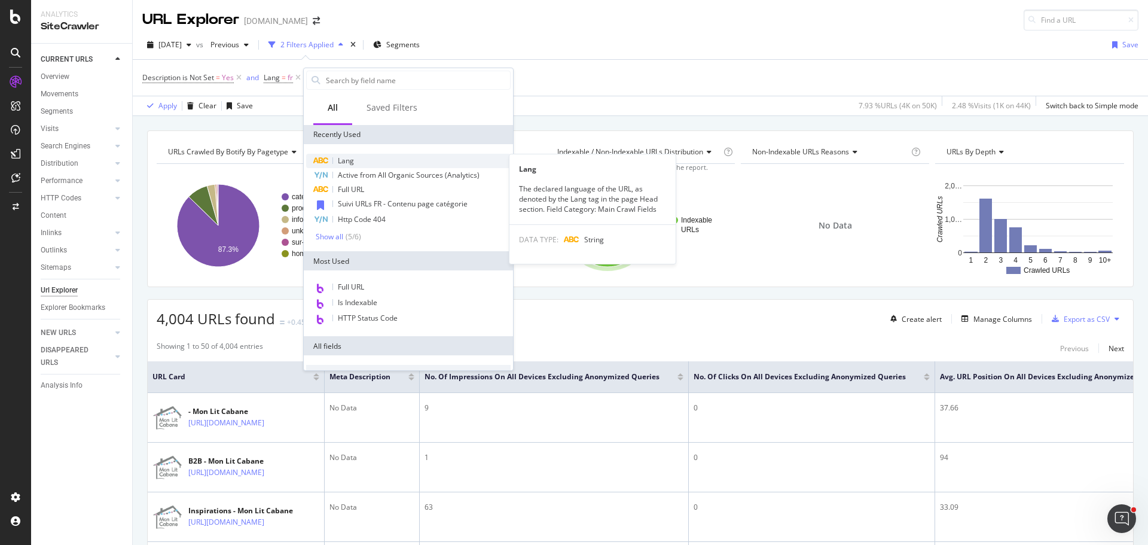
click at [366, 162] on div "Lang" at bounding box center [408, 161] width 204 height 14
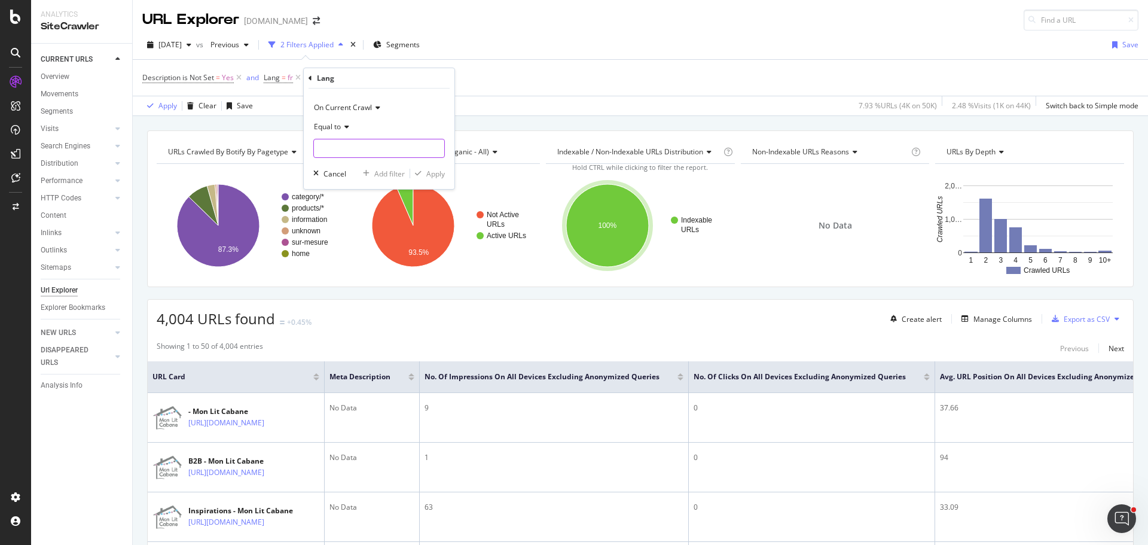
click at [356, 149] on input "text" at bounding box center [379, 148] width 130 height 19
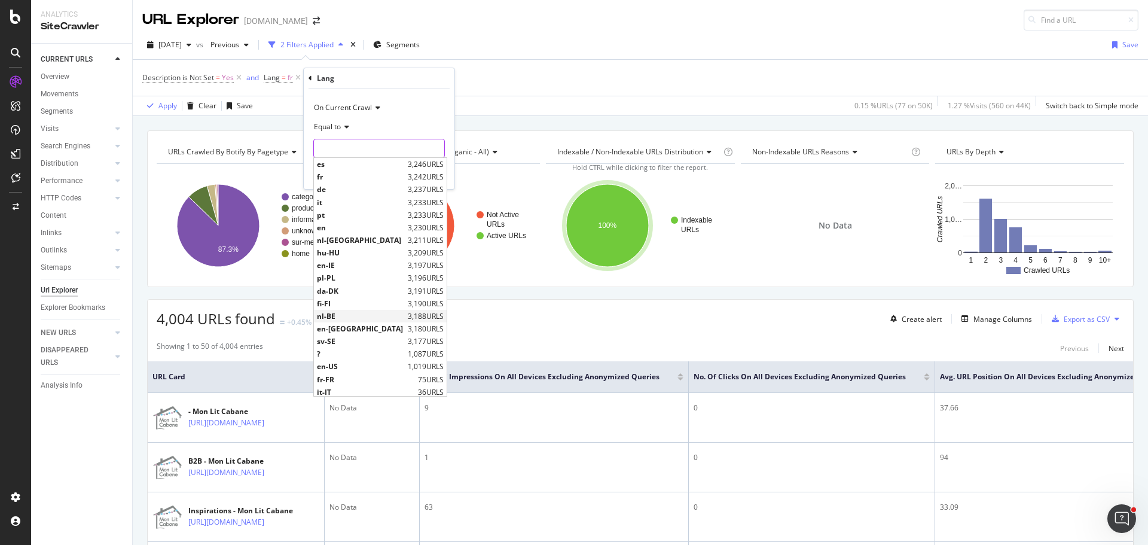
scroll to position [40, 0]
click at [367, 339] on span "fr-FR" at bounding box center [366, 339] width 98 height 10
type input "fr-FR"
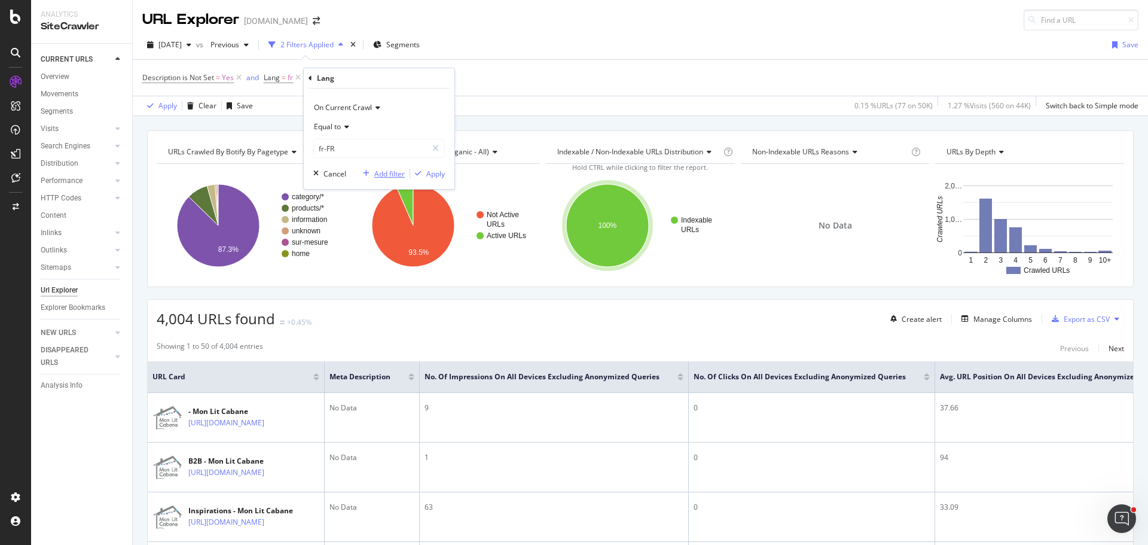
click at [381, 170] on div "Add filter" at bounding box center [389, 174] width 30 height 10
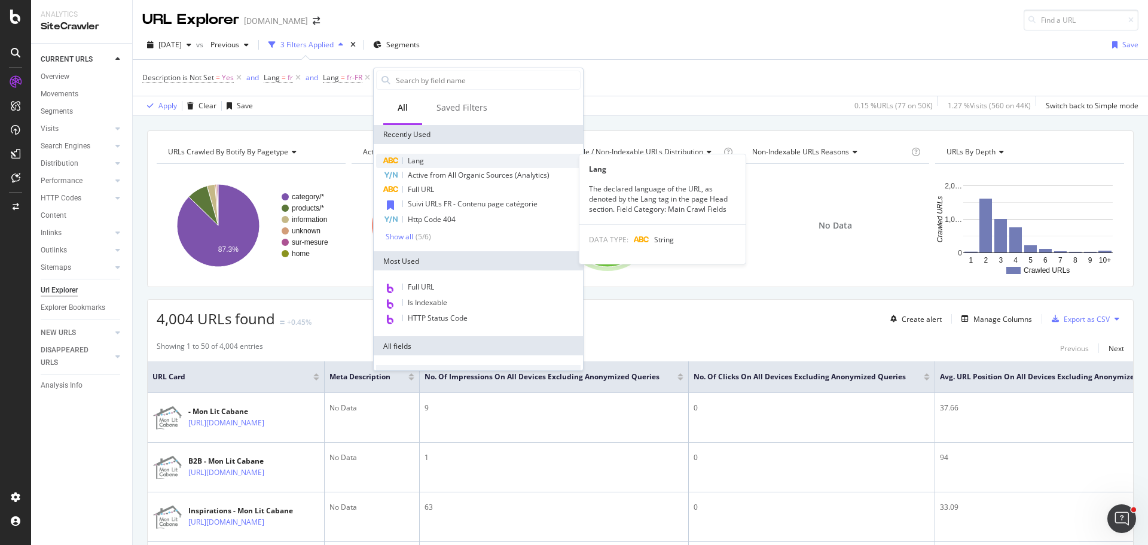
click at [442, 159] on div "Lang" at bounding box center [478, 161] width 204 height 14
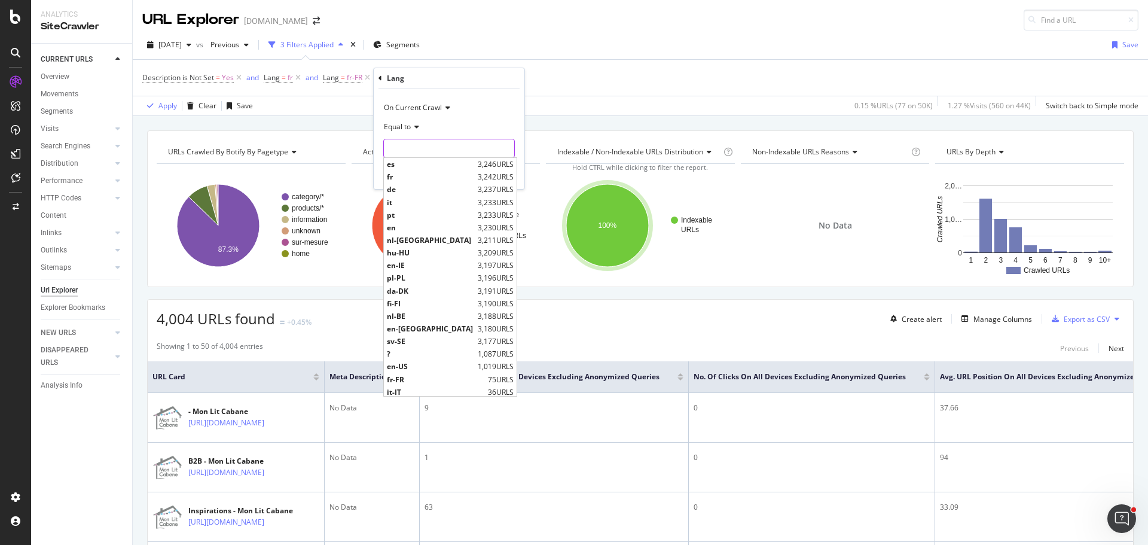
click at [449, 152] on input "text" at bounding box center [449, 148] width 130 height 19
click at [411, 354] on span "?" at bounding box center [431, 353] width 88 height 10
type input "?"
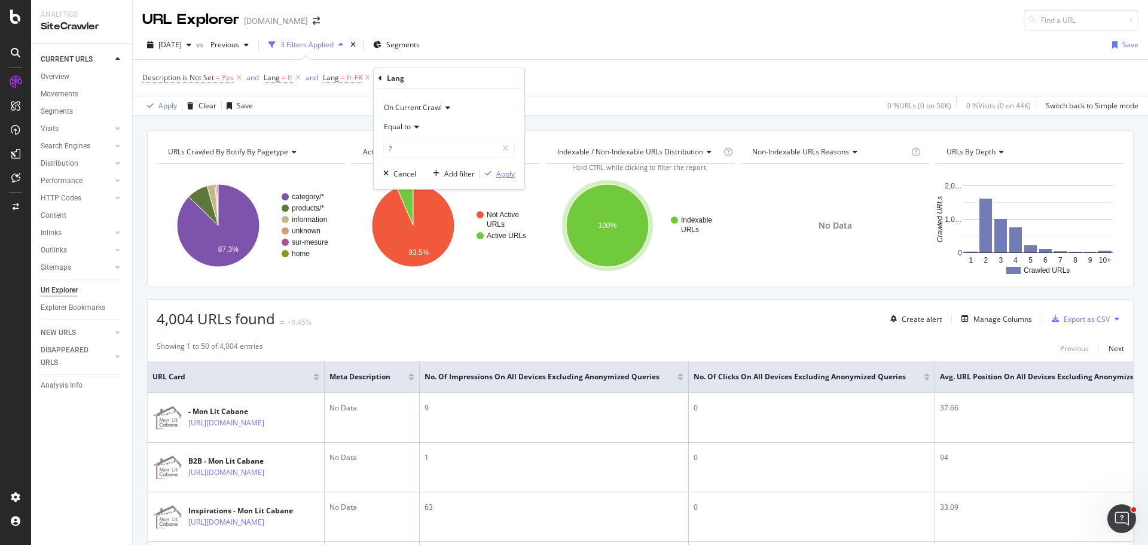
click at [494, 175] on div "button" at bounding box center [488, 173] width 16 height 7
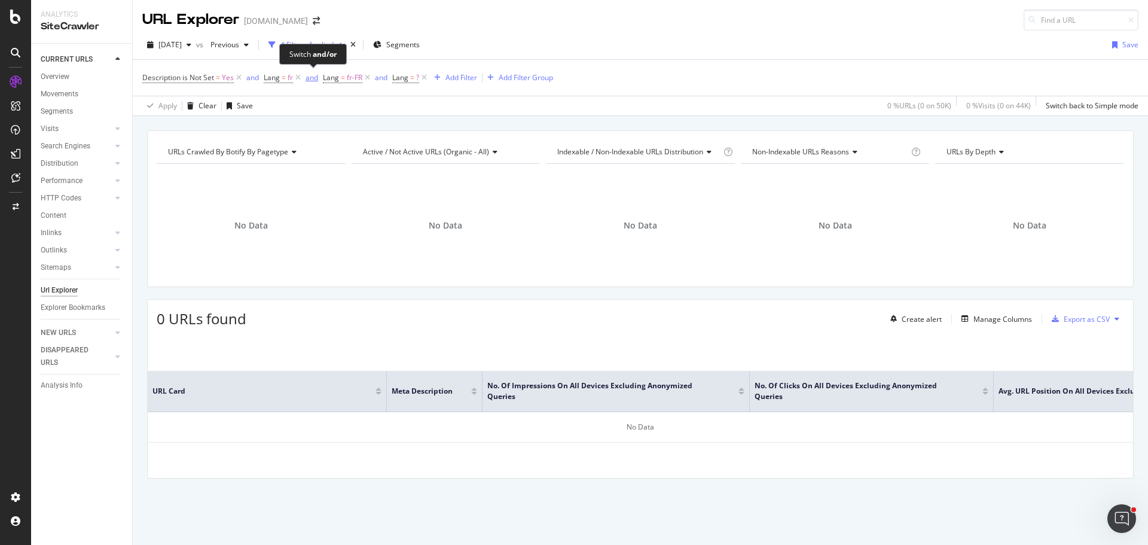
click at [314, 81] on div "and" at bounding box center [311, 77] width 13 height 10
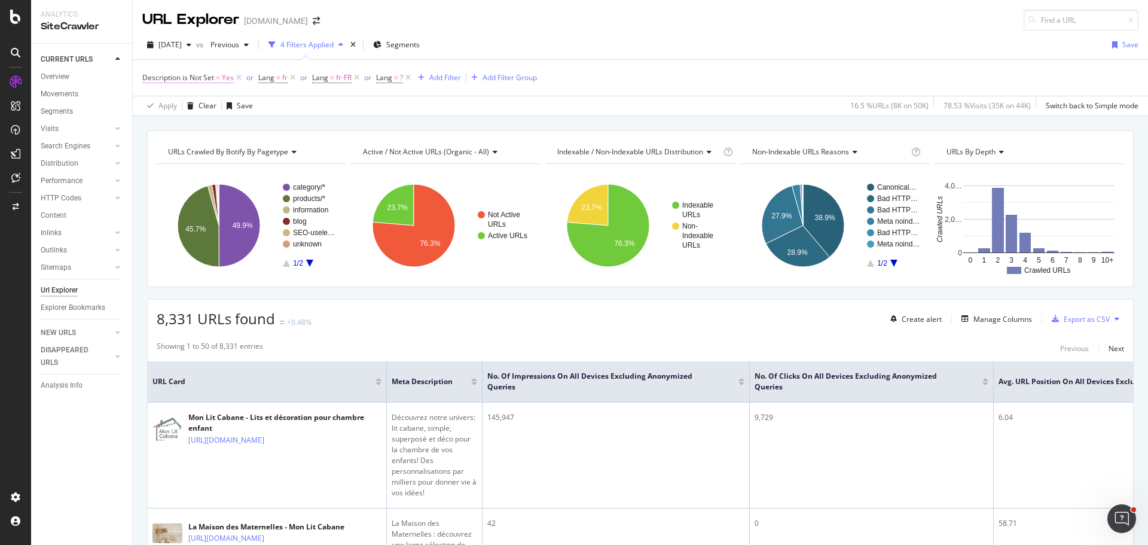
click at [206, 77] on span "Description is Not Set" at bounding box center [178, 77] width 72 height 10
click at [333, 98] on div "Apply Clear Save 16.5 % URLs ( 8K on 50K ) 78.53 % Visits ( 35K on 44K ) Switch…" at bounding box center [640, 106] width 1015 height 20
click at [249, 80] on div "or" at bounding box center [249, 77] width 7 height 10
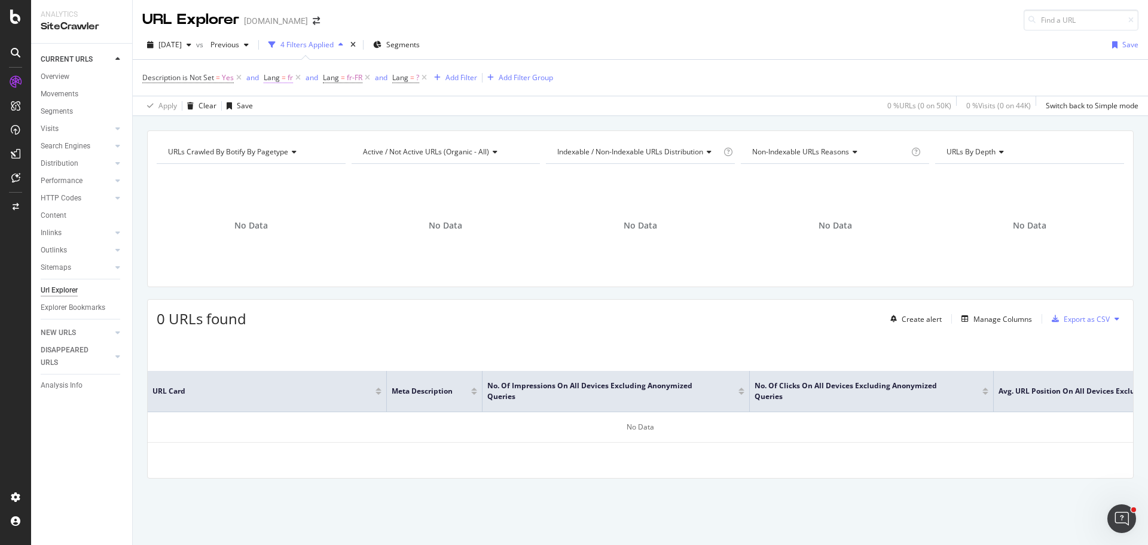
click at [283, 78] on span "=" at bounding box center [284, 77] width 4 height 10
click at [286, 170] on div "Cancel" at bounding box center [295, 172] width 23 height 10
click at [368, 77] on icon at bounding box center [367, 78] width 10 height 12
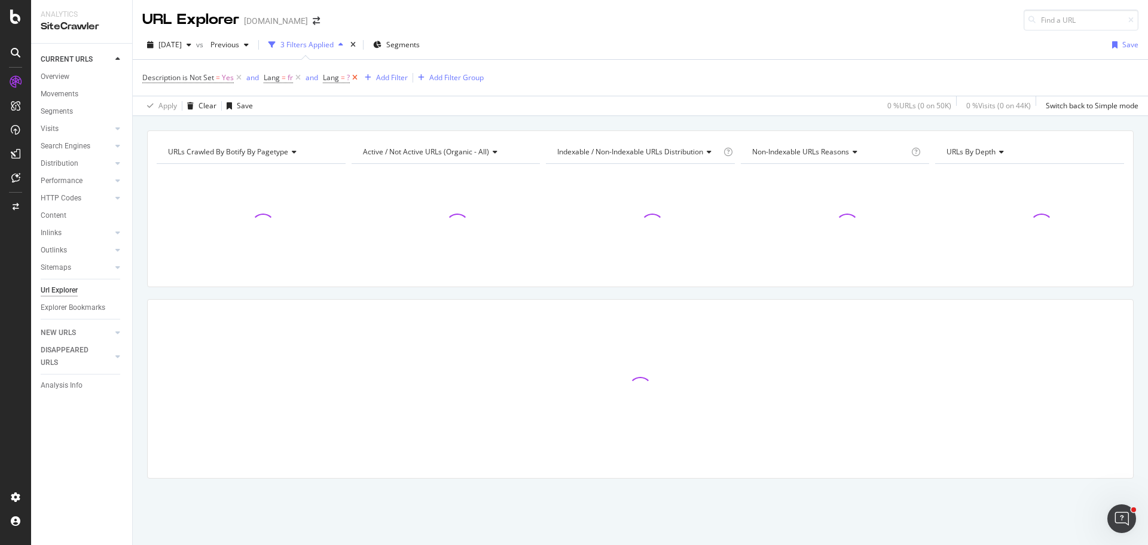
click at [354, 79] on icon at bounding box center [355, 78] width 10 height 12
click at [272, 75] on span "Lang" at bounding box center [272, 77] width 16 height 10
click at [304, 126] on icon at bounding box center [305, 124] width 8 height 7
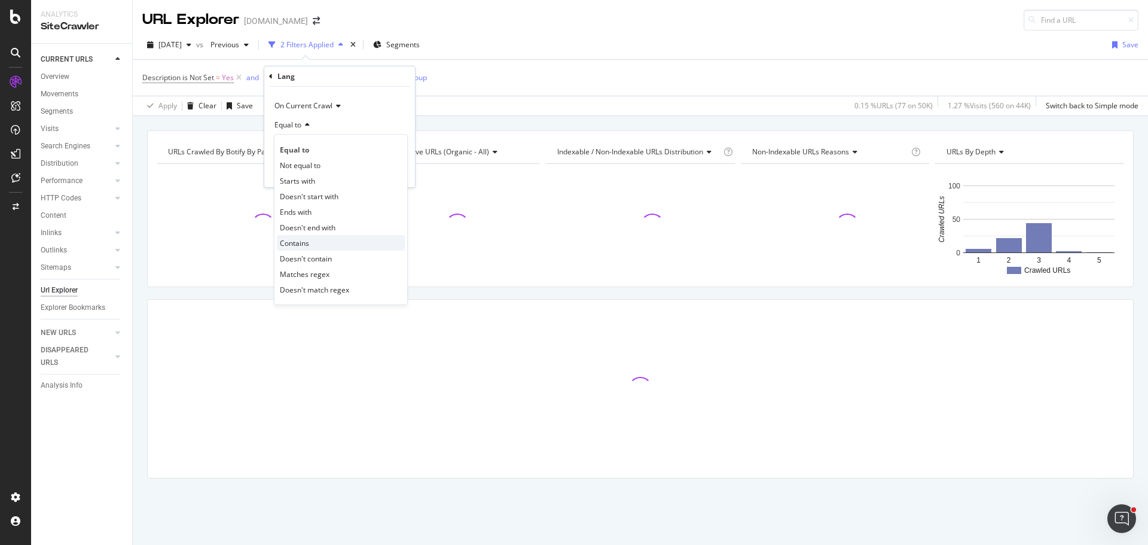
click at [313, 243] on div "Contains" at bounding box center [341, 243] width 128 height 16
click at [313, 152] on input "text" at bounding box center [339, 146] width 130 height 19
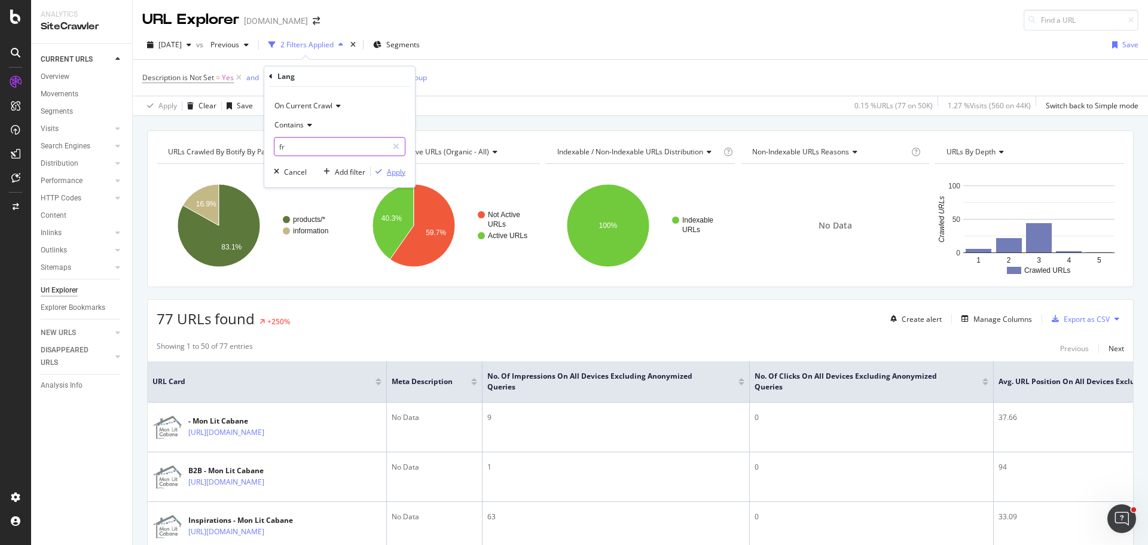
type input "fr"
click at [387, 172] on div "Apply" at bounding box center [396, 172] width 19 height 10
click at [1081, 319] on div "Export as CSV" at bounding box center [1086, 319] width 46 height 10
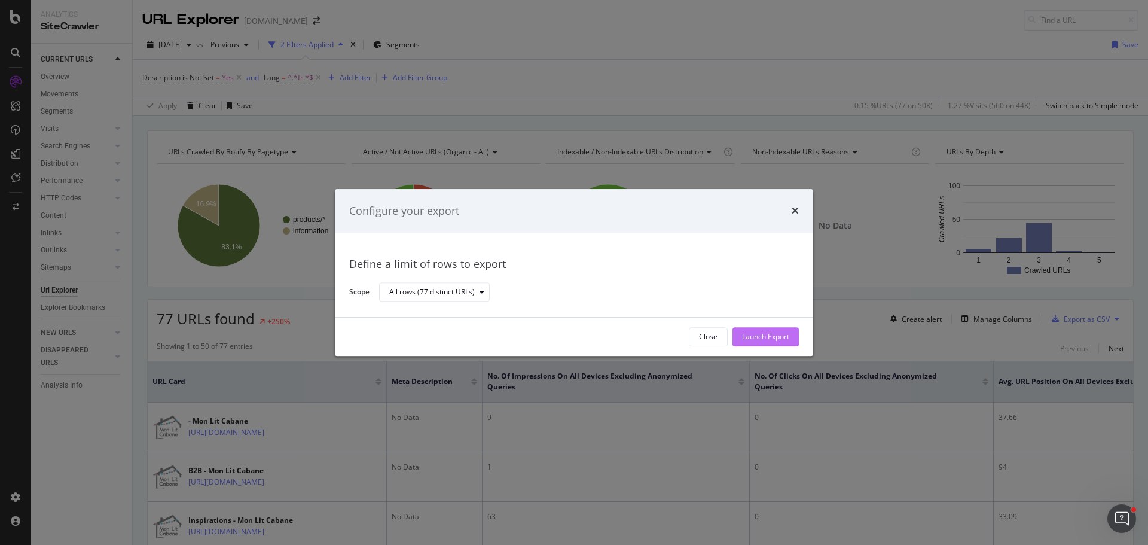
click at [771, 335] on div "Launch Export" at bounding box center [765, 337] width 47 height 10
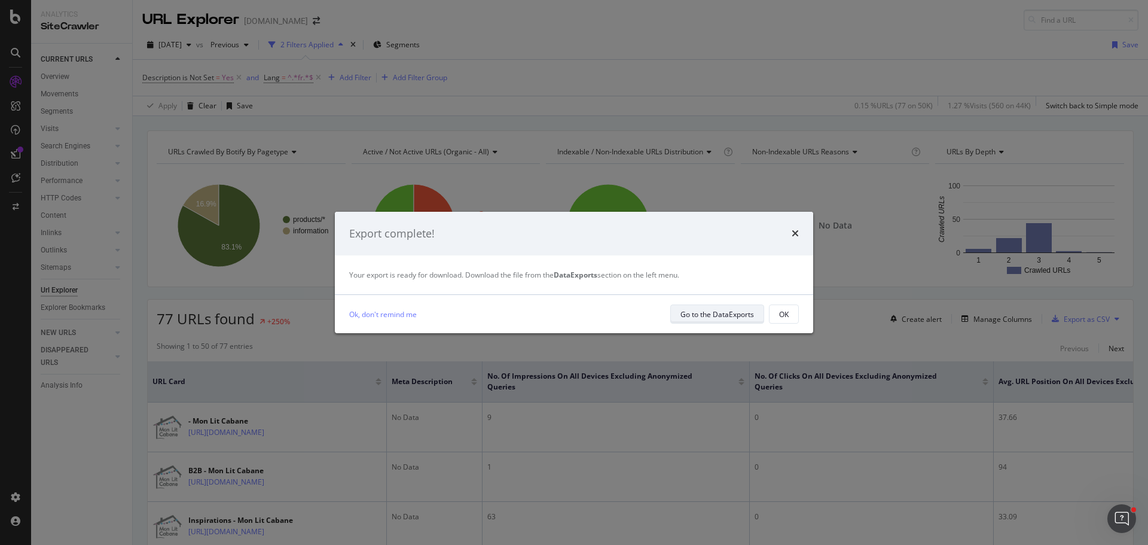
click at [747, 319] on div "Go to the DataExports" at bounding box center [717, 313] width 74 height 17
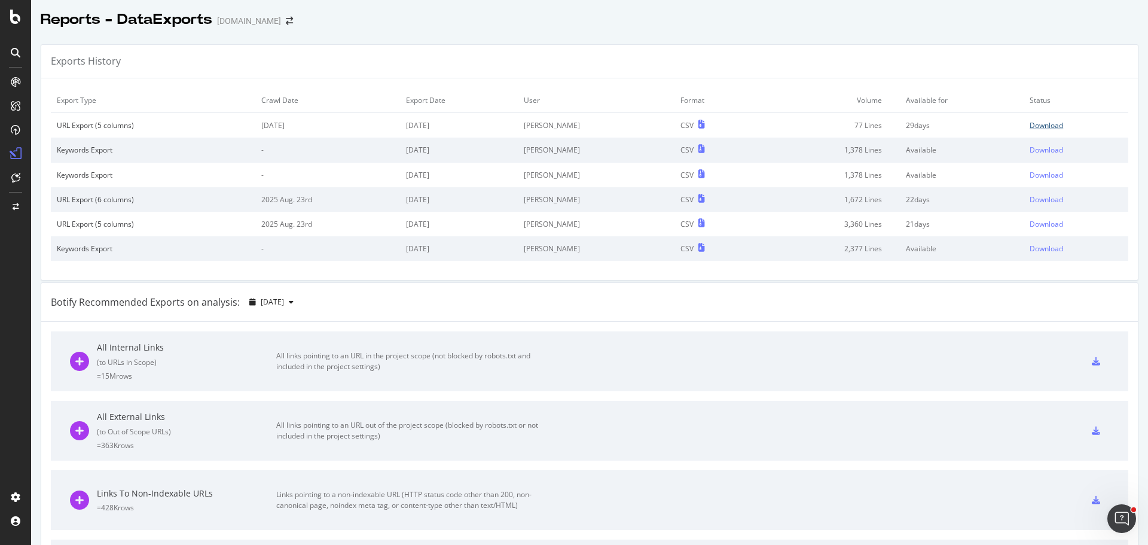
click at [1033, 121] on div "Download" at bounding box center [1045, 125] width 33 height 10
